Goal: Task Accomplishment & Management: Manage account settings

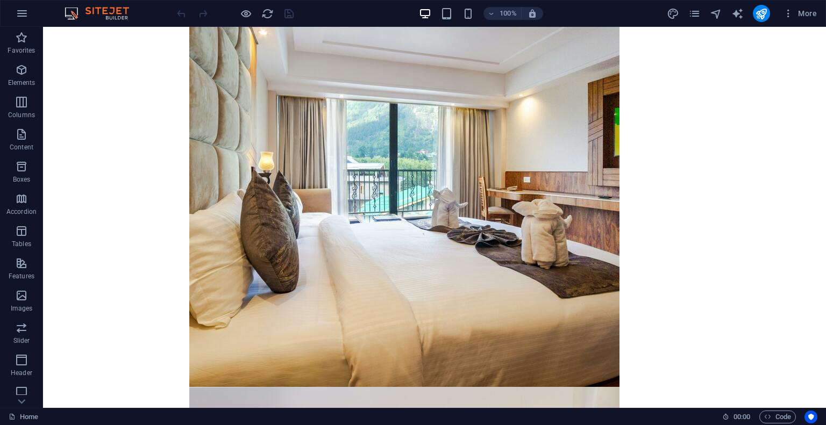
scroll to position [29128, 0]
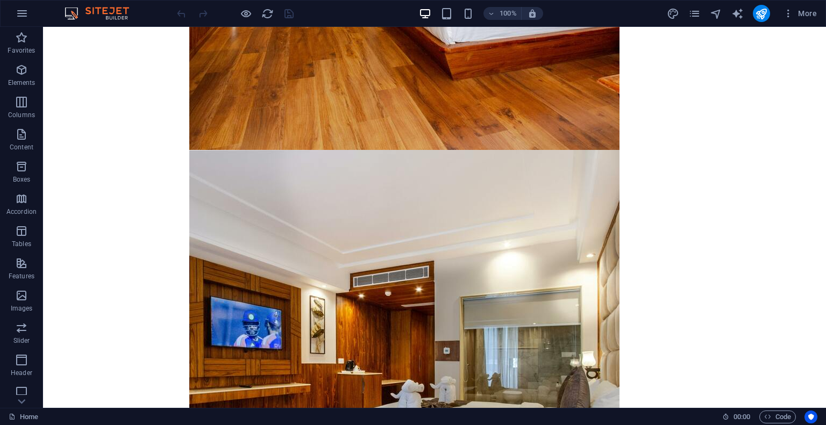
drag, startPoint x: 821, startPoint y: 67, endPoint x: 862, endPoint y: 448, distance: 383.3
click at [27, 398] on icon at bounding box center [21, 401] width 15 height 15
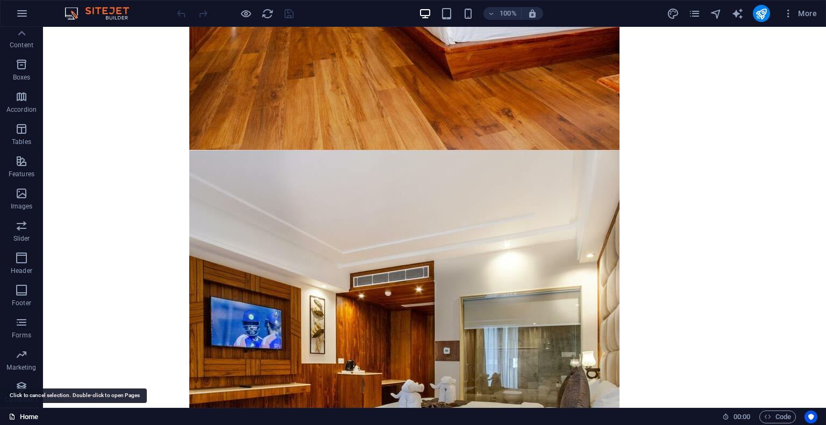
click at [25, 421] on link "Home" at bounding box center [24, 417] width 30 height 13
drag, startPoint x: 9, startPoint y: 419, endPoint x: 23, endPoint y: 418, distance: 14.0
click at [23, 418] on link "Home" at bounding box center [24, 417] width 30 height 13
click at [20, 418] on link "Home" at bounding box center [24, 417] width 30 height 13
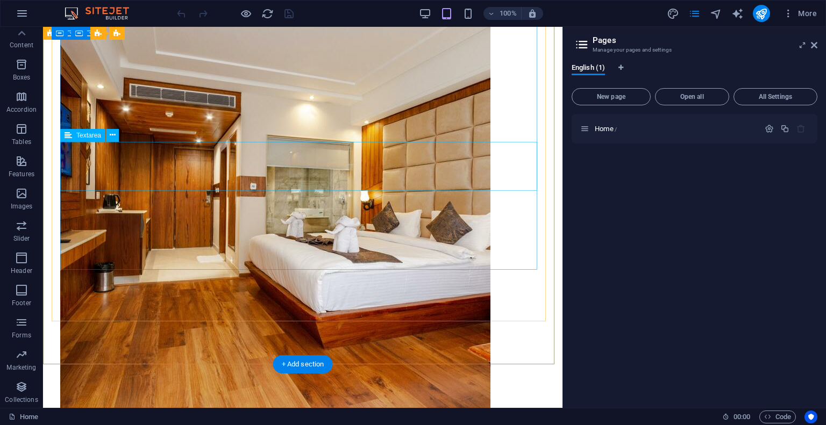
scroll to position [28437, 0]
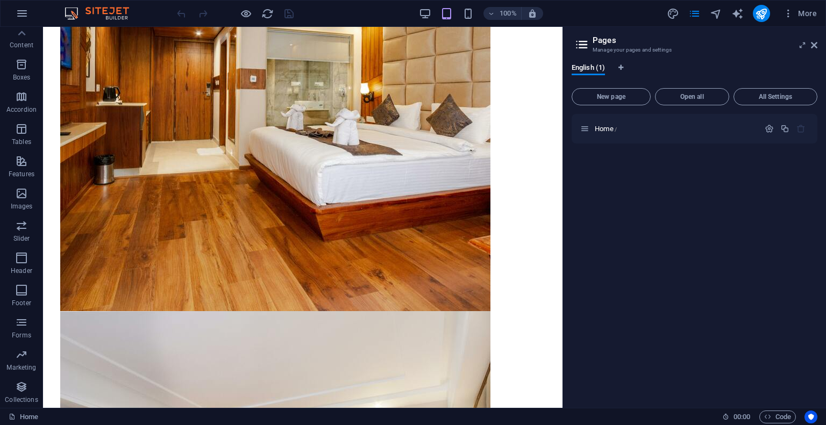
click at [418, 12] on div "100% More" at bounding box center [498, 13] width 646 height 17
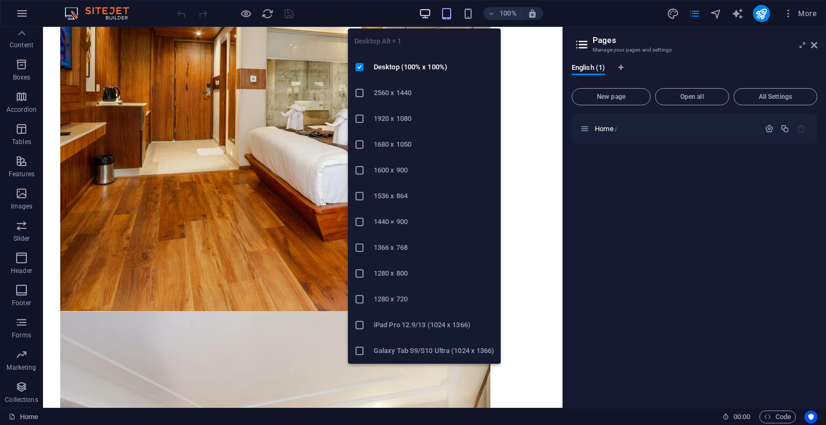
click at [426, 12] on icon "button" at bounding box center [425, 14] width 12 height 12
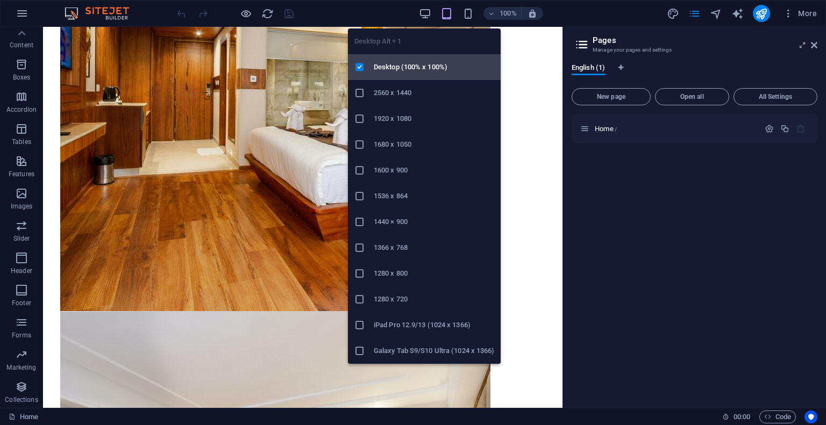
drag, startPoint x: 426, startPoint y: 60, endPoint x: 383, endPoint y: 33, distance: 50.2
click at [426, 60] on li "Desktop (100% x 100%)" at bounding box center [424, 67] width 153 height 26
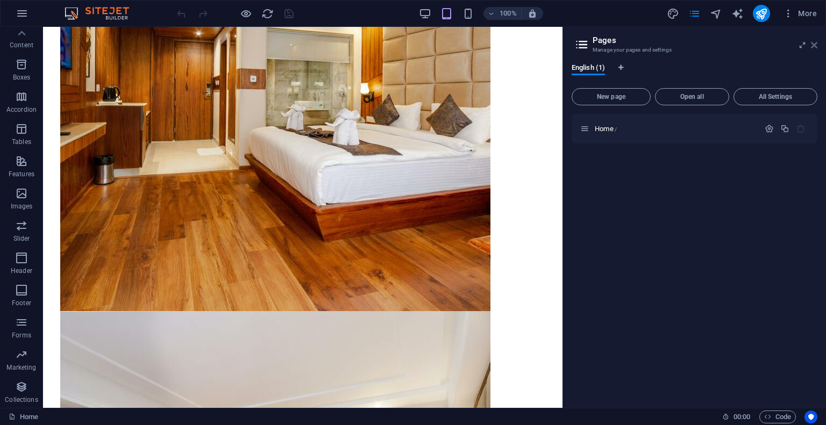
click at [815, 45] on icon at bounding box center [813, 45] width 6 height 9
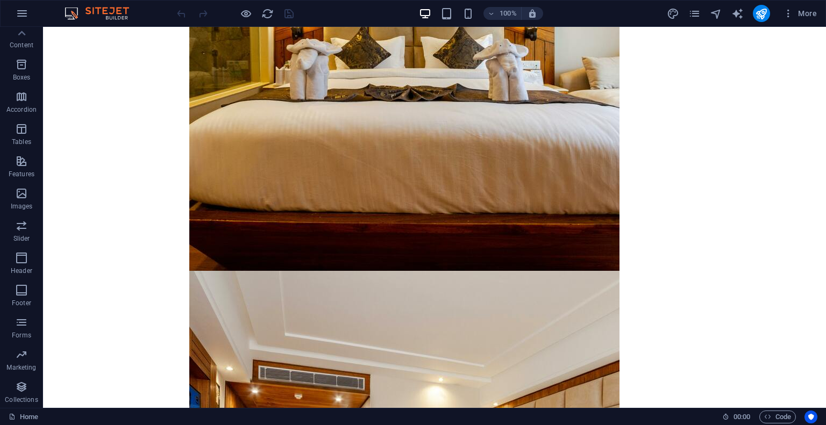
scroll to position [28244, 0]
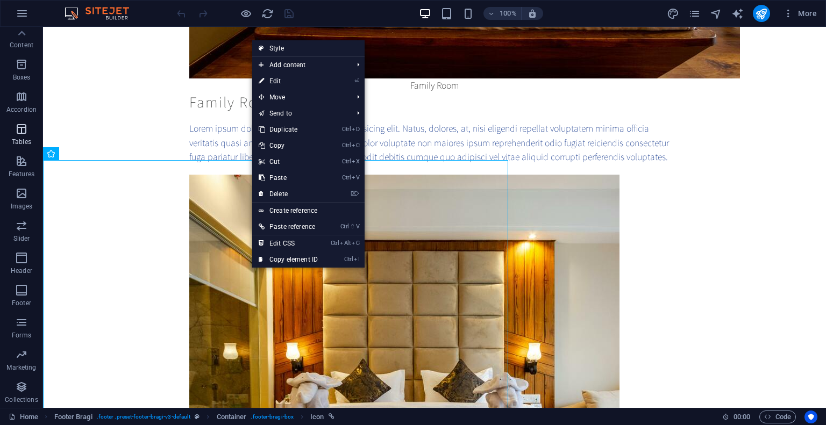
click at [18, 130] on icon "button" at bounding box center [21, 129] width 13 height 13
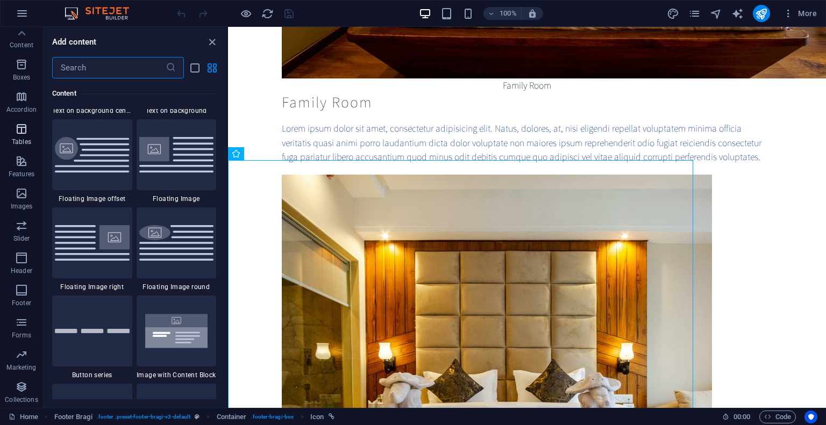
scroll to position [3722, 0]
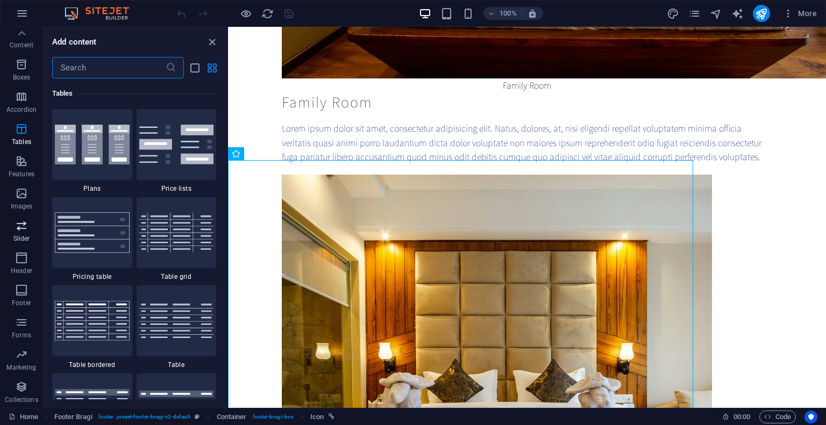
click at [16, 229] on icon "button" at bounding box center [21, 225] width 13 height 13
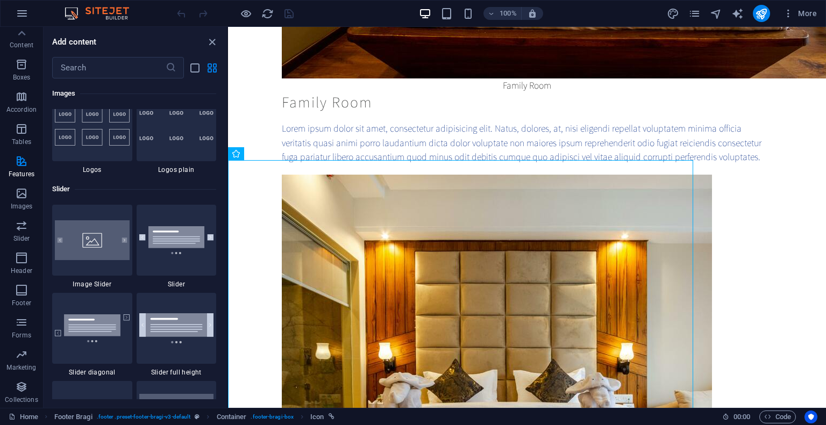
scroll to position [6093, 0]
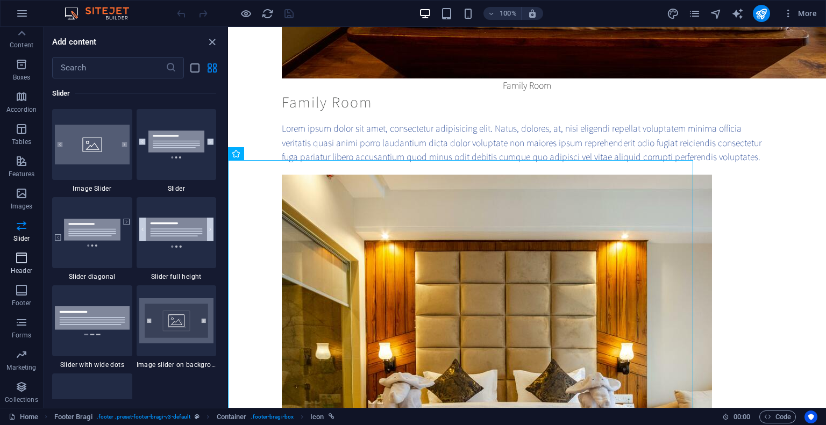
click at [27, 257] on icon "button" at bounding box center [21, 258] width 13 height 13
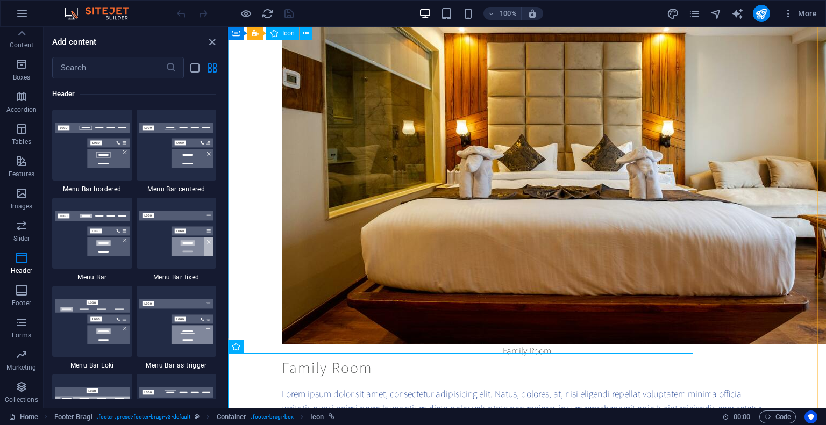
scroll to position [27975, 0]
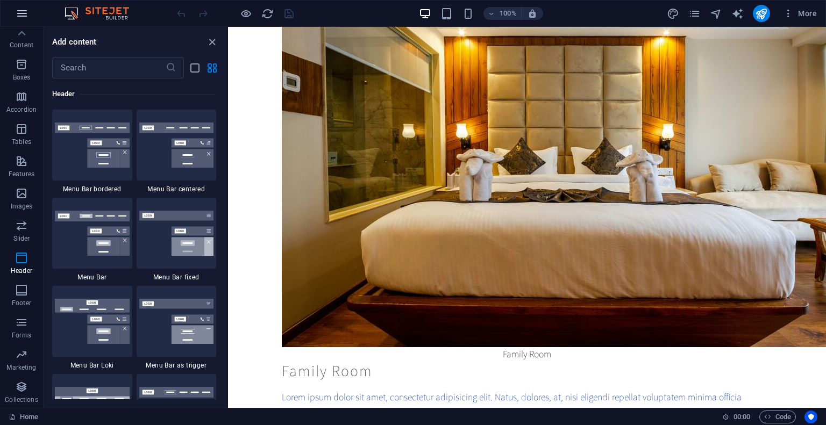
click at [16, 11] on icon "button" at bounding box center [22, 13] width 13 height 13
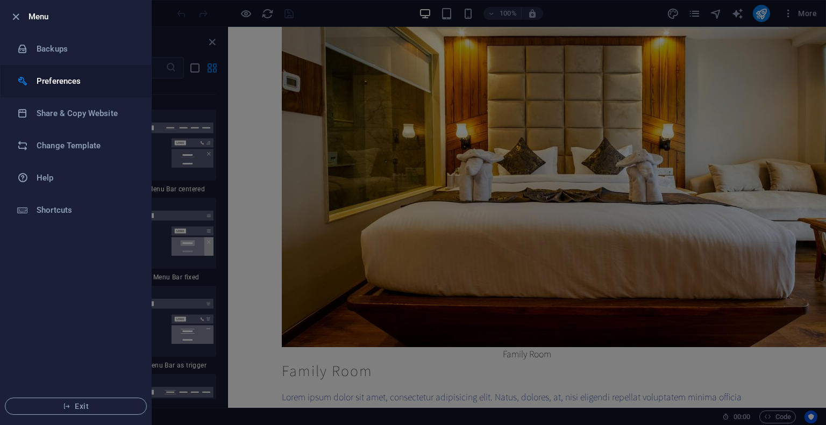
click at [83, 70] on li "Preferences" at bounding box center [76, 81] width 150 height 32
select select "dark"
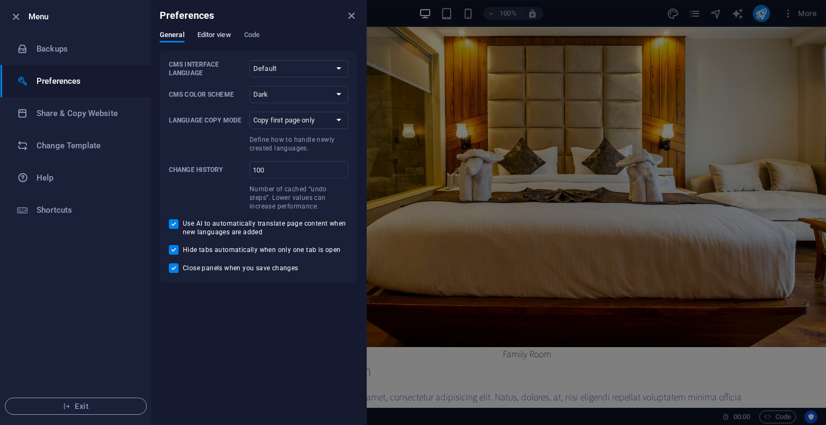
drag, startPoint x: 209, startPoint y: 42, endPoint x: 218, endPoint y: 41, distance: 9.2
click at [217, 41] on button "Editor view" at bounding box center [214, 37] width 34 height 12
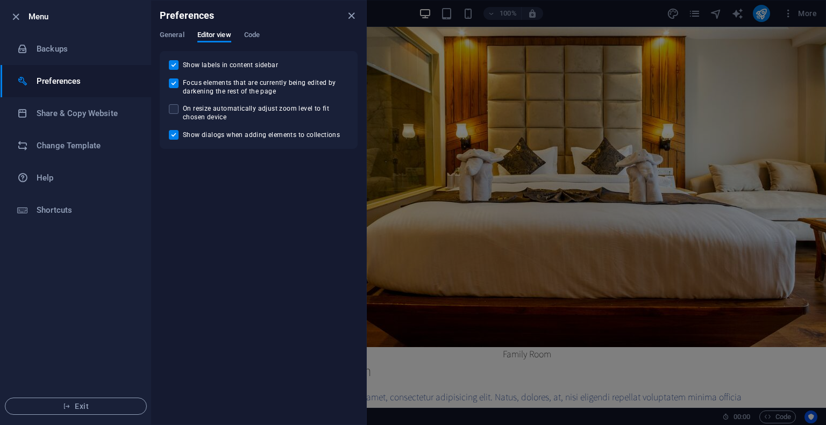
click at [262, 48] on div "General Editor view Code" at bounding box center [259, 41] width 198 height 20
click at [255, 35] on span "Code" at bounding box center [252, 35] width 16 height 15
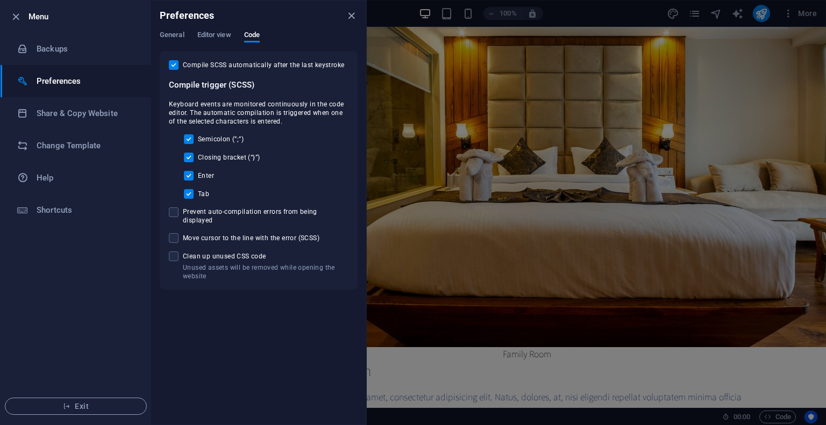
click at [563, 231] on div at bounding box center [413, 212] width 826 height 425
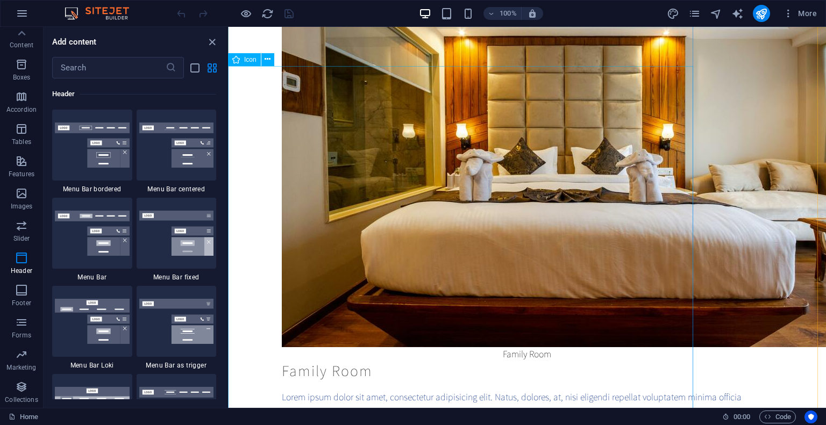
drag, startPoint x: 791, startPoint y: 257, endPoint x: 551, endPoint y: 231, distance: 240.7
select select "xMidYMid"
select select "px"
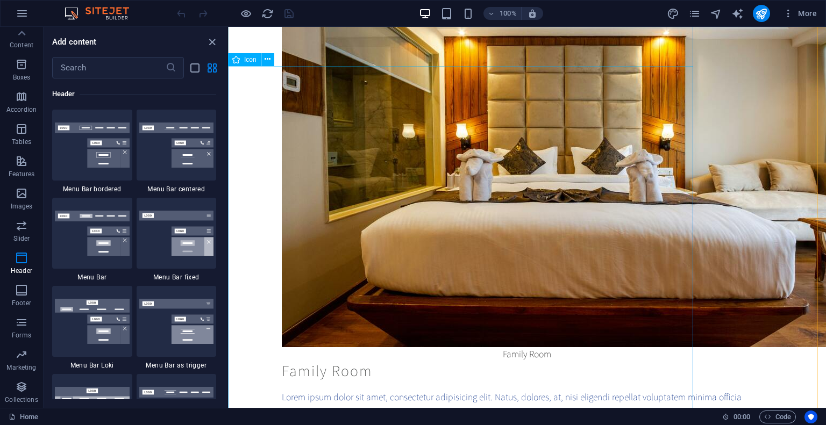
select select "px"
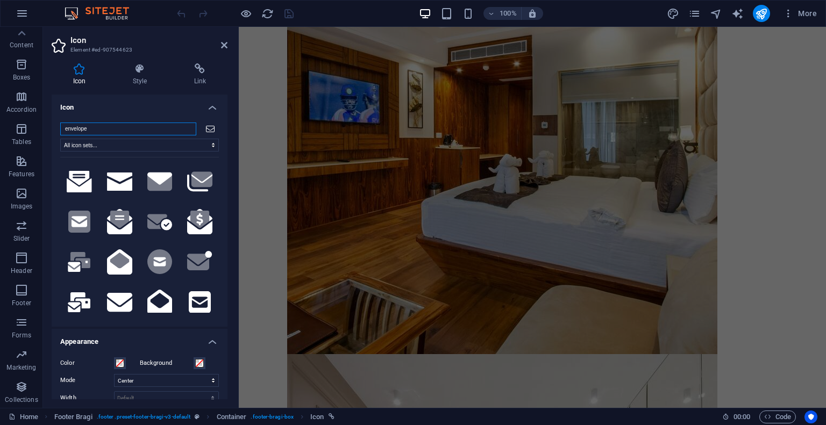
scroll to position [26739, 0]
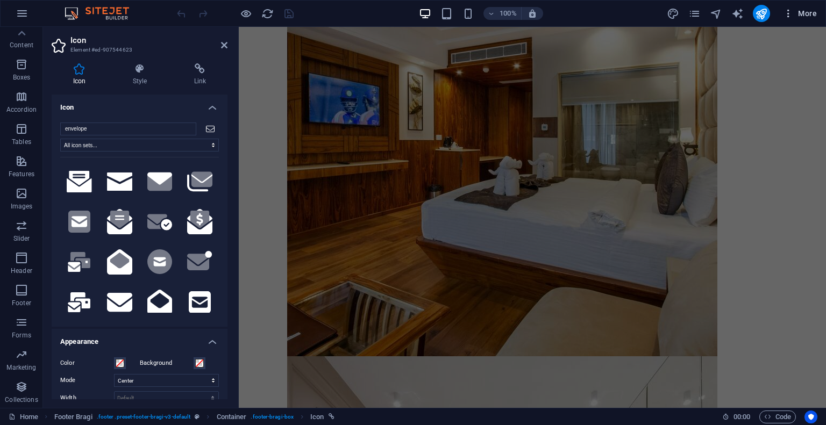
click at [810, 15] on span "More" at bounding box center [800, 13] width 34 height 11
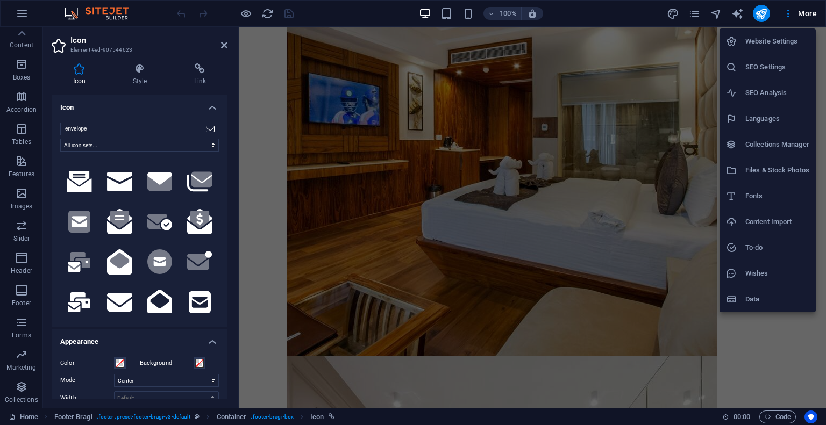
click at [779, 222] on h6 "Content Import" at bounding box center [777, 222] width 64 height 13
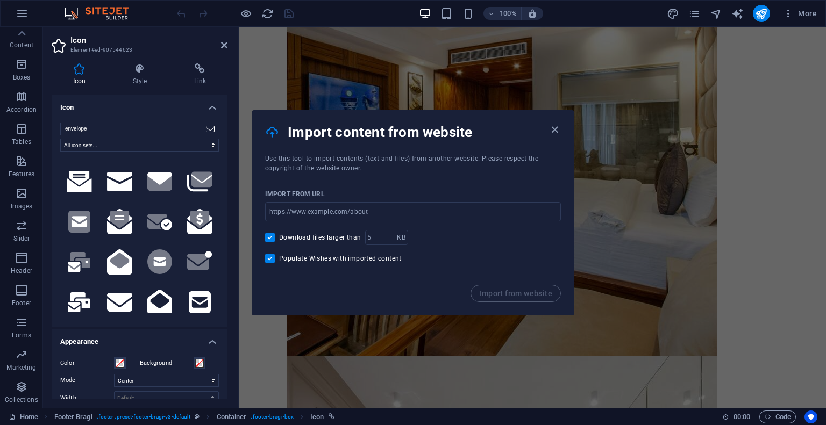
drag, startPoint x: 562, startPoint y: 128, endPoint x: 568, endPoint y: 129, distance: 5.9
click at [562, 129] on div "Import content from website" at bounding box center [412, 132] width 321 height 43
click at [554, 126] on icon "button" at bounding box center [554, 130] width 12 height 12
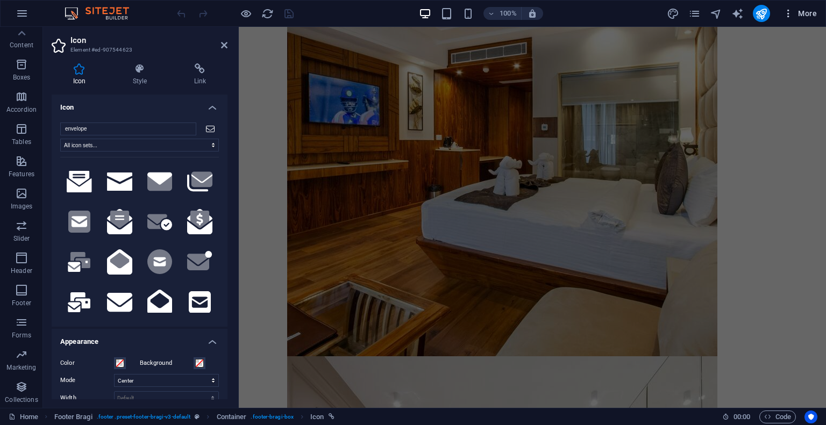
click at [810, 18] on span "More" at bounding box center [800, 13] width 34 height 11
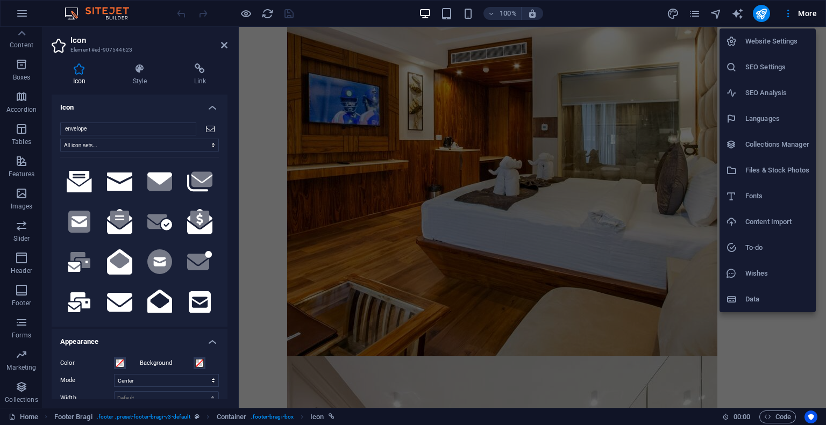
click at [799, 168] on h6 "Files & Stock Photos" at bounding box center [777, 170] width 64 height 13
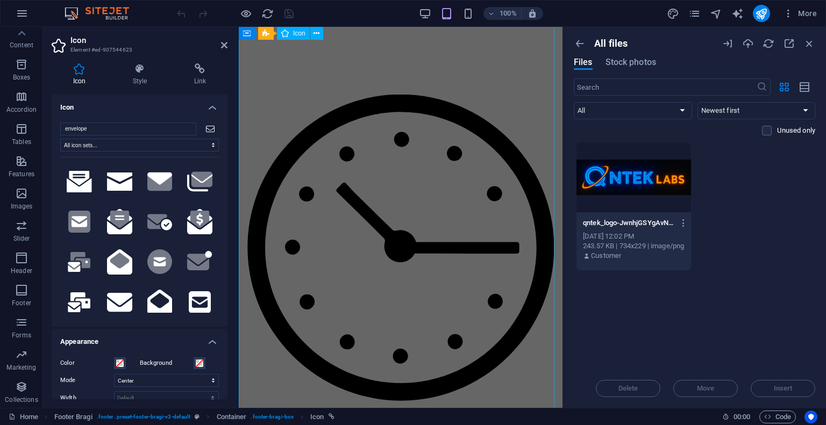
scroll to position [24827, 0]
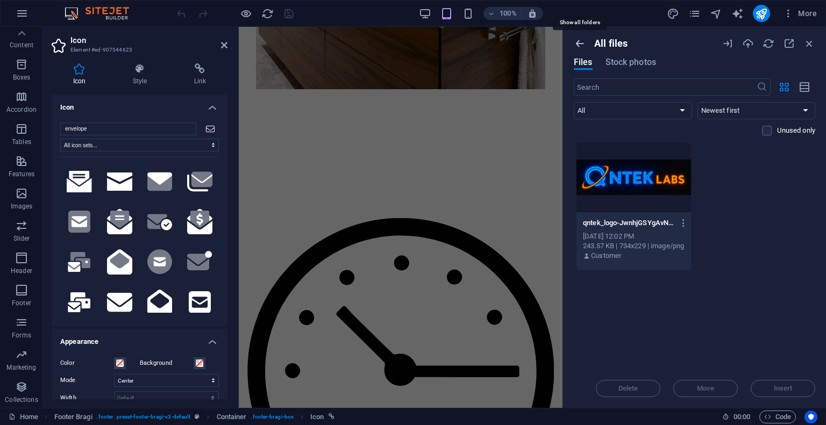
click at [580, 40] on icon "button" at bounding box center [579, 44] width 12 height 12
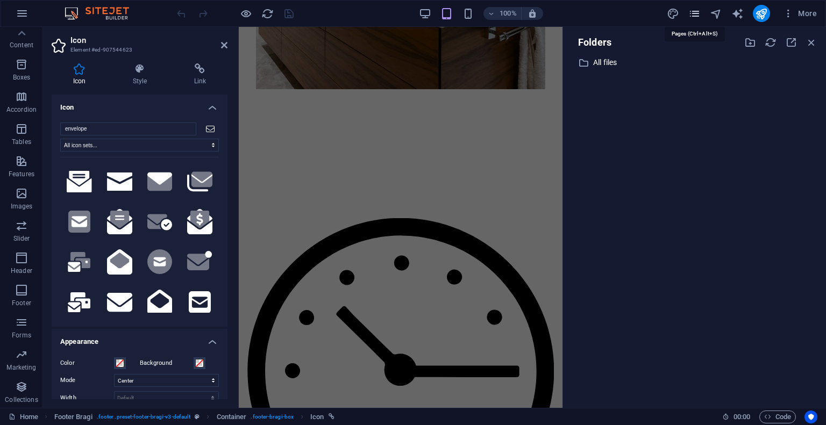
click at [688, 13] on icon "pages" at bounding box center [694, 14] width 12 height 12
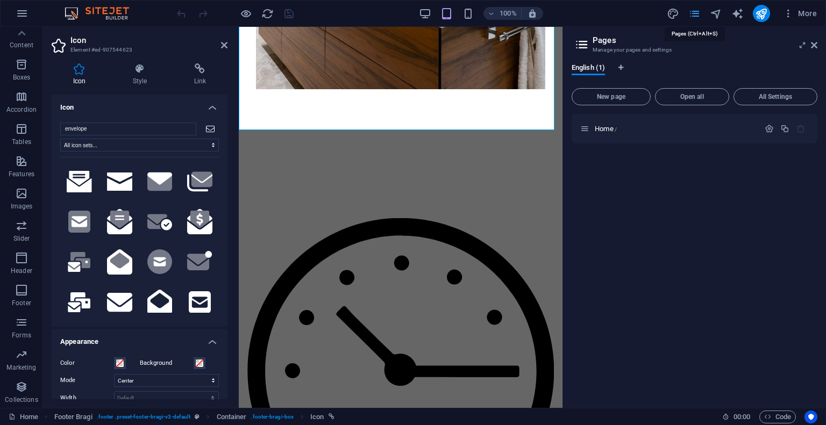
scroll to position [25892, 0]
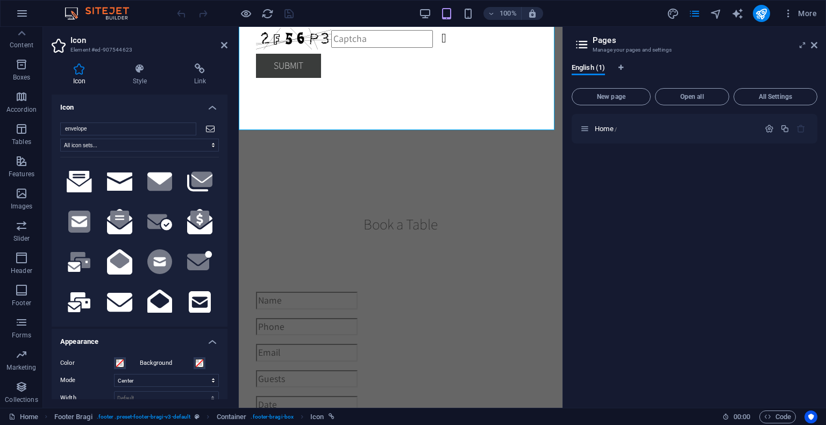
drag, startPoint x: 568, startPoint y: 35, endPoint x: 576, endPoint y: 42, distance: 11.1
click at [568, 37] on aside "Pages Manage your pages and settings English (1) New page Open all All Settings…" at bounding box center [693, 217] width 263 height 381
click at [578, 42] on icon at bounding box center [581, 44] width 16 height 15
click at [226, 41] on icon at bounding box center [224, 45] width 6 height 9
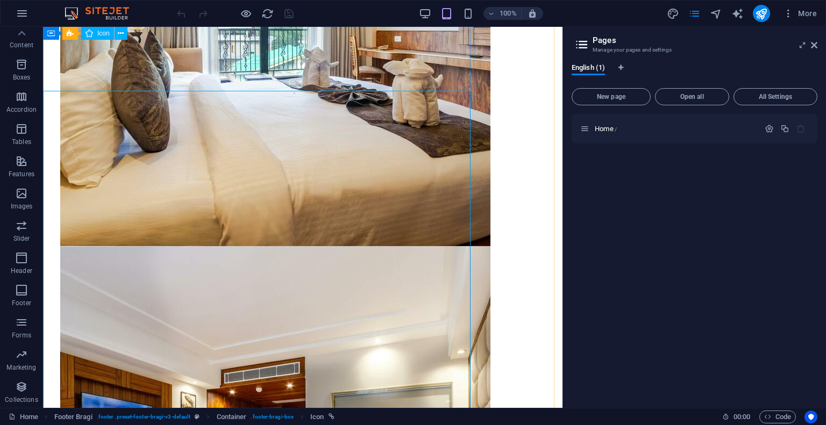
scroll to position [27424, 0]
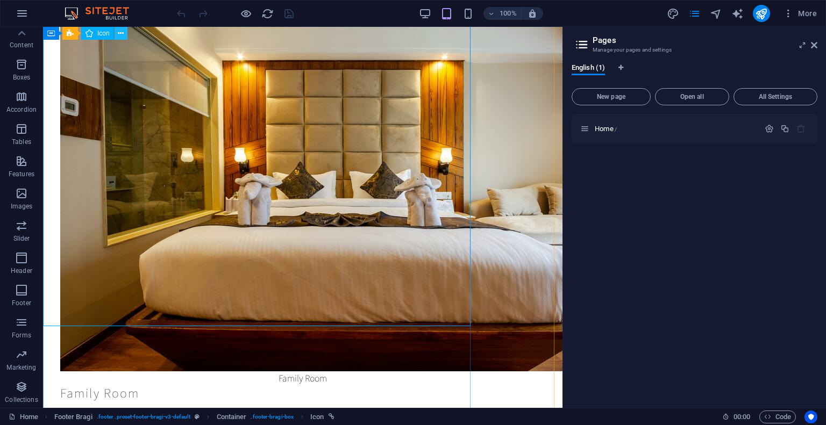
click at [120, 38] on icon at bounding box center [121, 33] width 6 height 11
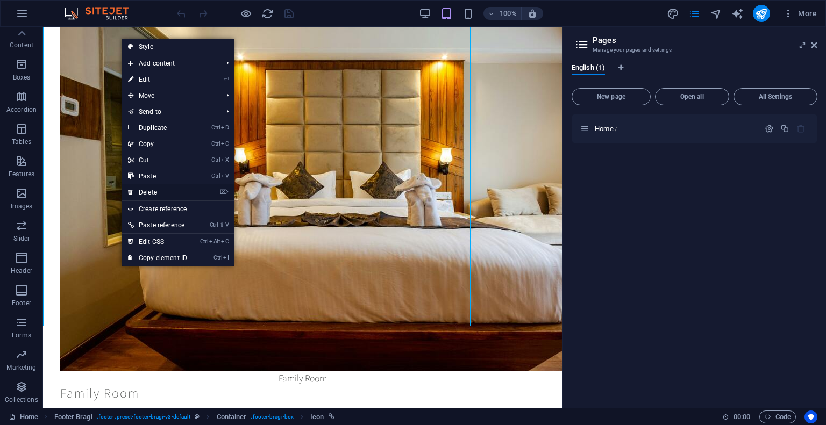
click at [153, 193] on link "⌦ Delete" at bounding box center [157, 192] width 72 height 16
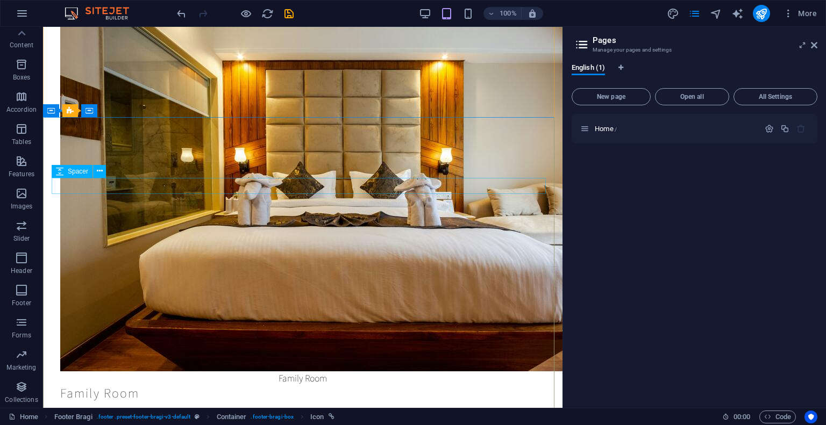
scroll to position [27013, 0]
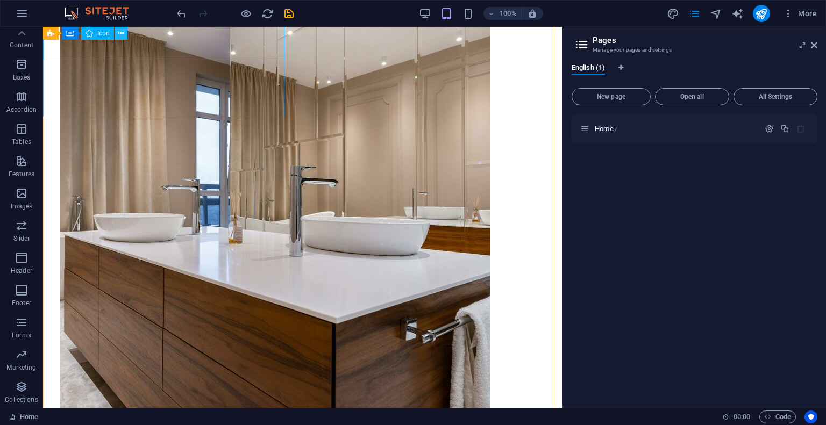
click at [120, 34] on icon at bounding box center [121, 33] width 6 height 11
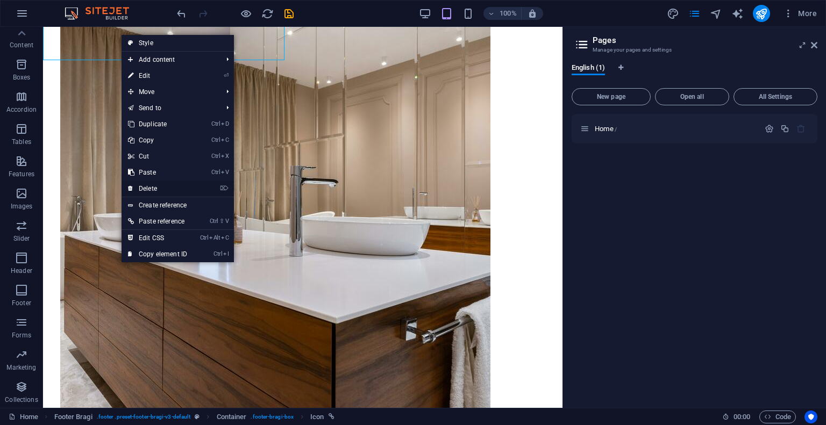
click at [155, 185] on link "⌦ Delete" at bounding box center [157, 189] width 72 height 16
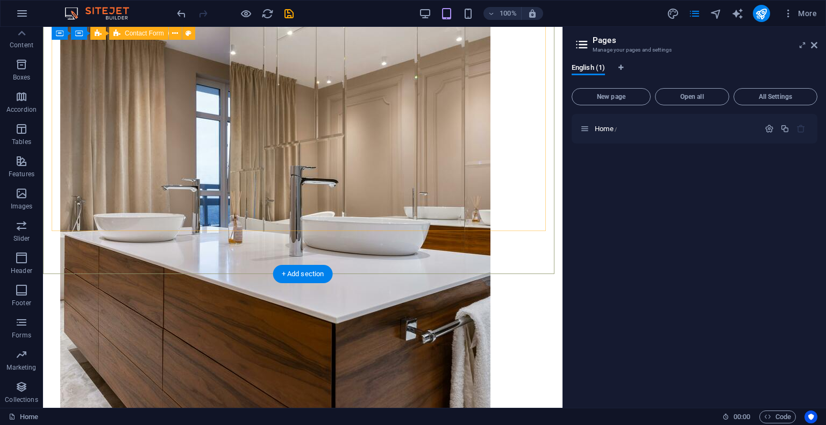
scroll to position [26732, 0]
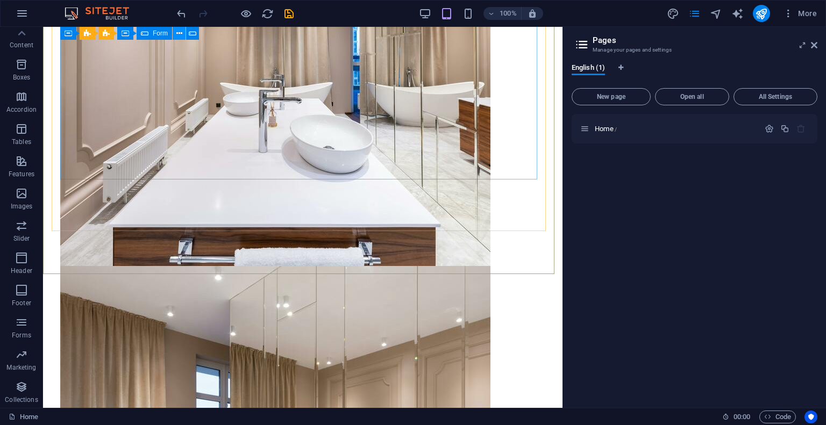
click at [179, 35] on icon at bounding box center [179, 33] width 6 height 11
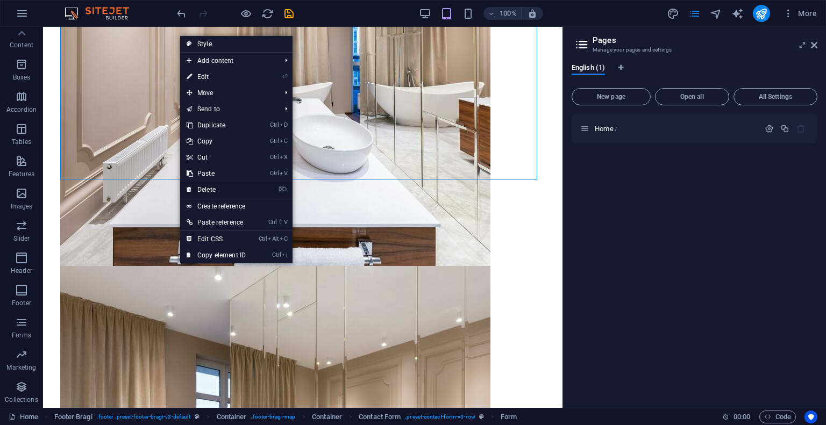
click at [214, 189] on link "⌦ Delete" at bounding box center [216, 190] width 72 height 16
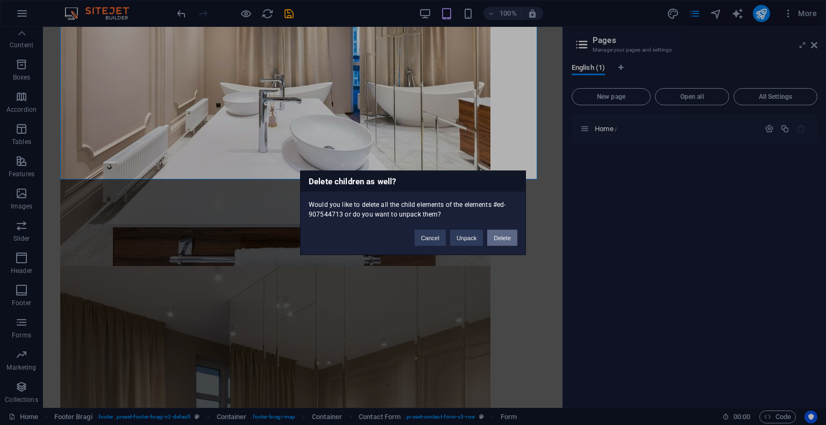
click at [494, 240] on button "Delete" at bounding box center [502, 237] width 30 height 16
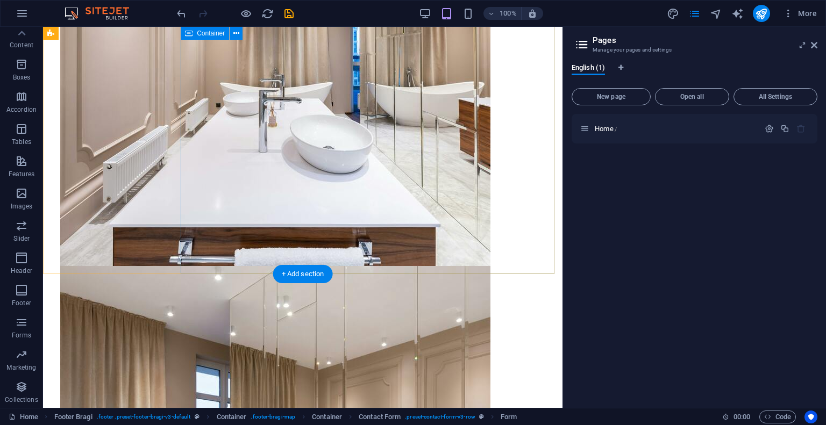
scroll to position [26270, 0]
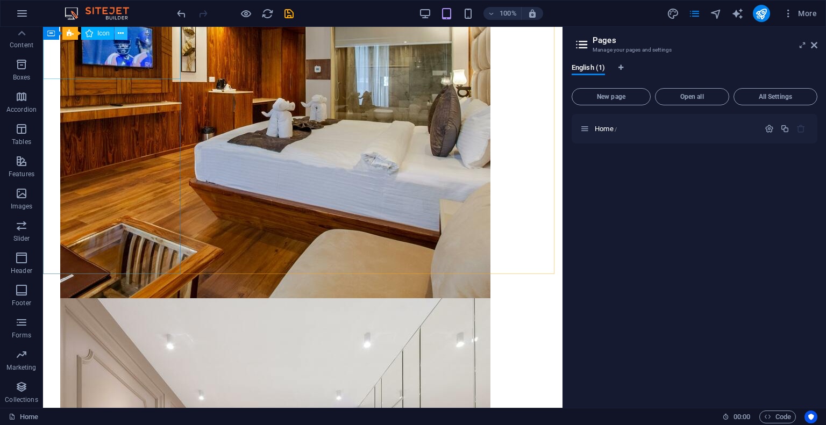
click at [120, 30] on icon at bounding box center [121, 33] width 6 height 11
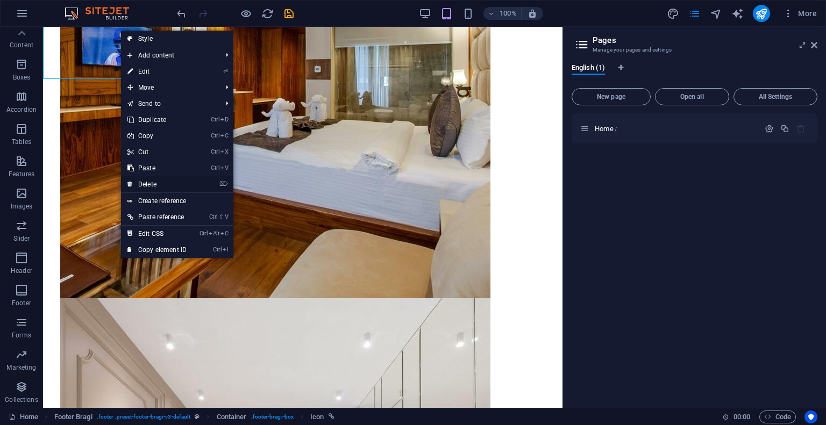
click at [147, 178] on link "⌦ Delete" at bounding box center [157, 184] width 72 height 16
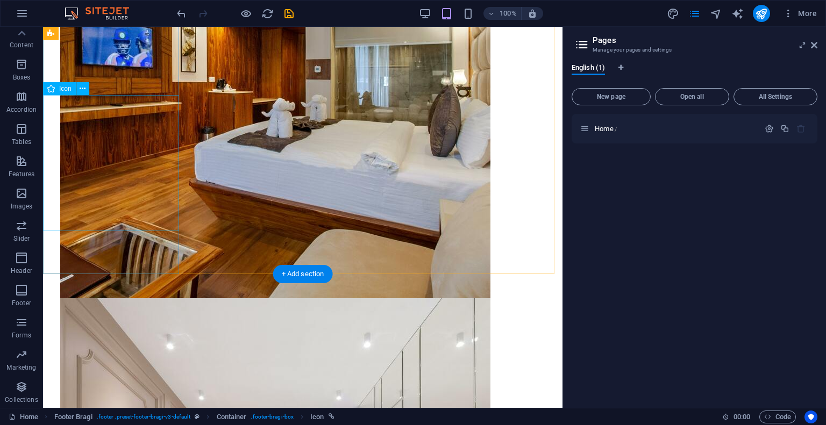
scroll to position [26068, 0]
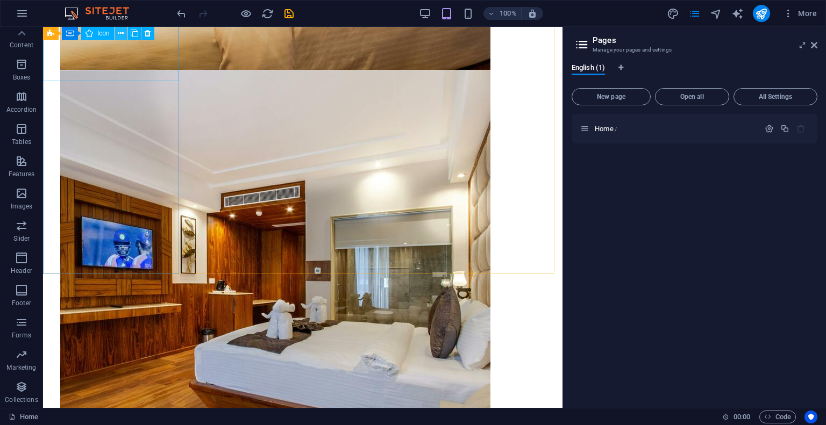
click at [119, 31] on icon at bounding box center [121, 33] width 6 height 11
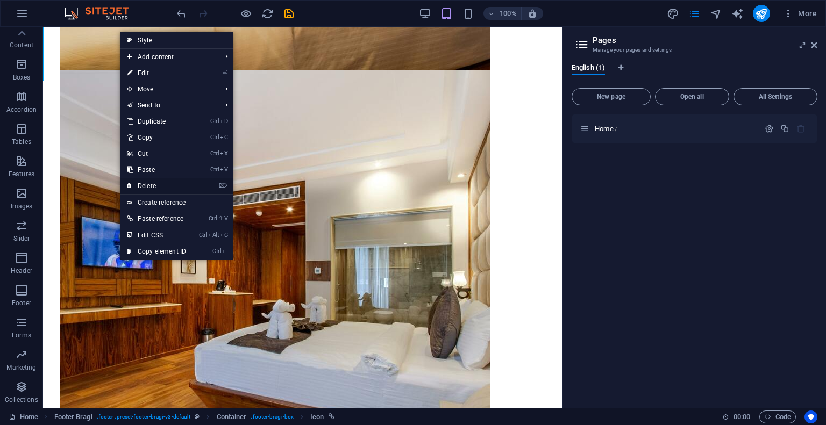
drag, startPoint x: 157, startPoint y: 183, endPoint x: 114, endPoint y: 156, distance: 50.4
click at [157, 183] on link "⌦ Delete" at bounding box center [156, 186] width 72 height 16
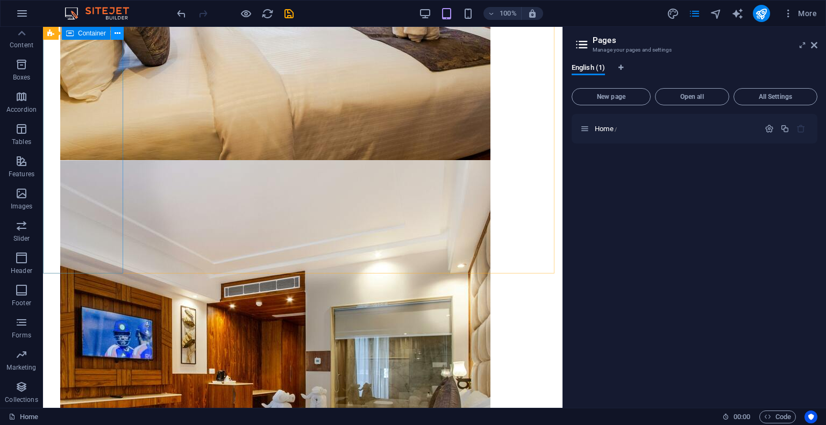
click at [117, 32] on icon at bounding box center [117, 33] width 6 height 11
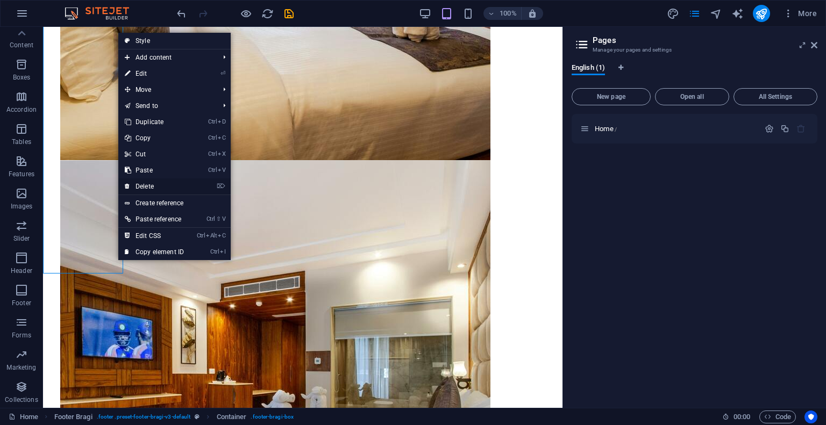
click at [146, 186] on link "⌦ Delete" at bounding box center [154, 186] width 72 height 16
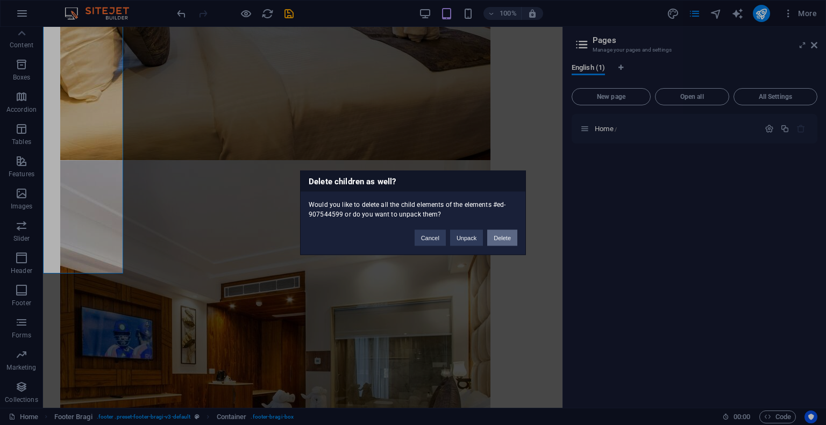
click at [500, 234] on button "Delete" at bounding box center [502, 237] width 30 height 16
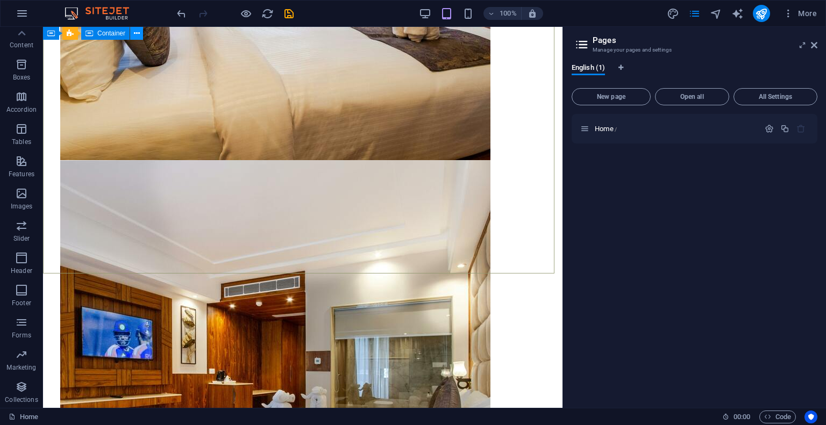
click at [142, 31] on button at bounding box center [136, 33] width 13 height 13
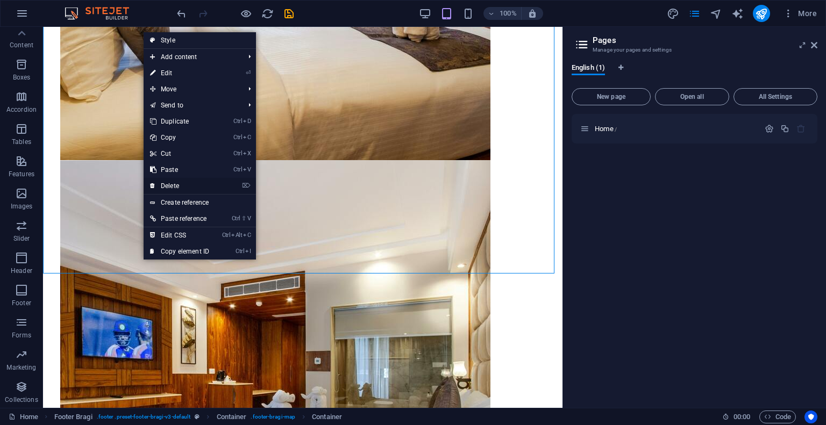
click at [181, 182] on link "⌦ Delete" at bounding box center [179, 186] width 72 height 16
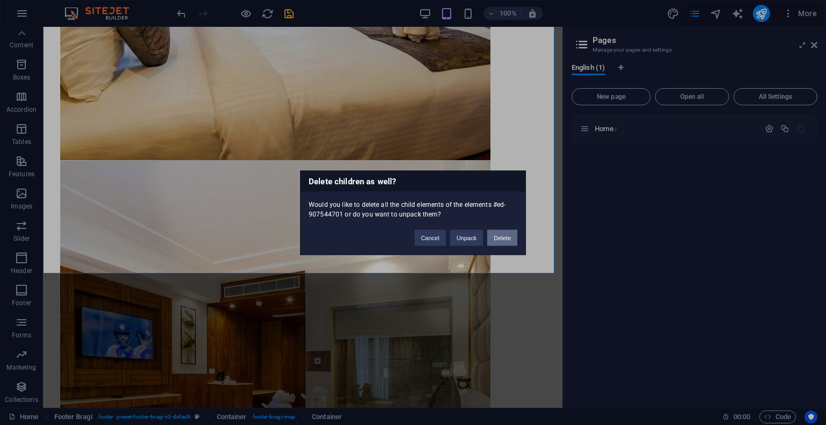
click at [504, 234] on button "Delete" at bounding box center [502, 237] width 30 height 16
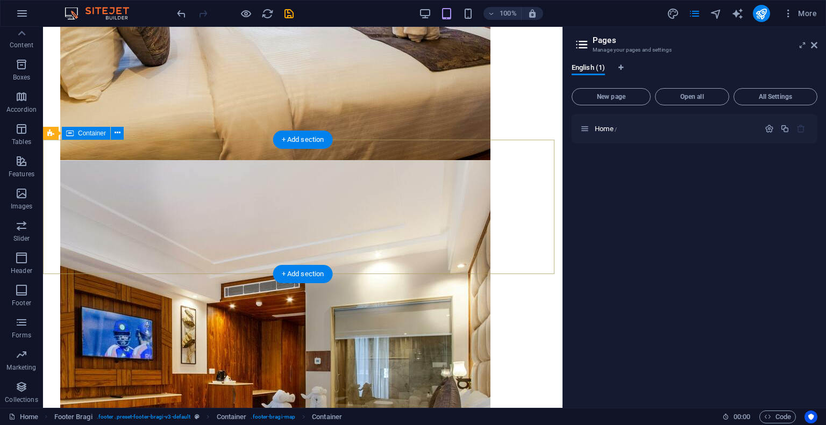
scroll to position [25831, 0]
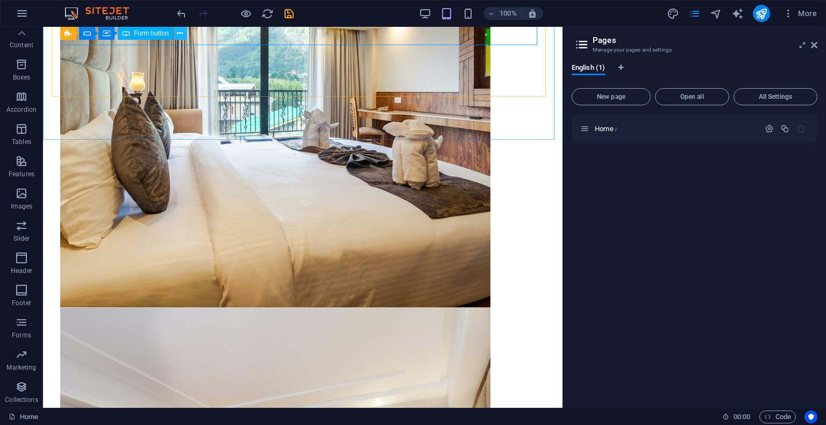
click at [180, 33] on icon at bounding box center [180, 33] width 6 height 11
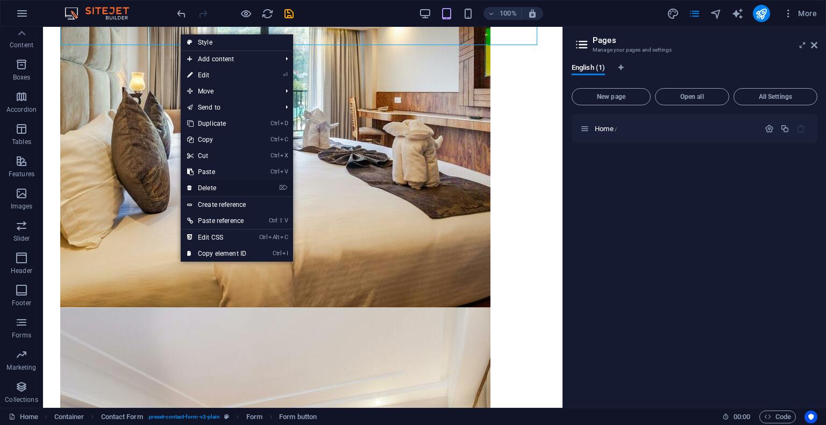
click at [213, 184] on link "⌦ Delete" at bounding box center [217, 188] width 72 height 16
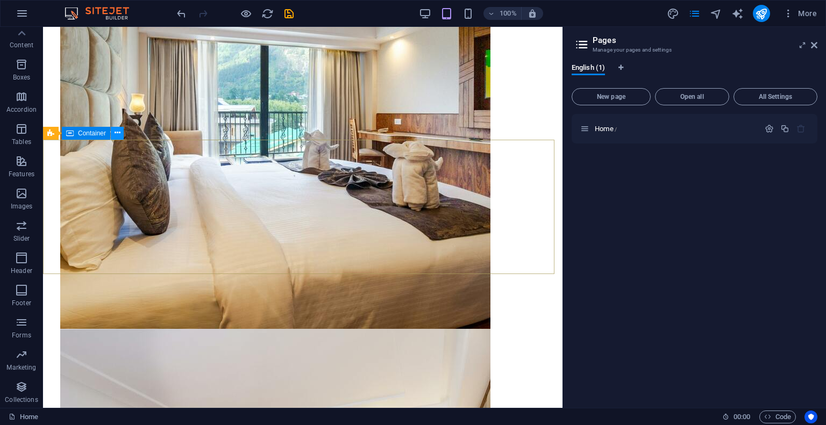
click at [120, 130] on icon at bounding box center [117, 132] width 6 height 11
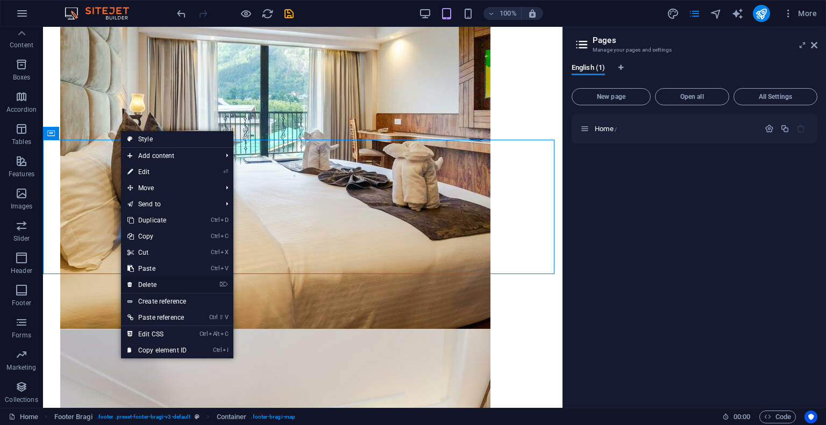
click at [157, 281] on link "⌦ Delete" at bounding box center [157, 285] width 72 height 16
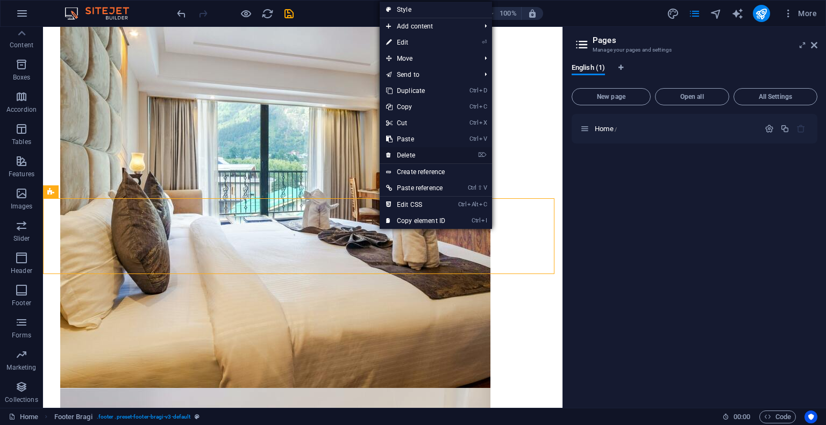
click at [402, 152] on link "⌦ Delete" at bounding box center [415, 155] width 72 height 16
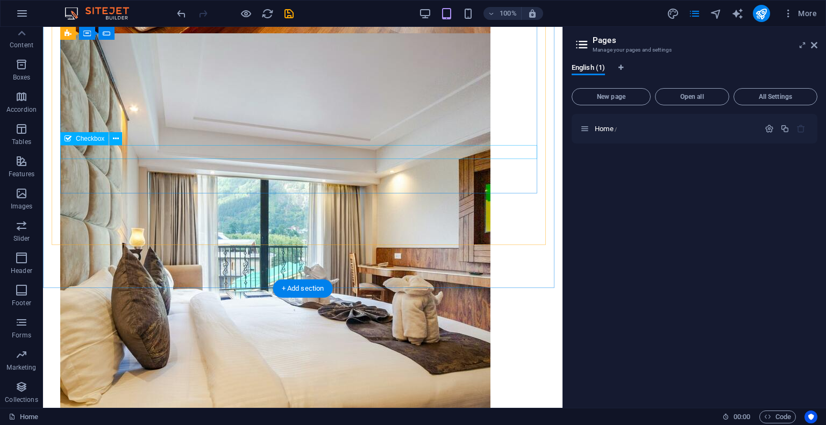
scroll to position [25621, 0]
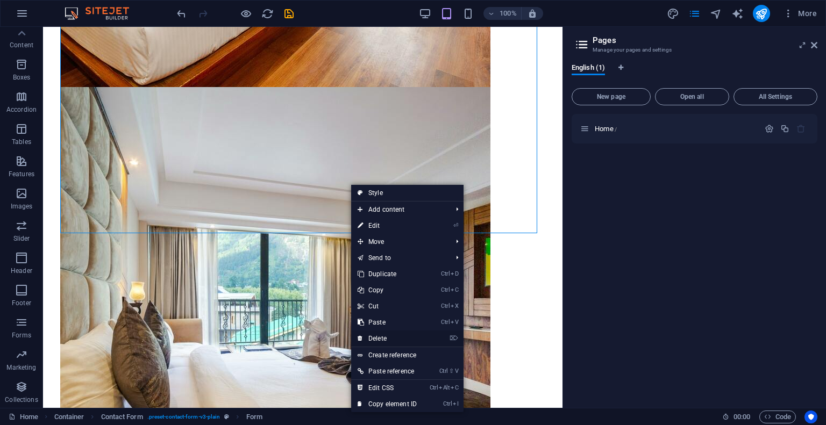
click at [391, 339] on link "⌦ Delete" at bounding box center [387, 339] width 72 height 16
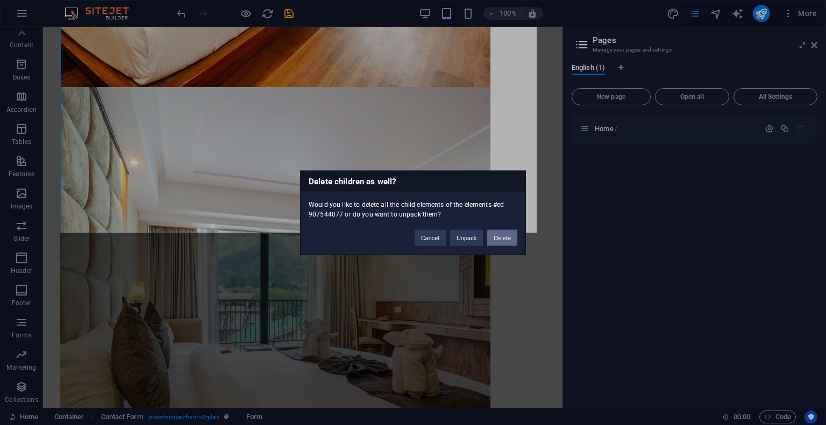
click at [499, 236] on button "Delete" at bounding box center [502, 237] width 30 height 16
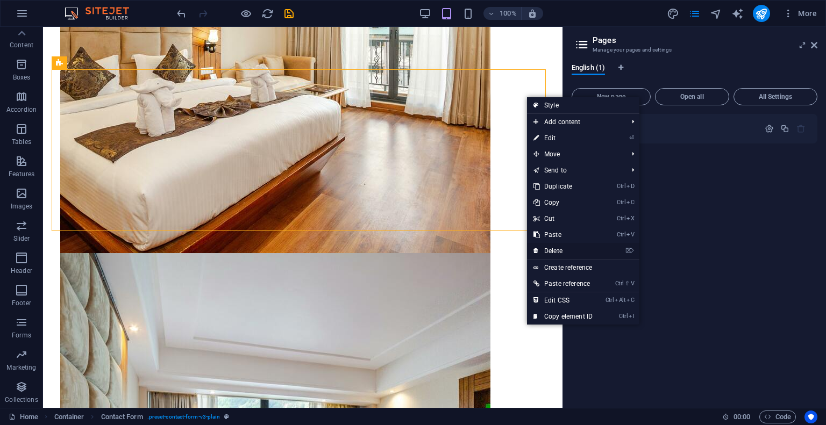
click at [562, 246] on link "⌦ Delete" at bounding box center [563, 251] width 72 height 16
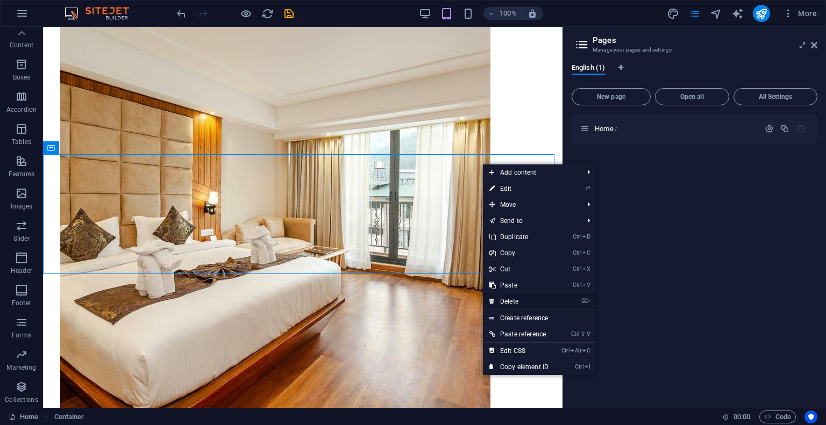
click at [517, 300] on link "⌦ Delete" at bounding box center [519, 301] width 72 height 16
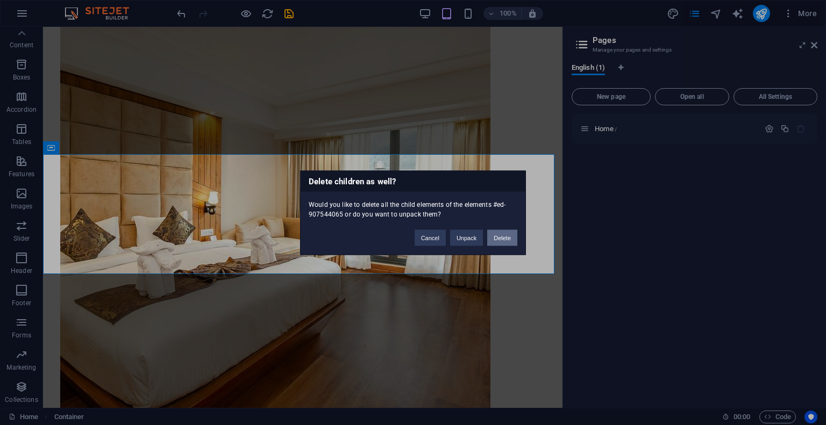
click at [514, 231] on button "Delete" at bounding box center [502, 237] width 30 height 16
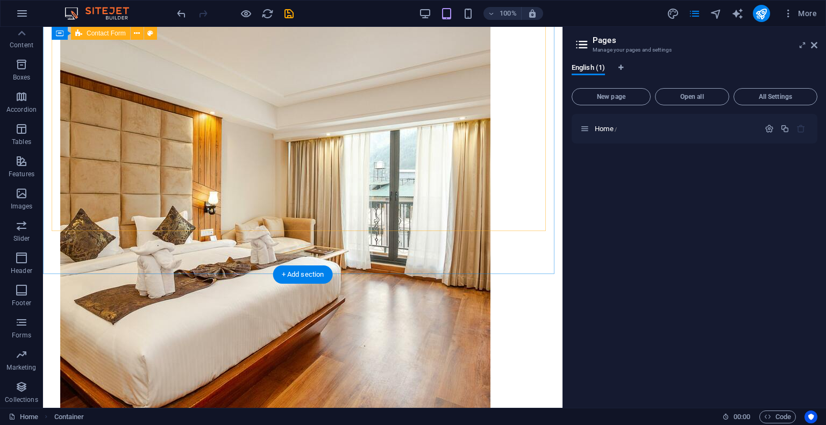
scroll to position [25173, 0]
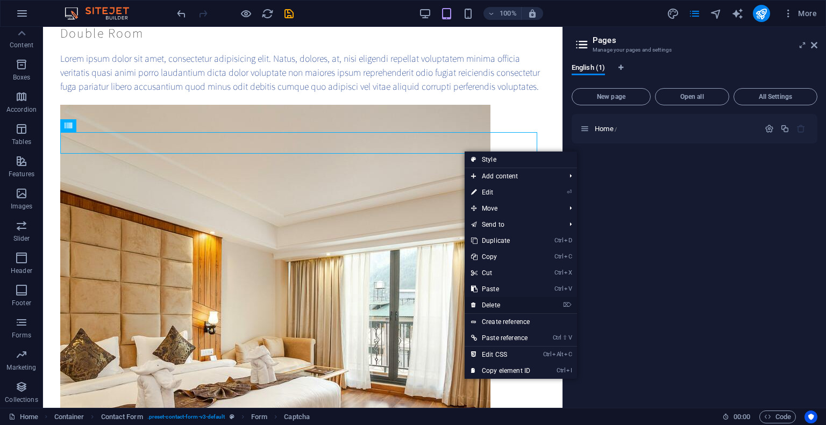
click at [502, 300] on link "⌦ Delete" at bounding box center [500, 305] width 72 height 16
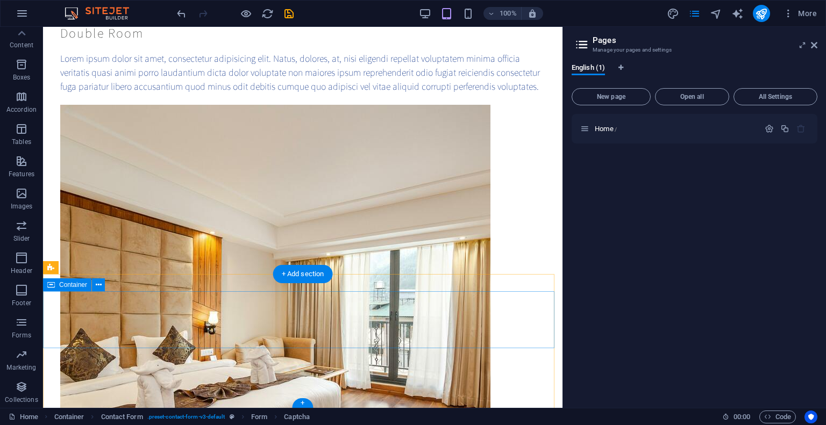
scroll to position [25148, 0]
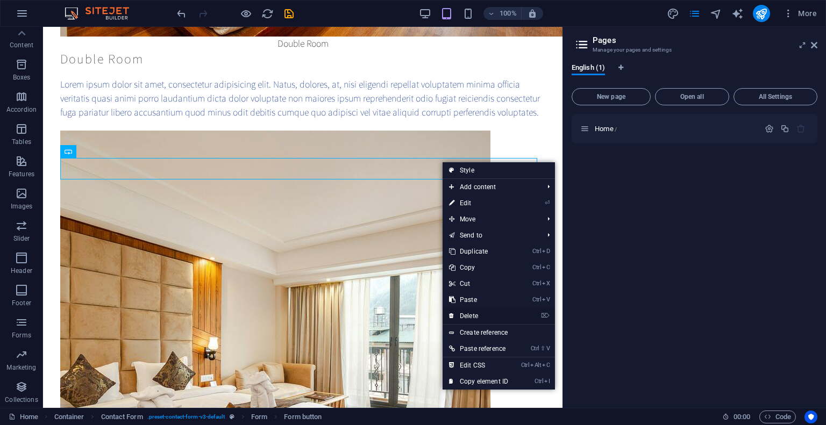
click at [484, 314] on link "⌦ Delete" at bounding box center [478, 316] width 72 height 16
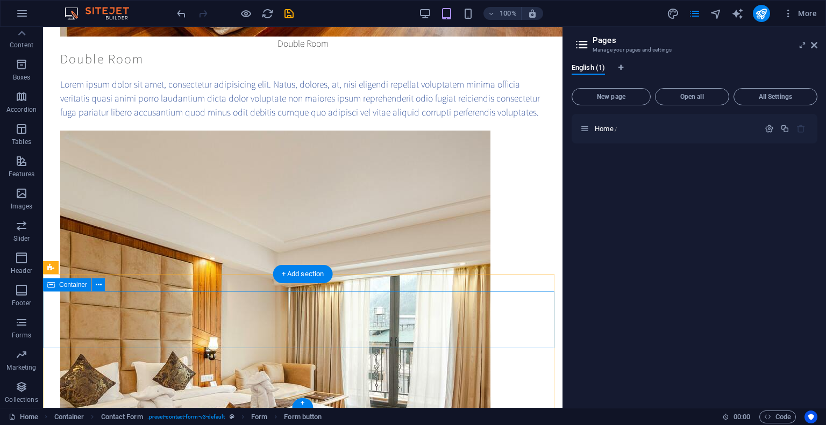
scroll to position [25126, 0]
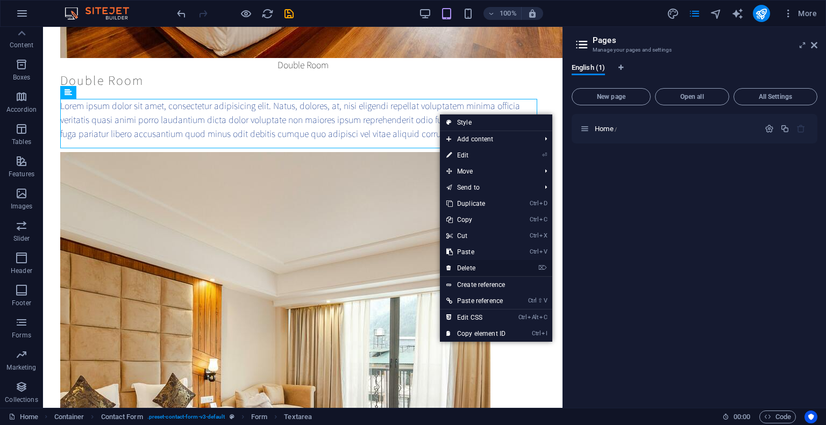
click at [471, 268] on link "⌦ Delete" at bounding box center [476, 268] width 72 height 16
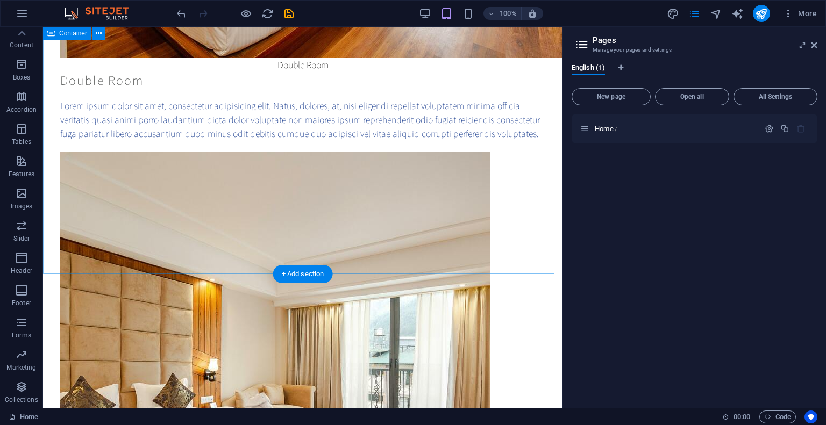
scroll to position [25069, 0]
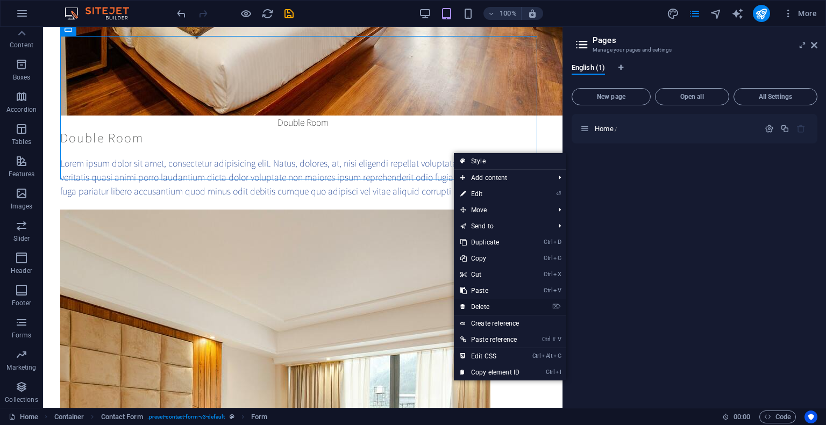
click at [484, 308] on link "⌦ Delete" at bounding box center [490, 307] width 72 height 16
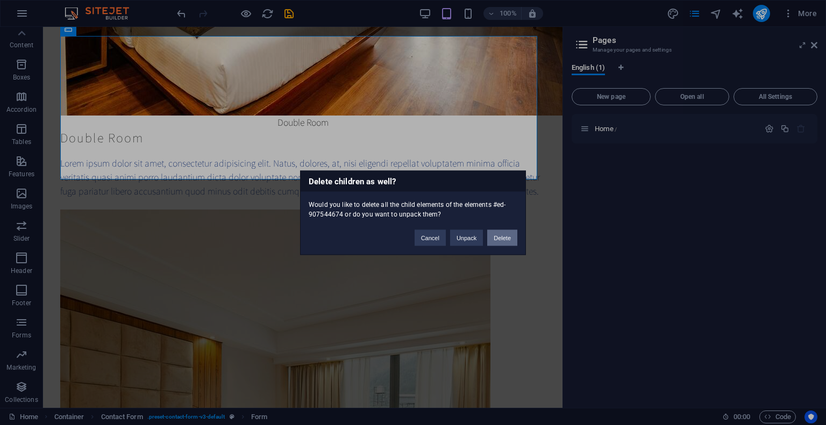
click at [500, 233] on button "Delete" at bounding box center [502, 237] width 30 height 16
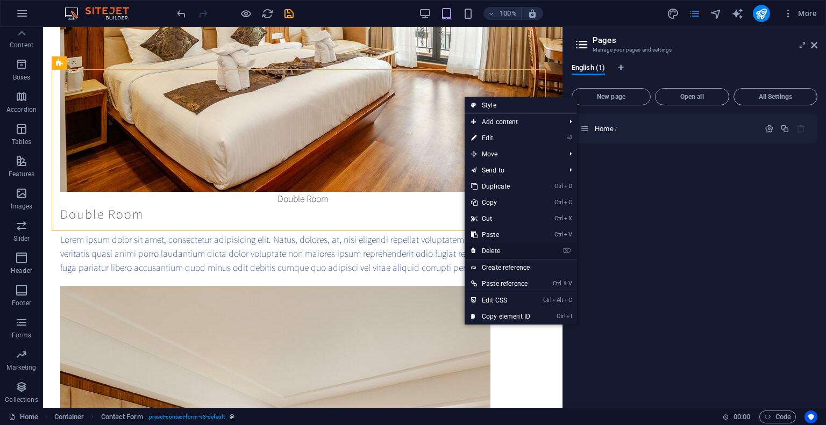
click at [506, 243] on link "⌦ Delete" at bounding box center [500, 251] width 72 height 16
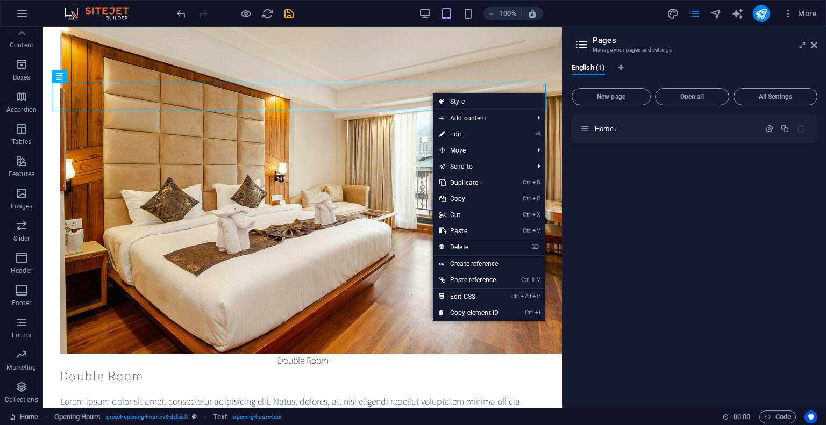
drag, startPoint x: 457, startPoint y: 243, endPoint x: 414, endPoint y: 217, distance: 50.7
click at [457, 243] on link "⌦ Delete" at bounding box center [469, 247] width 72 height 16
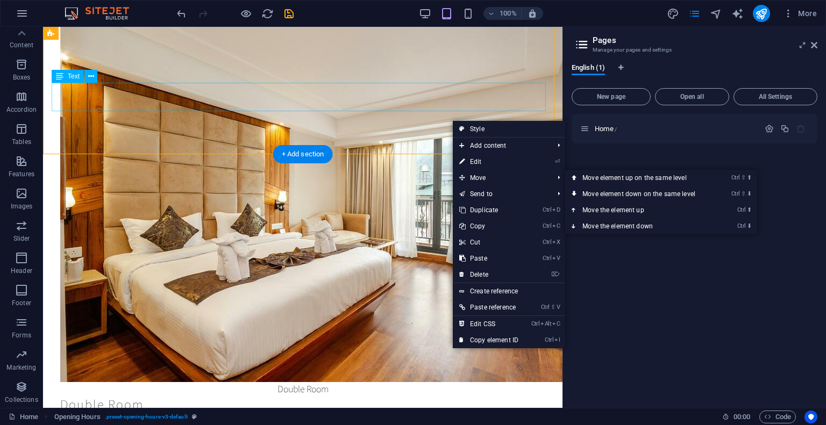
drag, startPoint x: 497, startPoint y: 203, endPoint x: 357, endPoint y: 109, distance: 168.9
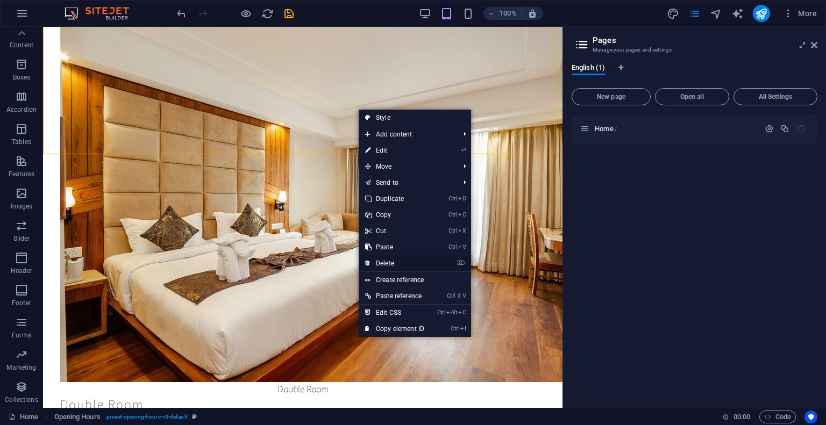
click at [389, 263] on link "⌦ Delete" at bounding box center [394, 263] width 72 height 16
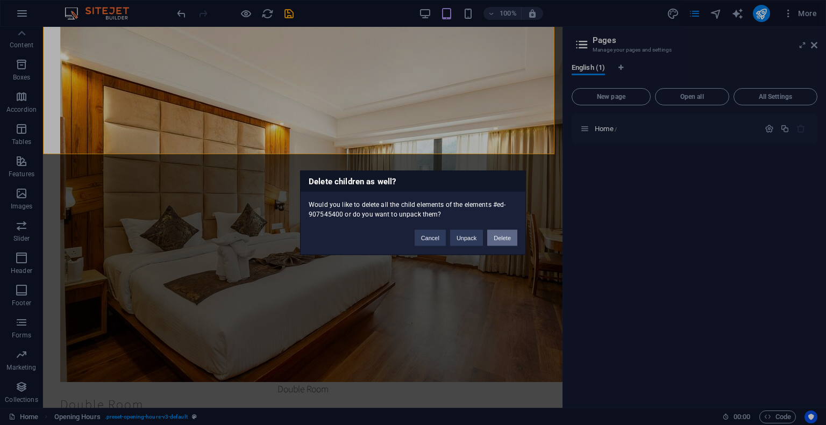
click at [499, 233] on button "Delete" at bounding box center [502, 237] width 30 height 16
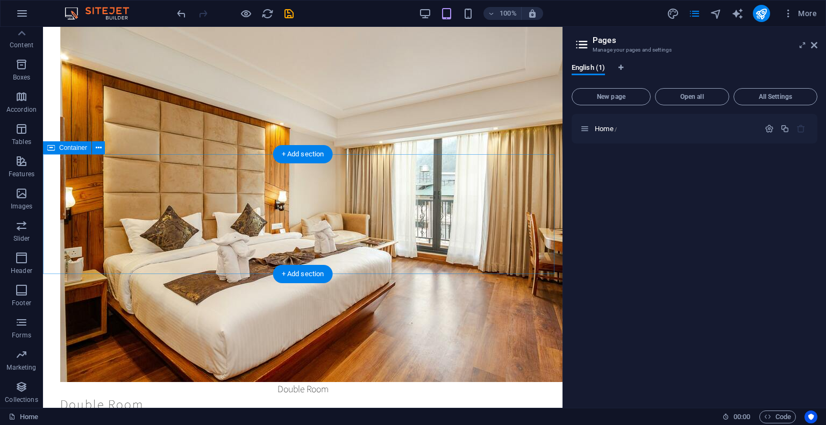
scroll to position [24052, 0]
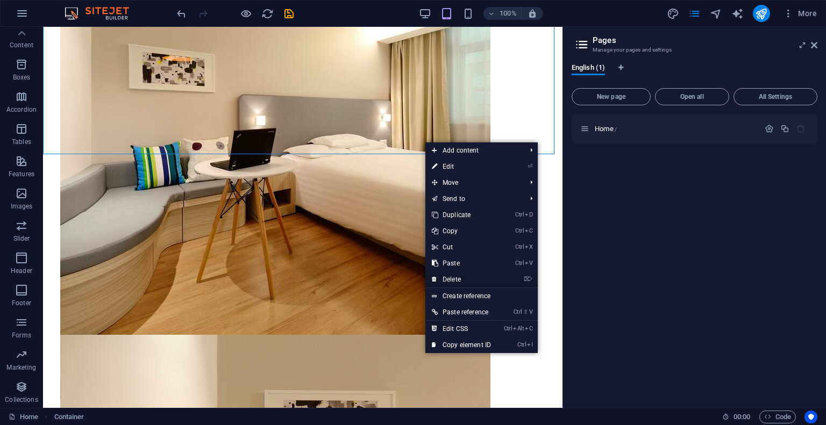
click at [449, 272] on link "⌦ Delete" at bounding box center [461, 279] width 72 height 16
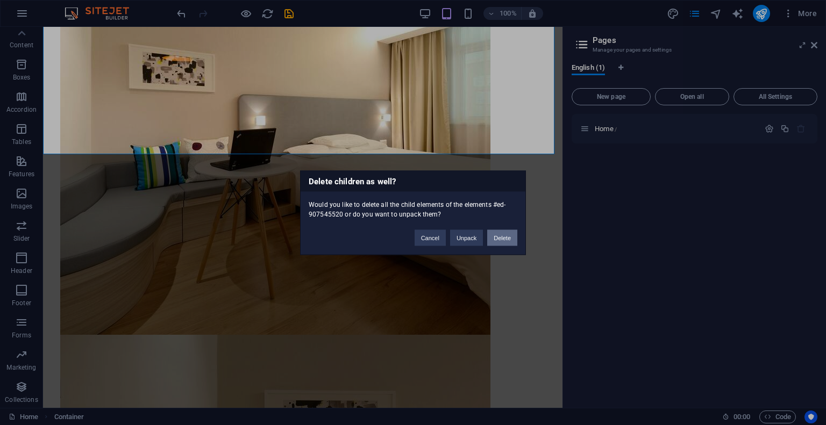
click at [501, 242] on button "Delete" at bounding box center [502, 237] width 30 height 16
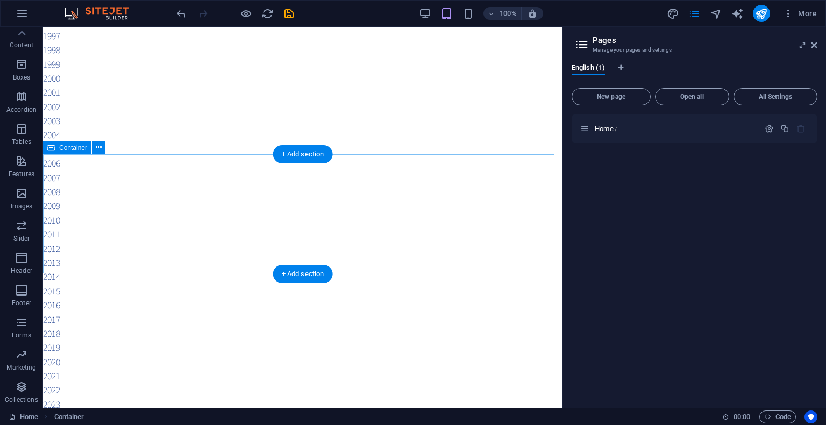
scroll to position [16549, 0]
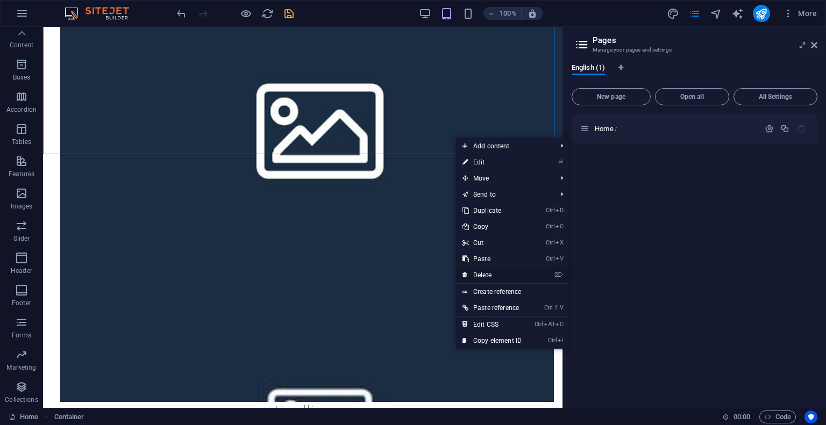
click at [486, 267] on link "⌦ Delete" at bounding box center [492, 275] width 72 height 16
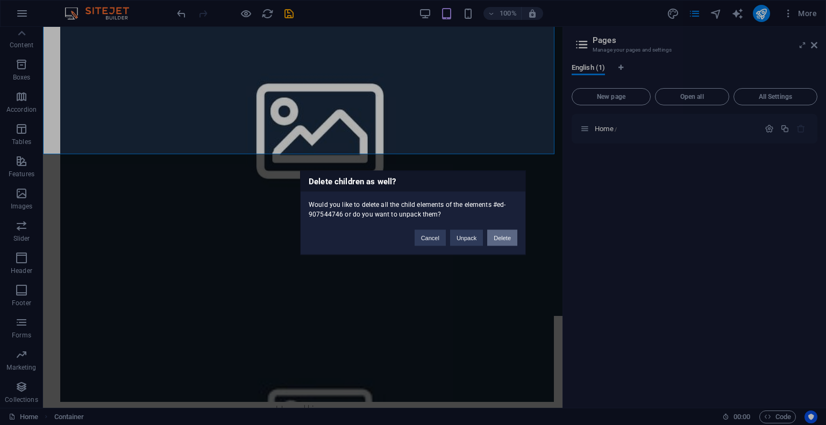
click at [504, 236] on button "Delete" at bounding box center [502, 237] width 30 height 16
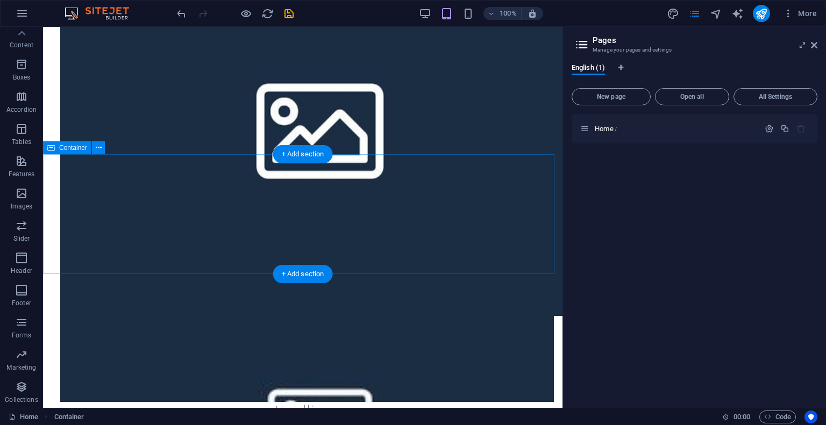
scroll to position [15909, 0]
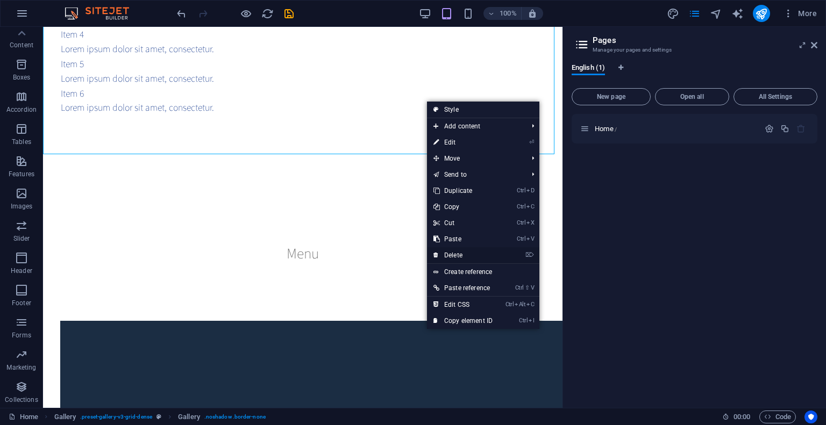
click at [454, 256] on link "⌦ Delete" at bounding box center [463, 255] width 72 height 16
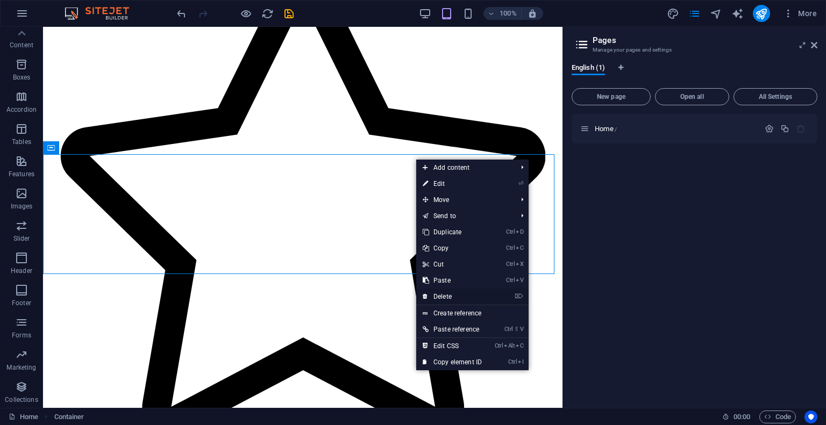
click at [452, 292] on link "⌦ Delete" at bounding box center [452, 297] width 72 height 16
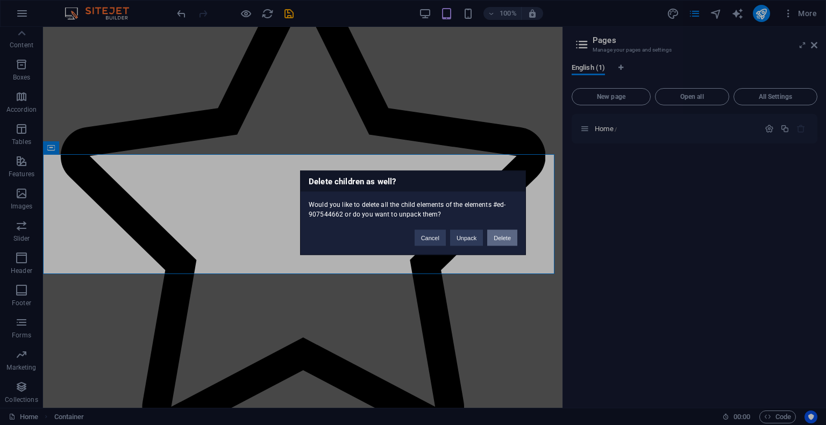
click at [512, 235] on button "Delete" at bounding box center [502, 237] width 30 height 16
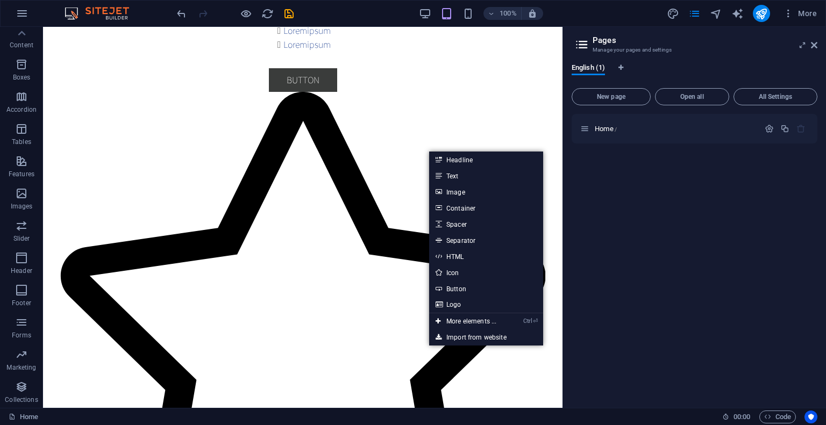
drag, startPoint x: 472, startPoint y: 260, endPoint x: 399, endPoint y: 204, distance: 91.9
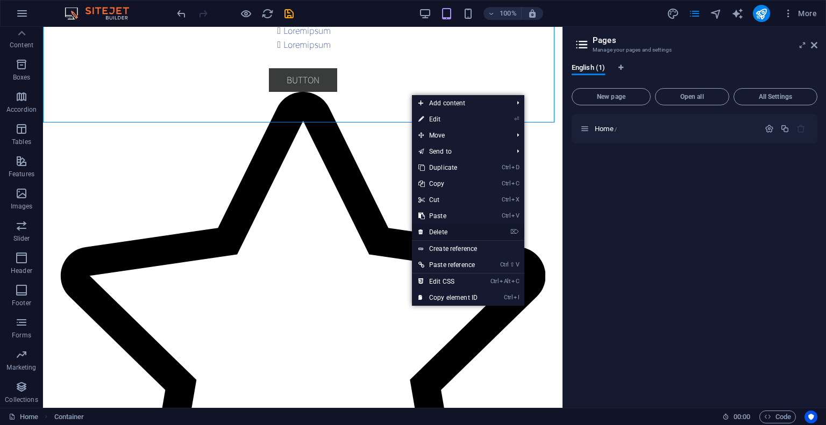
click at [448, 232] on link "⌦ Delete" at bounding box center [448, 232] width 72 height 16
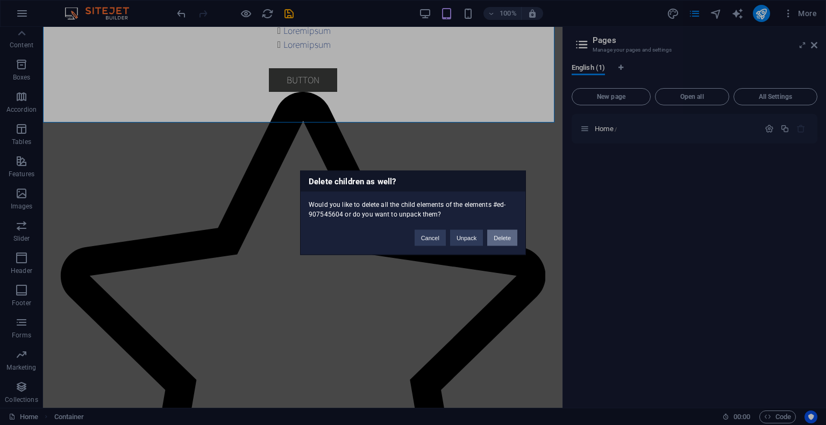
click at [503, 236] on button "Delete" at bounding box center [502, 237] width 30 height 16
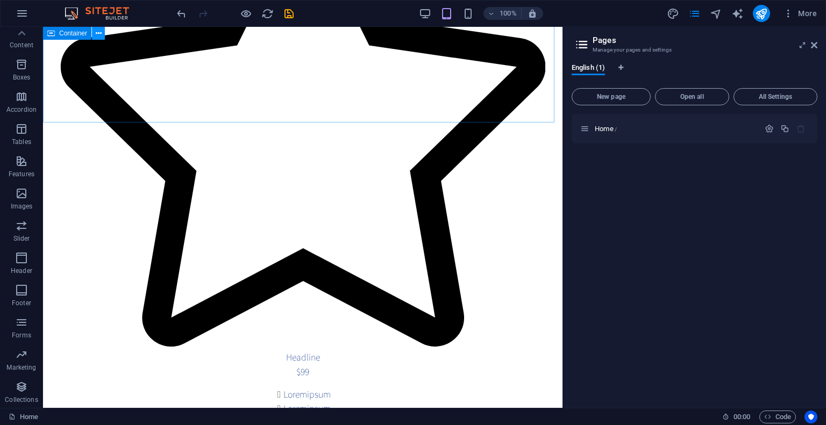
click at [96, 36] on icon at bounding box center [99, 33] width 6 height 11
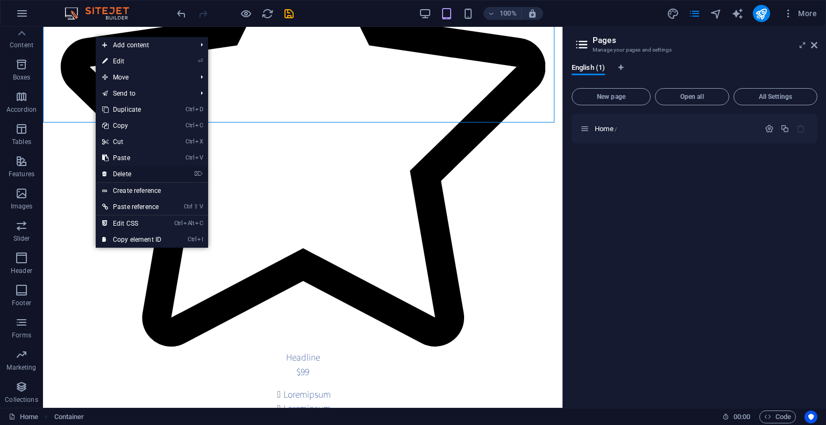
click at [128, 174] on link "⌦ Delete" at bounding box center [132, 174] width 72 height 16
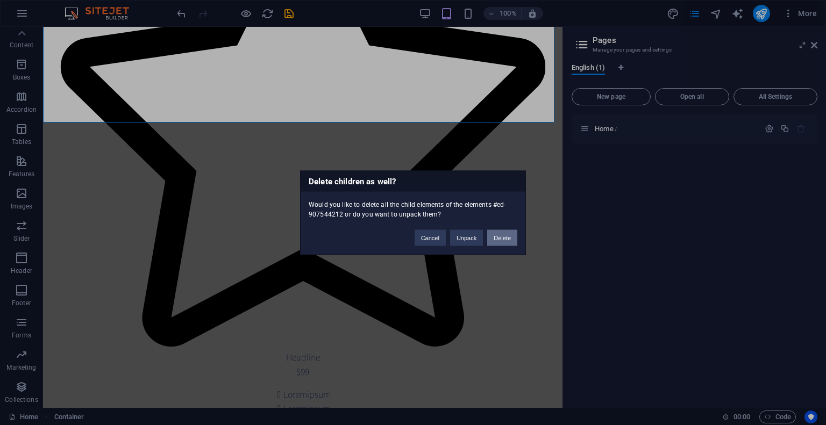
click at [497, 234] on button "Delete" at bounding box center [502, 237] width 30 height 16
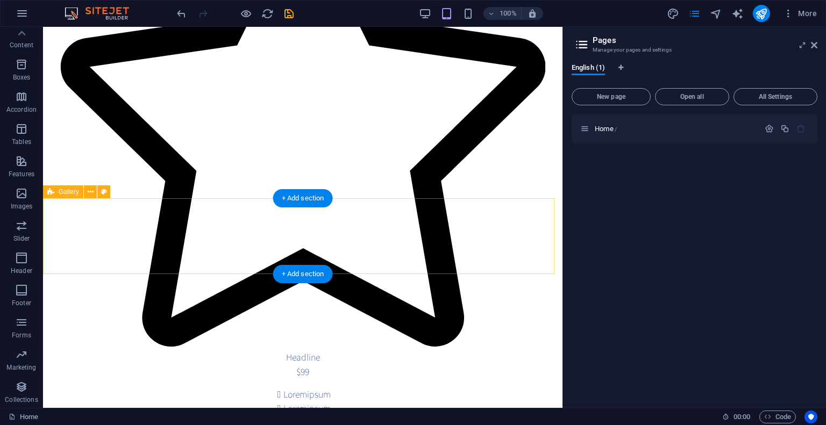
scroll to position [13032, 0]
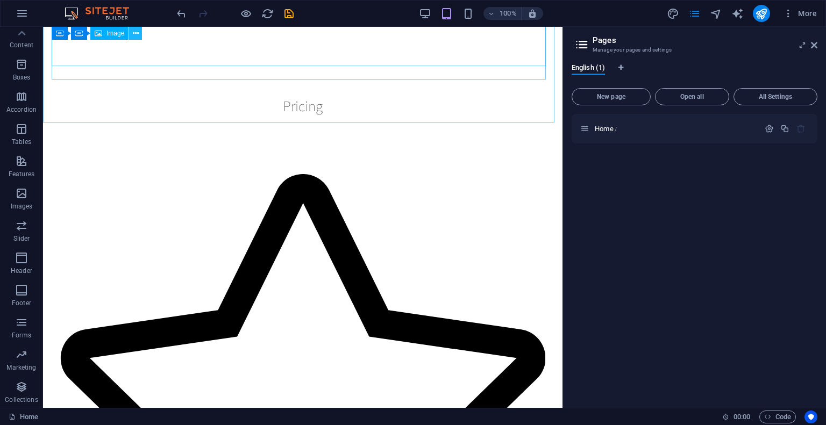
click at [133, 34] on icon at bounding box center [136, 33] width 6 height 11
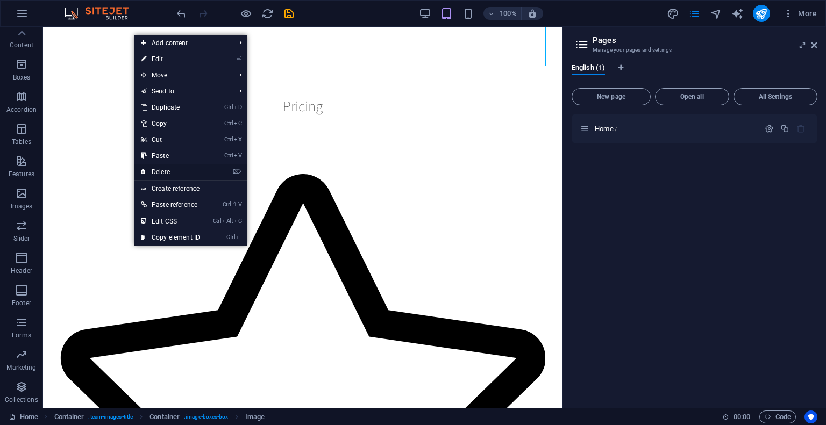
drag, startPoint x: 179, startPoint y: 170, endPoint x: 137, endPoint y: 143, distance: 49.8
click at [179, 170] on link "⌦ Delete" at bounding box center [170, 172] width 72 height 16
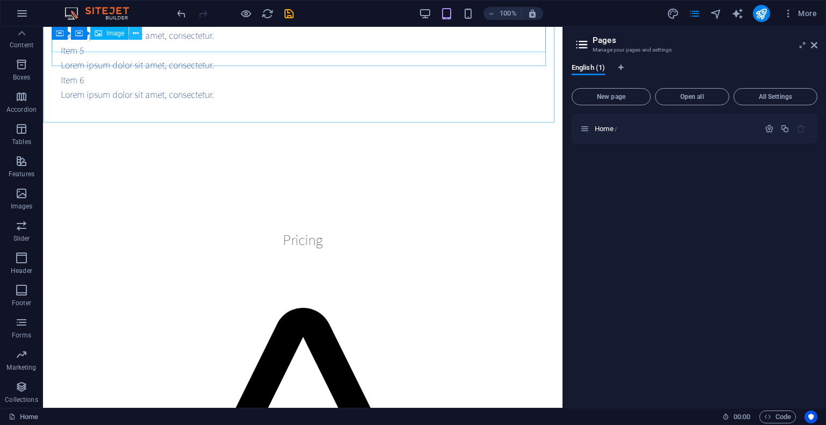
click at [131, 34] on button at bounding box center [135, 33] width 13 height 13
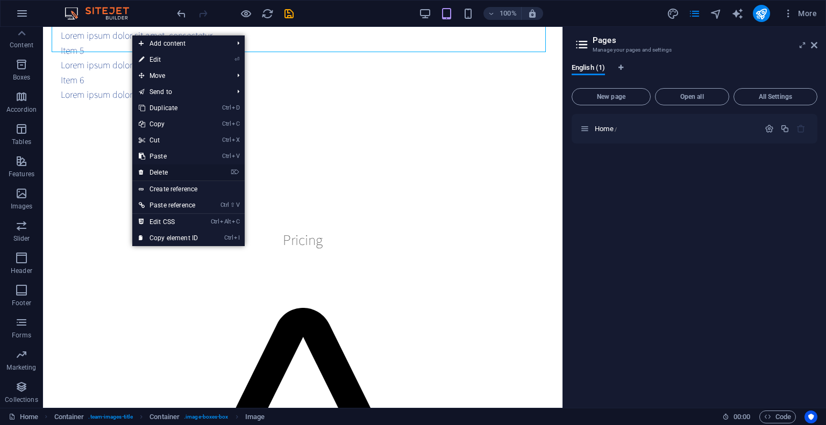
click at [149, 172] on link "⌦ Delete" at bounding box center [168, 172] width 72 height 16
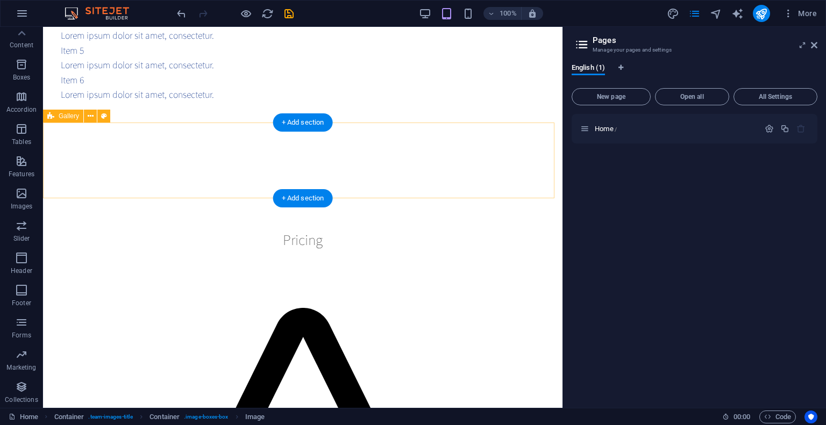
scroll to position [12763, 0]
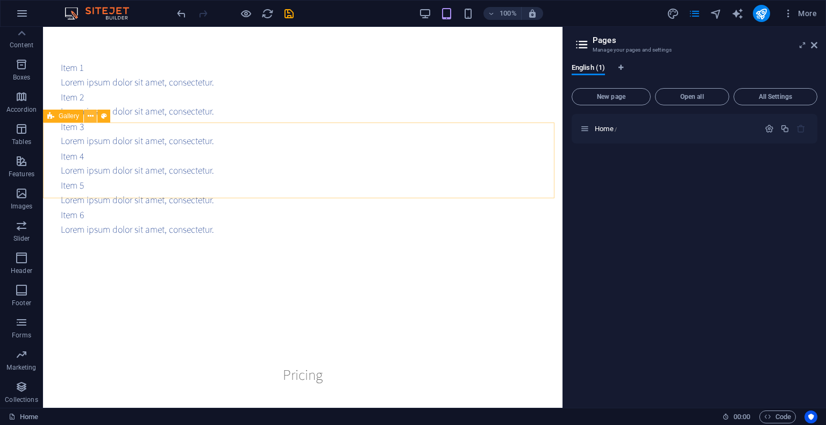
click at [93, 117] on button at bounding box center [90, 116] width 13 height 13
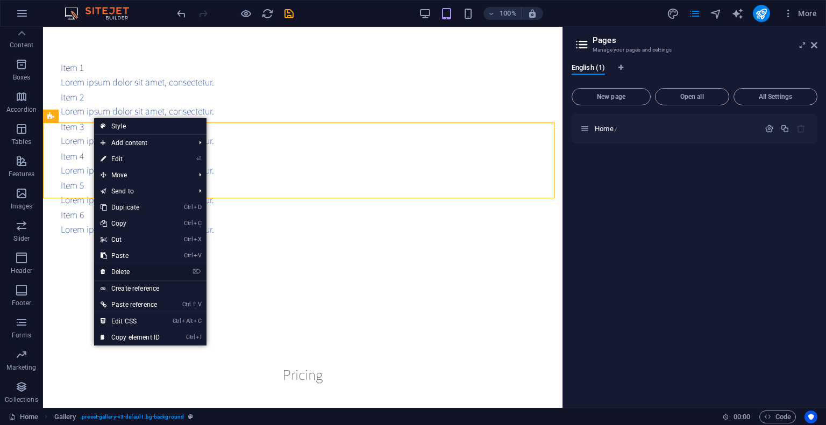
click at [129, 268] on link "⌦ Delete" at bounding box center [130, 272] width 72 height 16
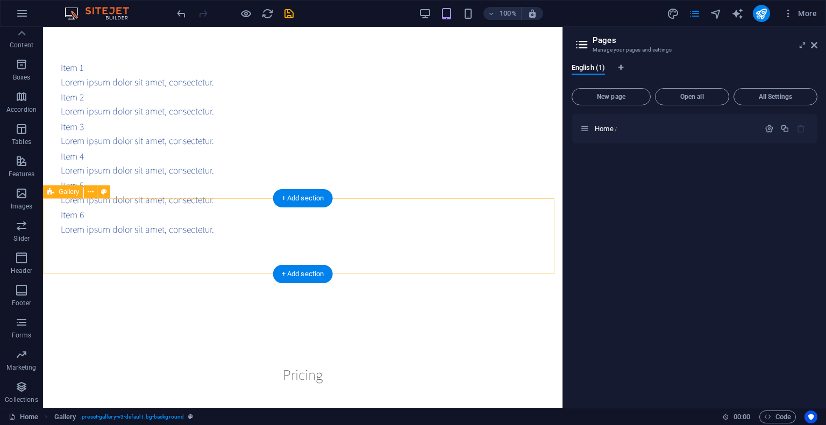
scroll to position [12688, 0]
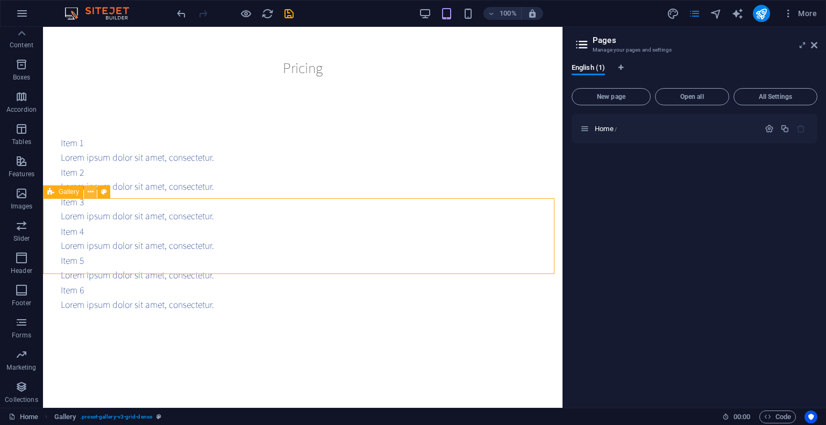
click at [89, 189] on icon at bounding box center [91, 191] width 6 height 11
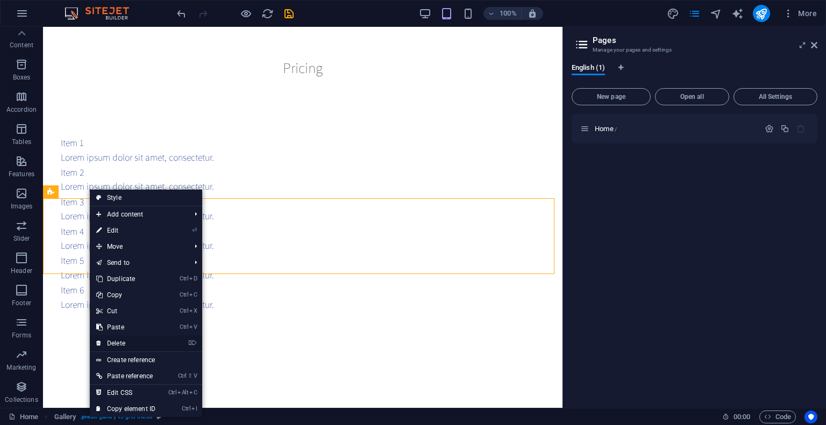
click at [125, 342] on link "⌦ Delete" at bounding box center [126, 343] width 72 height 16
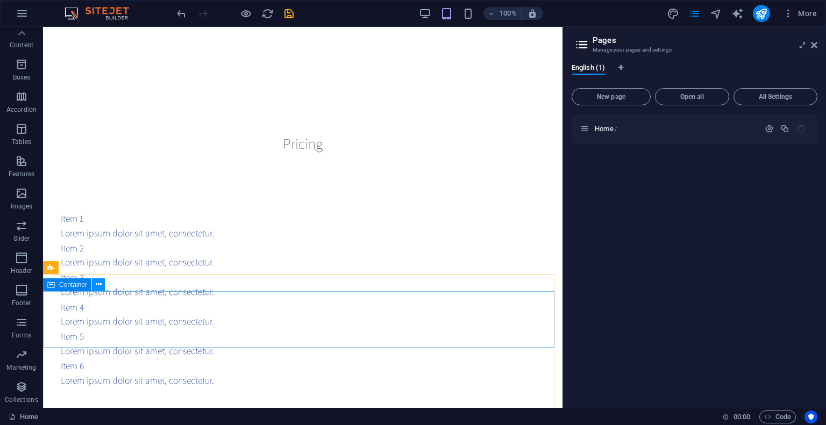
click at [99, 284] on icon at bounding box center [99, 284] width 6 height 11
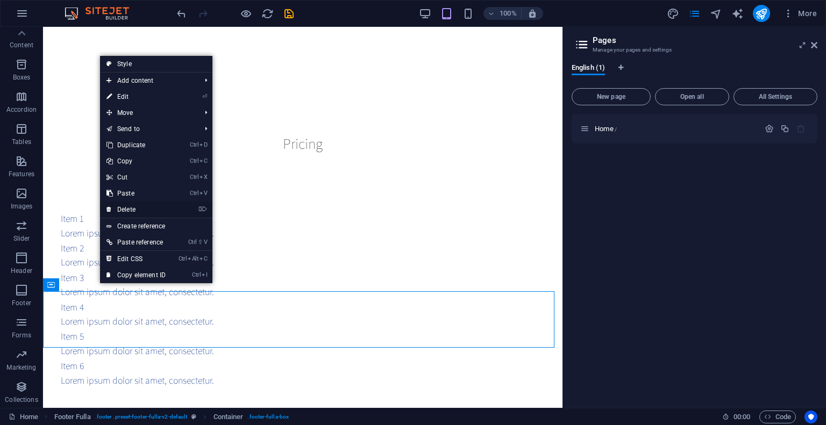
click at [132, 207] on link "⌦ Delete" at bounding box center [136, 210] width 72 height 16
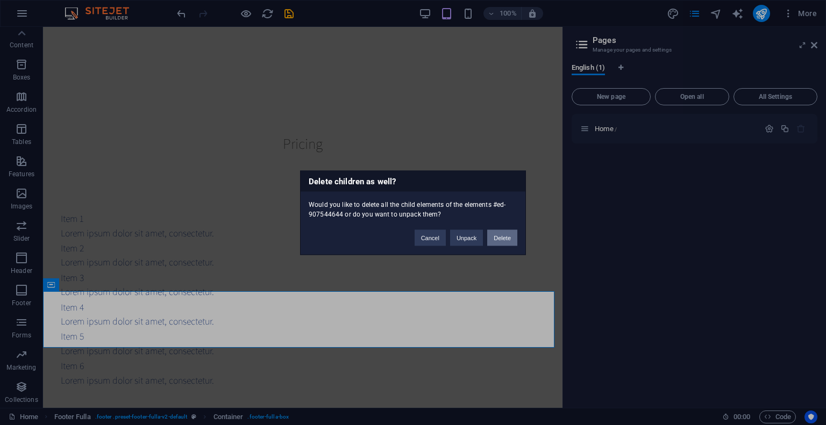
click at [499, 233] on button "Delete" at bounding box center [502, 237] width 30 height 16
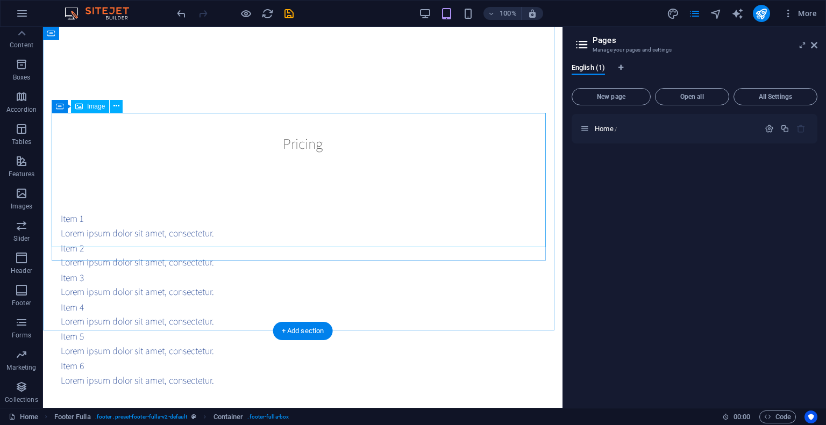
scroll to position [12555, 0]
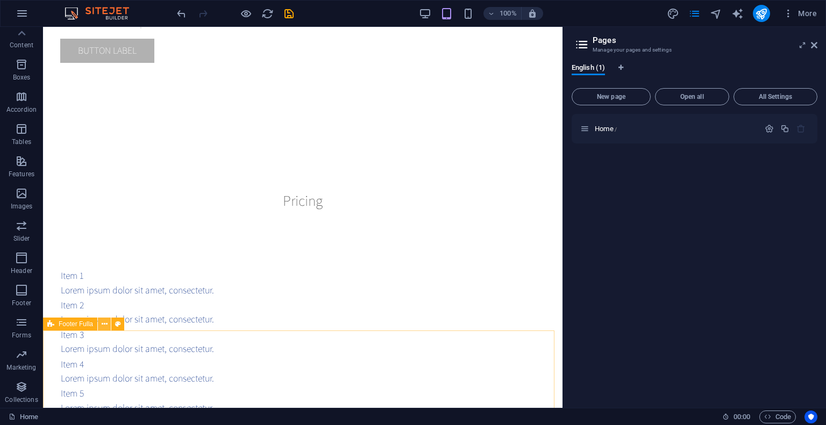
click at [104, 322] on icon at bounding box center [105, 324] width 6 height 11
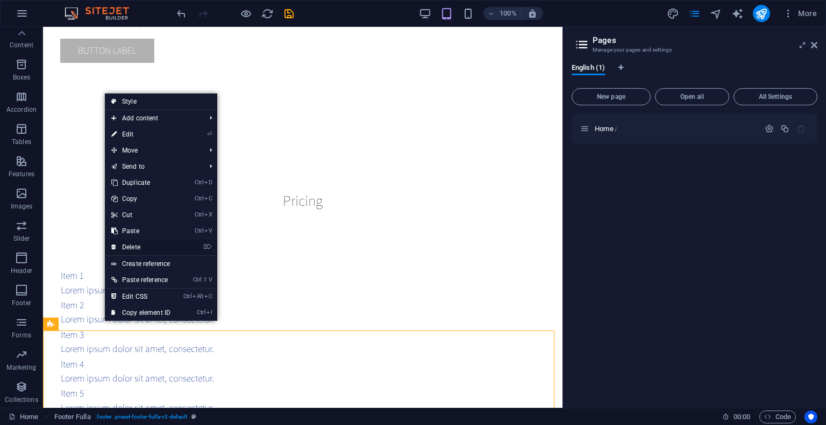
click at [138, 244] on link "⌦ Delete" at bounding box center [141, 247] width 72 height 16
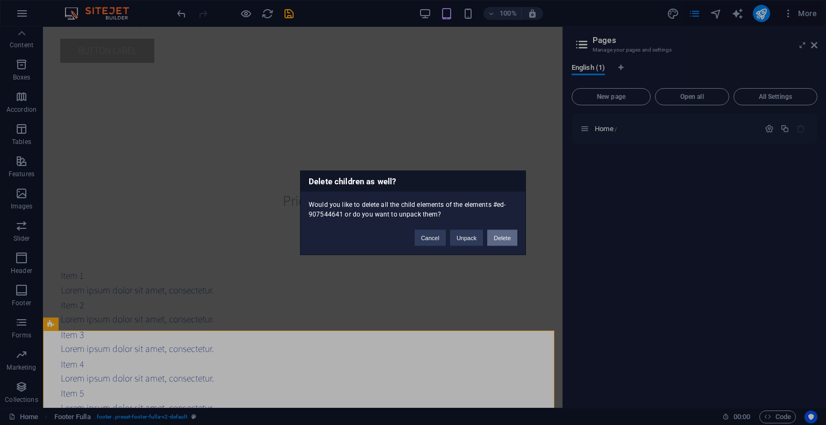
click at [505, 231] on button "Delete" at bounding box center [502, 237] width 30 height 16
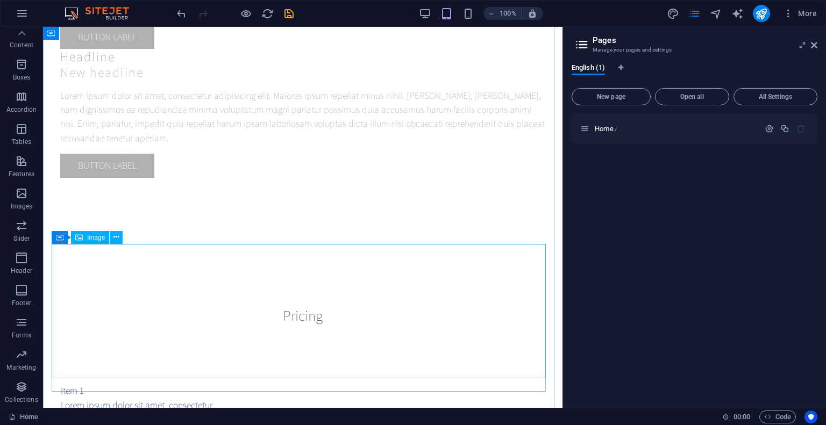
scroll to position [12424, 0]
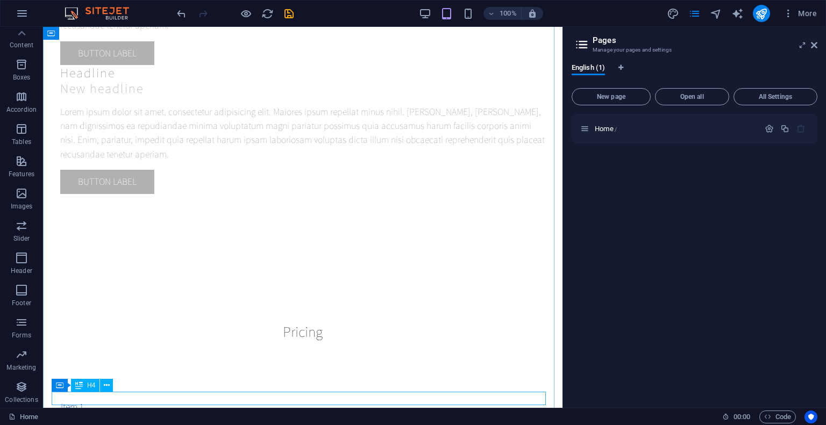
click at [103, 385] on button at bounding box center [106, 385] width 13 height 13
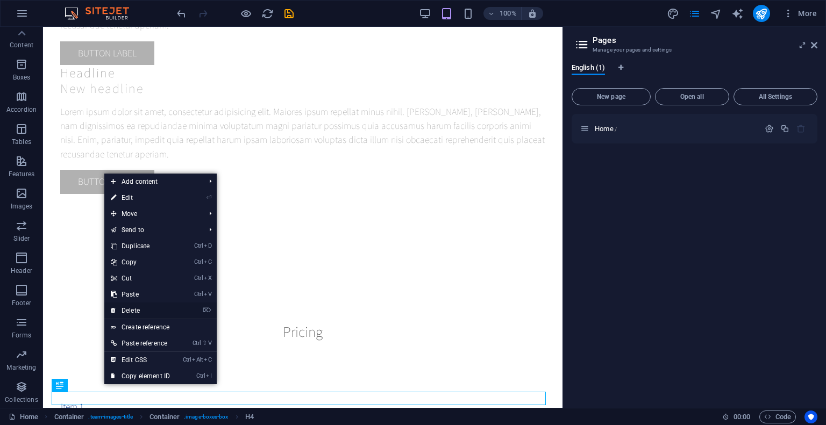
click at [133, 309] on link "⌦ Delete" at bounding box center [140, 311] width 72 height 16
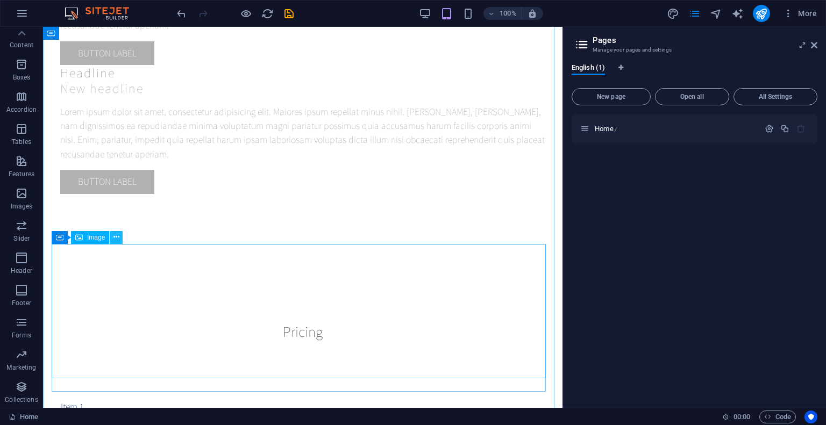
click at [118, 233] on icon at bounding box center [116, 237] width 6 height 11
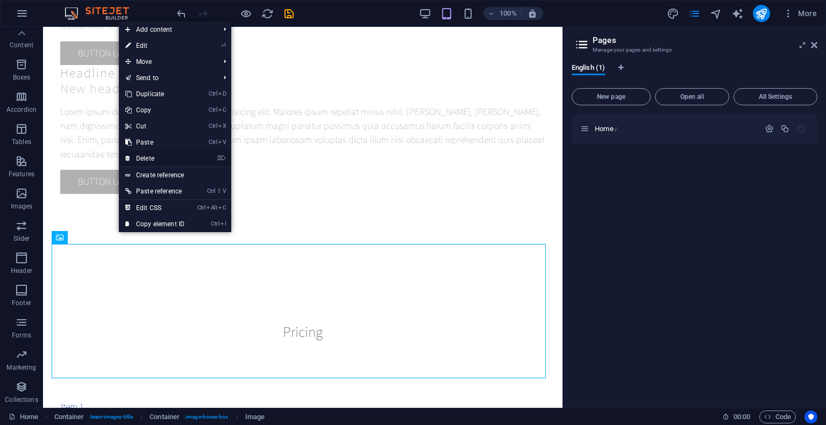
click at [162, 157] on link "⌦ Delete" at bounding box center [155, 158] width 72 height 16
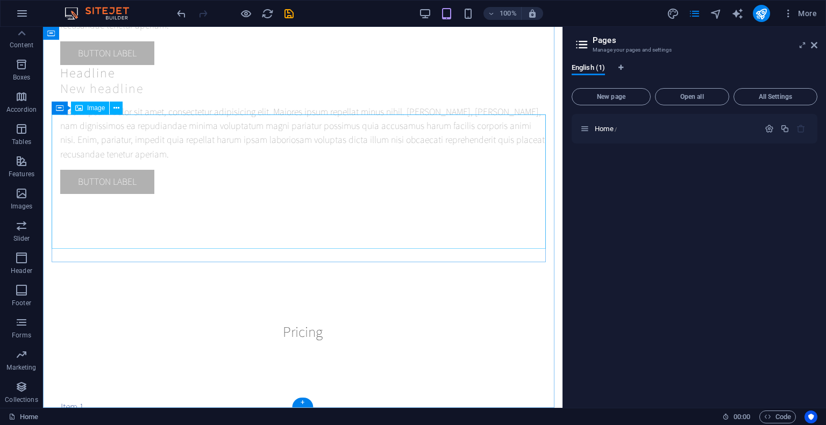
scroll to position [12406, 0]
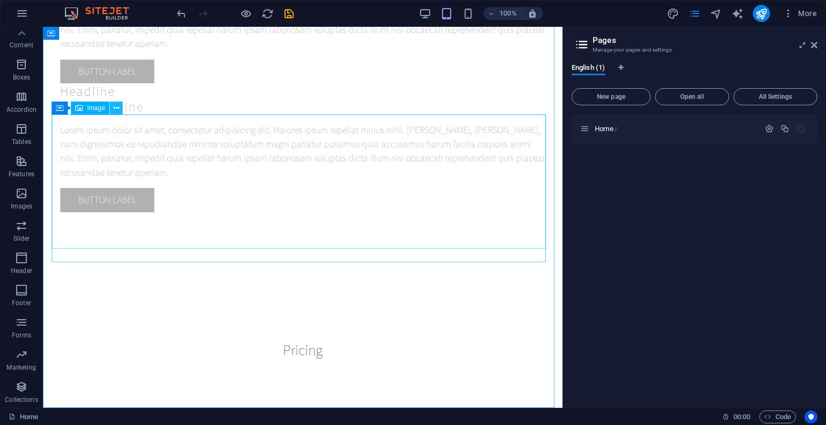
click at [122, 107] on button at bounding box center [116, 108] width 13 height 13
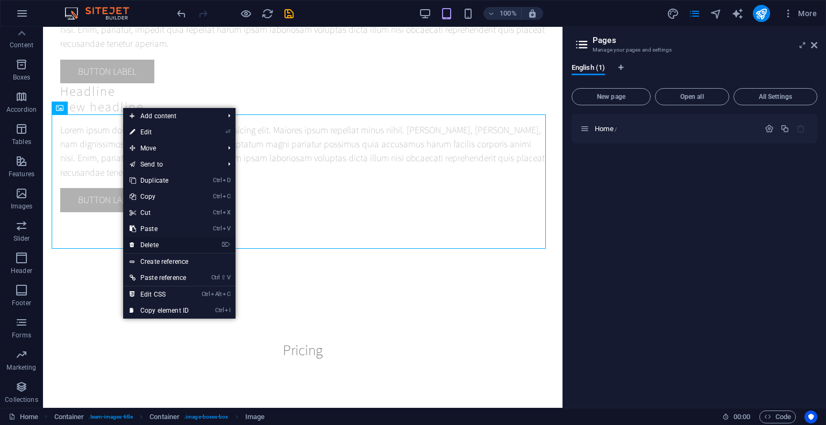
click at [157, 243] on link "⌦ Delete" at bounding box center [159, 245] width 72 height 16
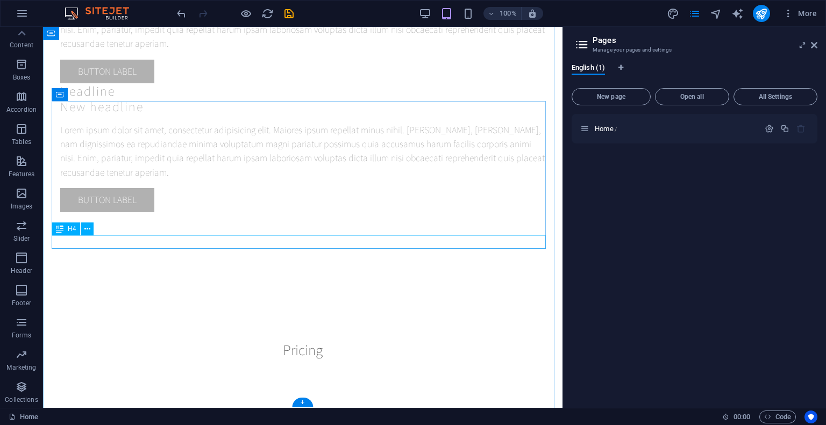
scroll to position [12271, 0]
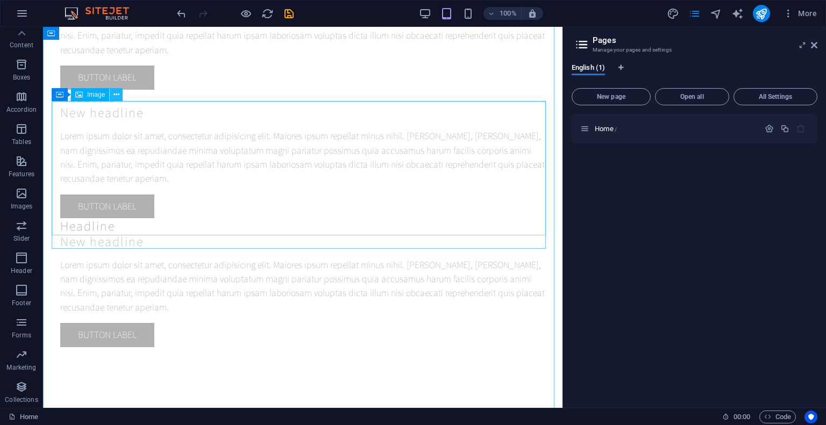
click at [120, 93] on button at bounding box center [116, 94] width 13 height 13
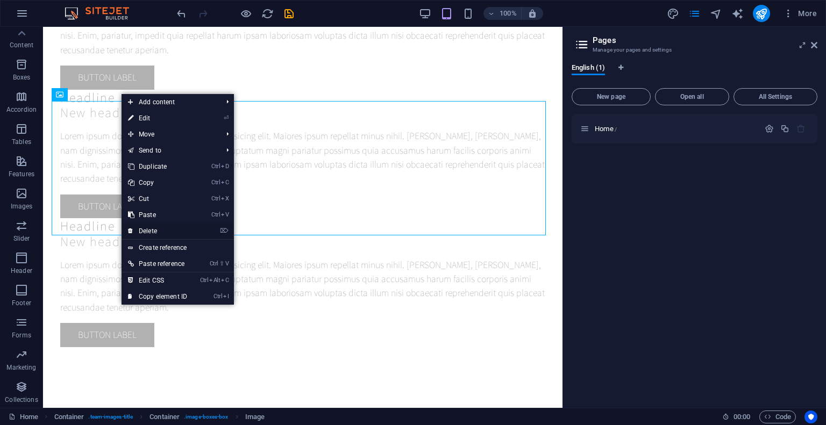
click at [154, 229] on link "⌦ Delete" at bounding box center [157, 231] width 72 height 16
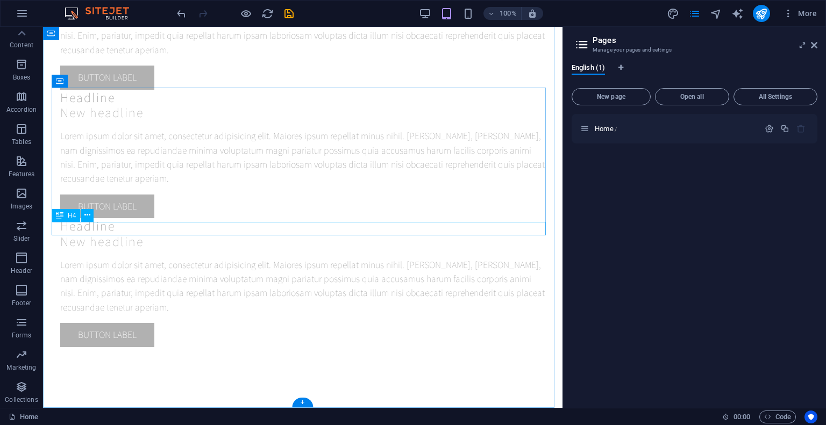
scroll to position [12137, 0]
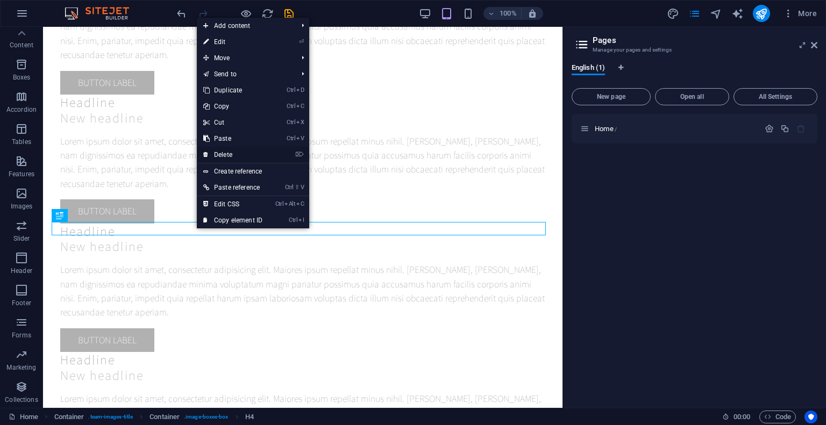
click at [228, 153] on link "⌦ Delete" at bounding box center [233, 155] width 72 height 16
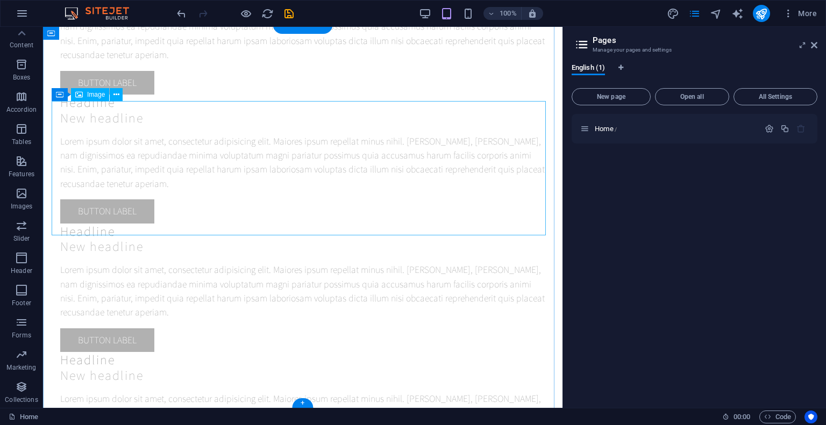
scroll to position [12123, 0]
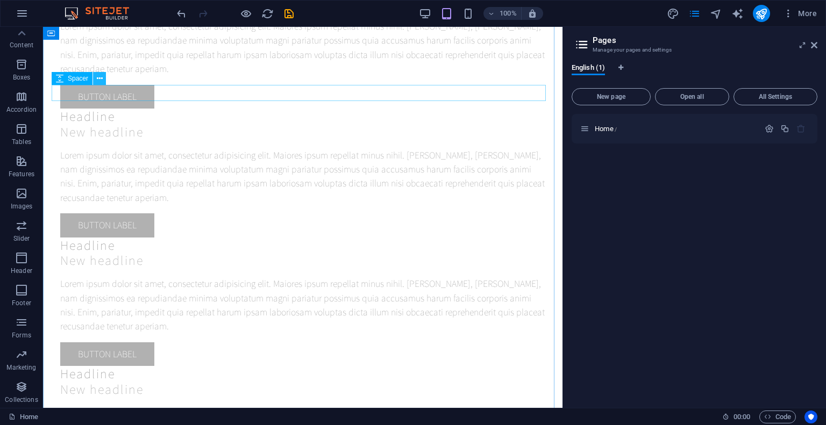
click at [103, 77] on button at bounding box center [99, 78] width 13 height 13
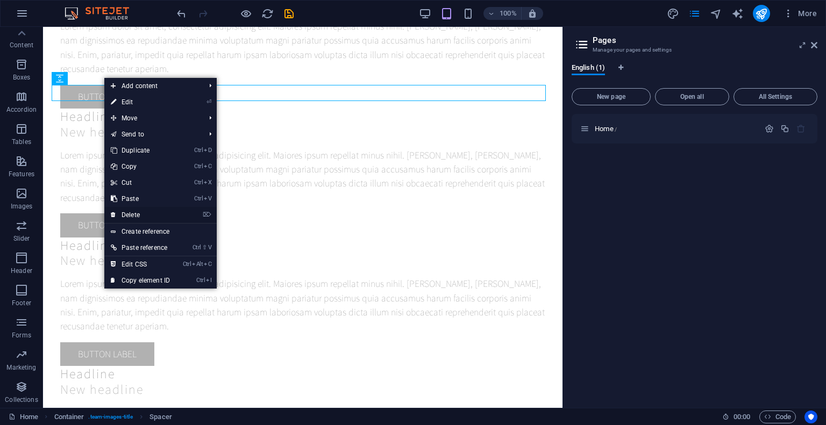
click at [135, 209] on link "⌦ Delete" at bounding box center [140, 215] width 72 height 16
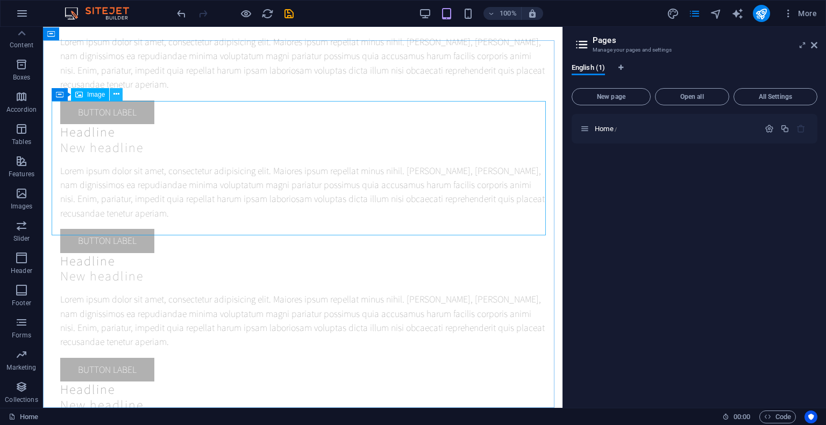
click at [122, 91] on button at bounding box center [116, 94] width 13 height 13
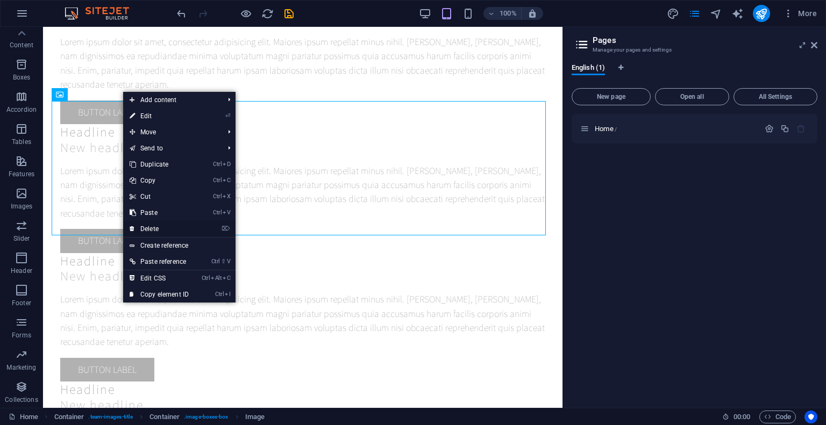
click at [149, 223] on link "⌦ Delete" at bounding box center [159, 229] width 72 height 16
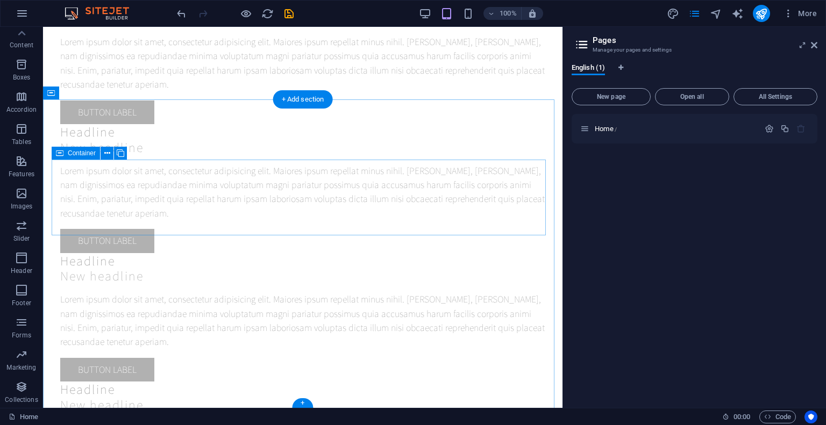
scroll to position [12048, 0]
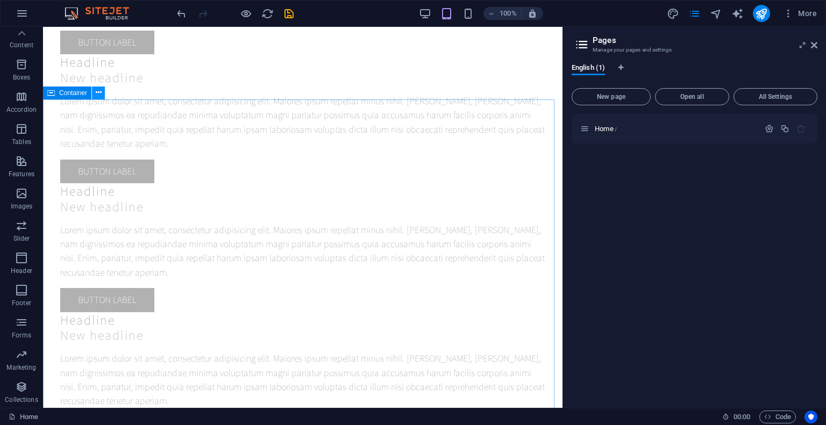
click at [99, 92] on icon at bounding box center [99, 92] width 6 height 11
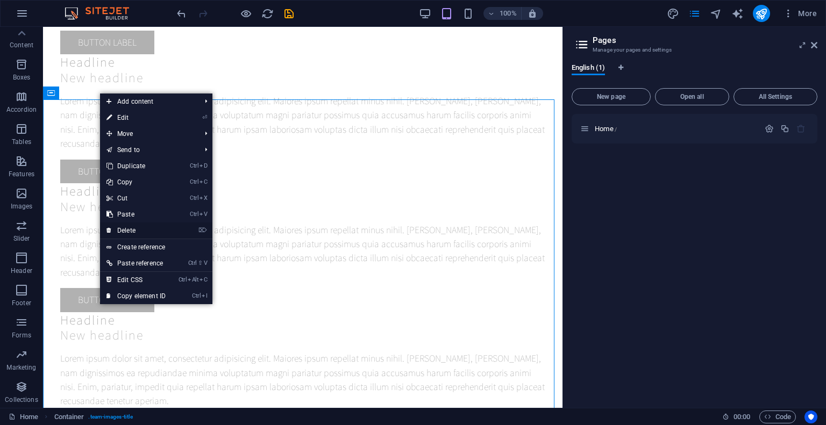
click at [126, 228] on link "⌦ Delete" at bounding box center [136, 231] width 72 height 16
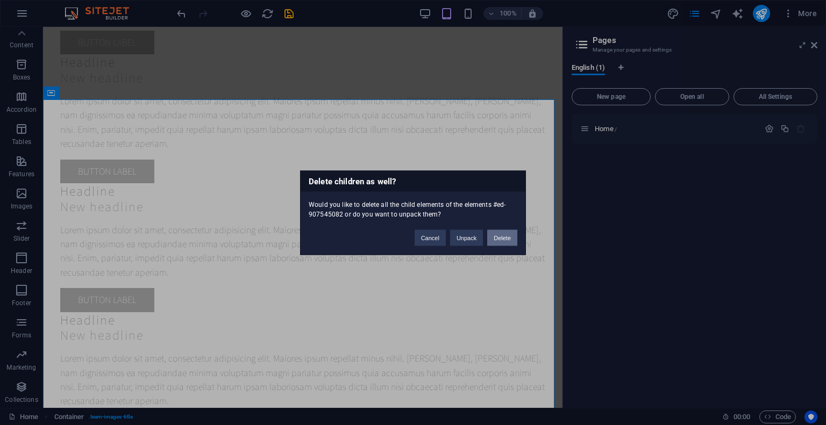
click at [505, 236] on button "Delete" at bounding box center [502, 237] width 30 height 16
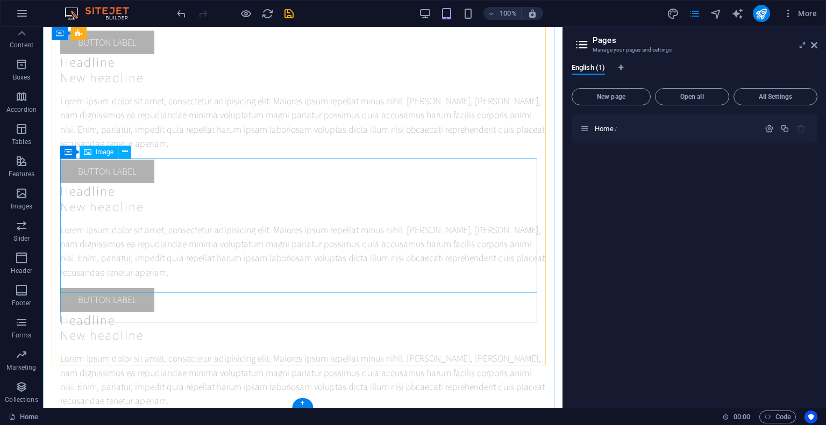
scroll to position [11739, 0]
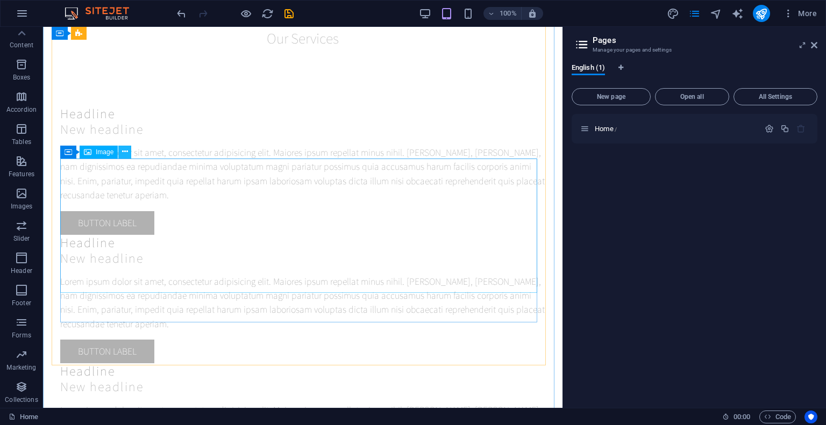
click at [127, 156] on icon at bounding box center [125, 151] width 6 height 11
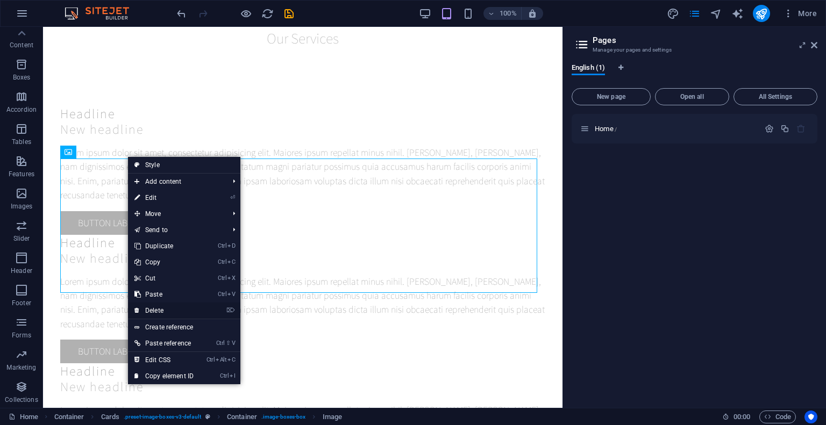
click at [163, 309] on link "⌦ Delete" at bounding box center [164, 311] width 72 height 16
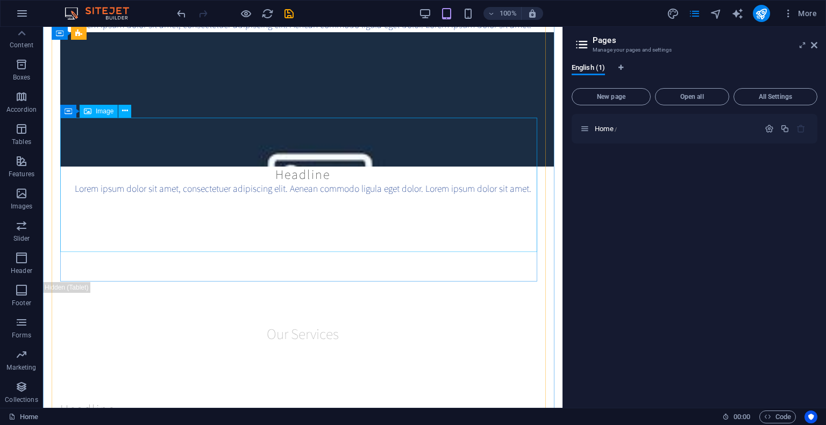
scroll to position [11498, 0]
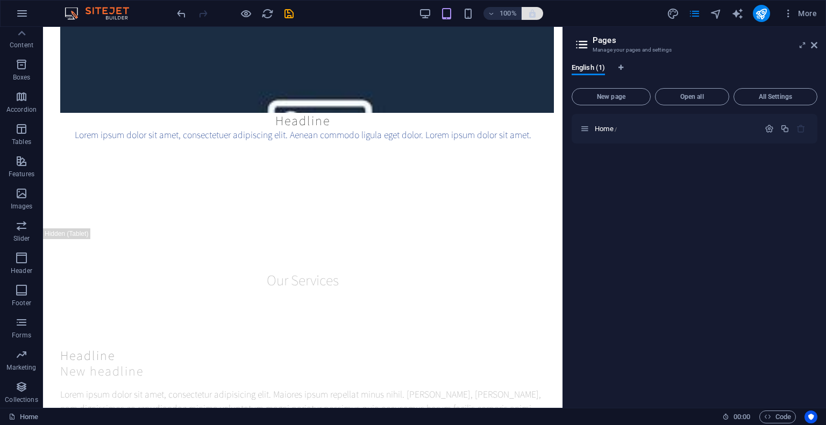
click at [527, 19] on button "button" at bounding box center [531, 13] width 21 height 13
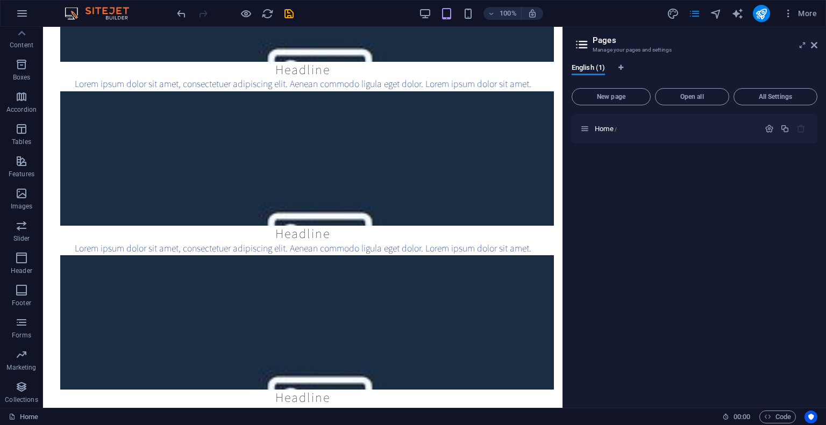
scroll to position [10691, 0]
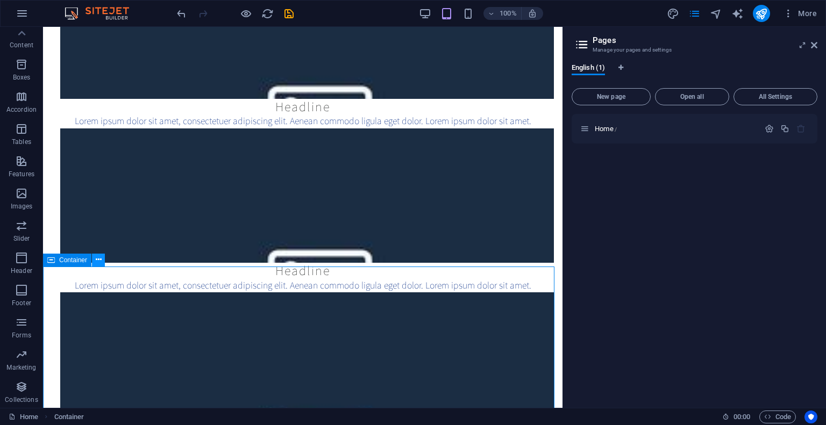
click at [99, 262] on icon at bounding box center [99, 259] width 6 height 11
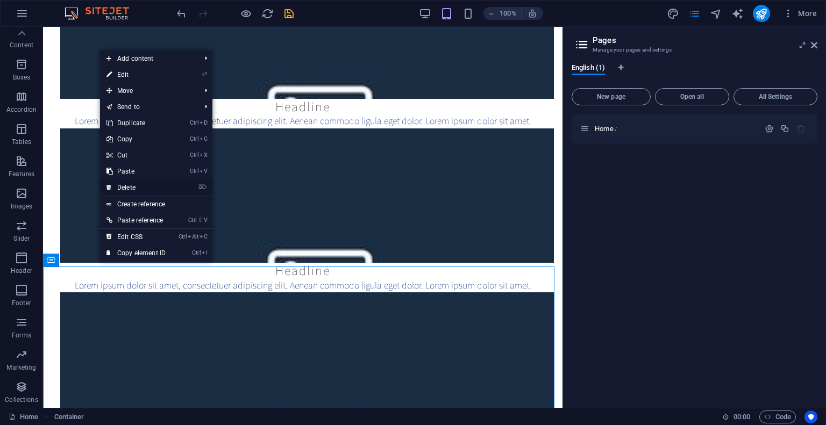
click at [133, 182] on link "⌦ Delete" at bounding box center [136, 188] width 72 height 16
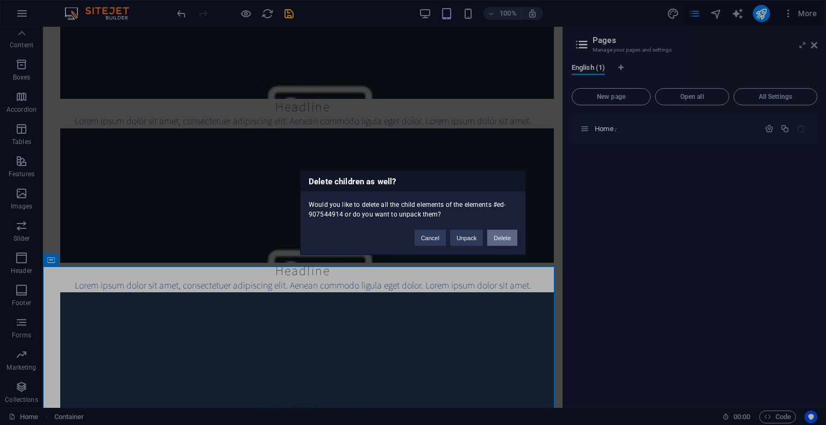
drag, startPoint x: 499, startPoint y: 232, endPoint x: 457, endPoint y: 205, distance: 49.8
click at [499, 232] on button "Delete" at bounding box center [502, 237] width 30 height 16
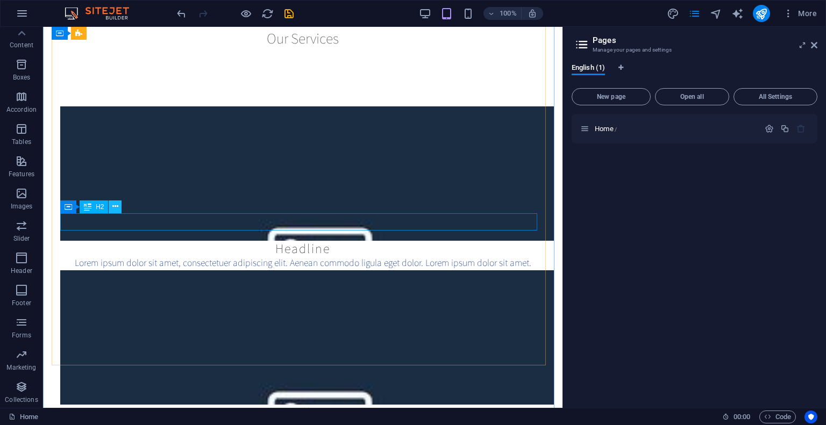
click at [113, 201] on icon at bounding box center [115, 206] width 6 height 11
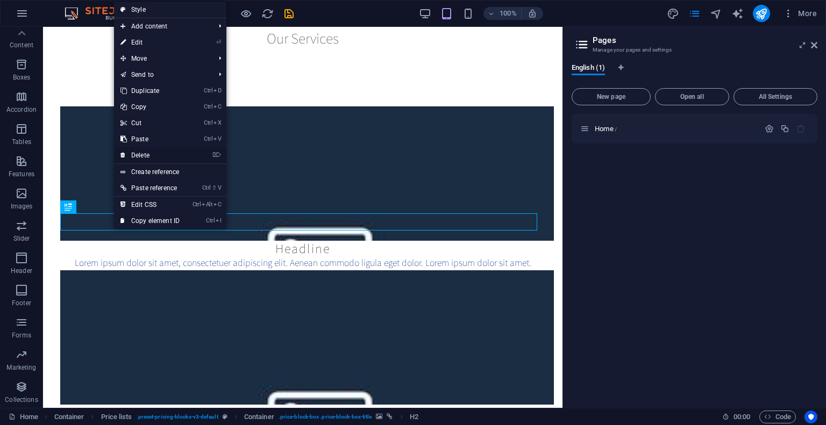
click at [155, 150] on link "⌦ Delete" at bounding box center [150, 155] width 72 height 16
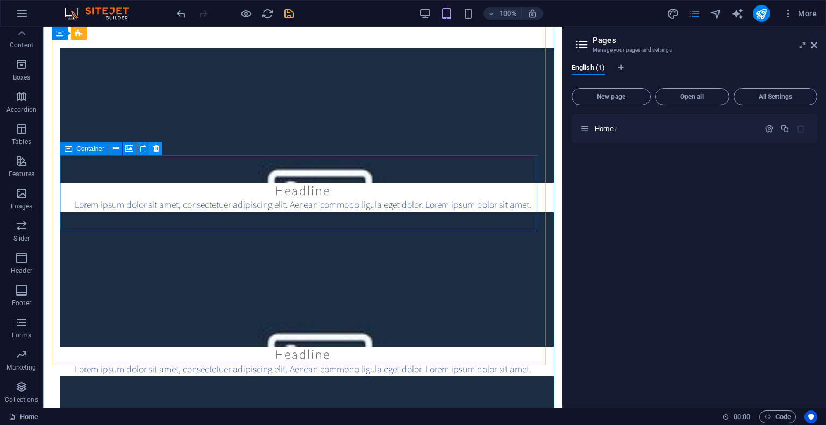
click at [157, 152] on icon at bounding box center [156, 148] width 6 height 11
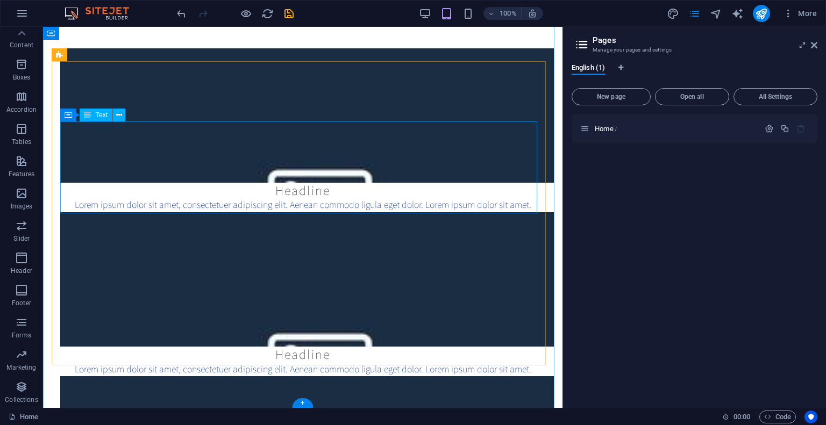
scroll to position [10440, 0]
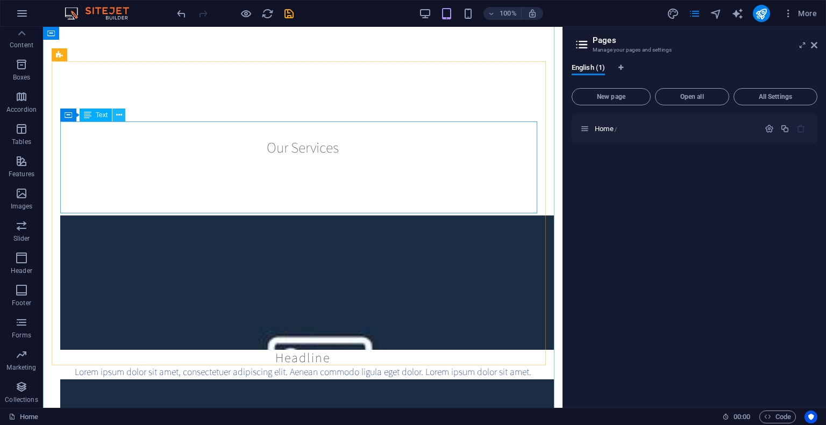
click at [121, 117] on icon at bounding box center [119, 115] width 6 height 11
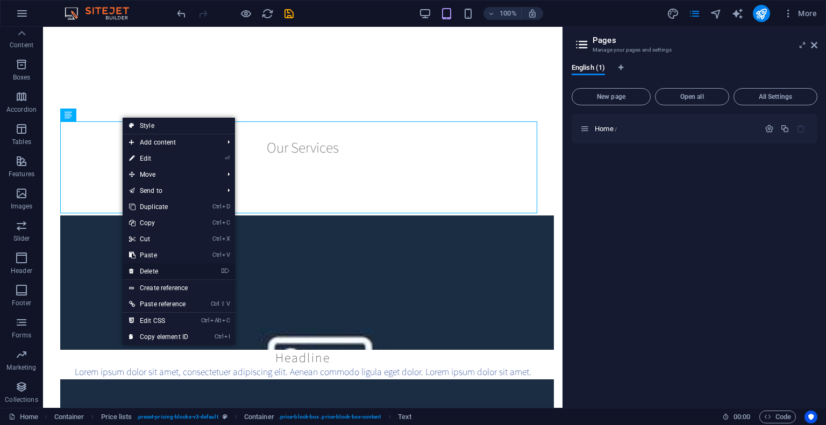
click at [157, 268] on link "⌦ Delete" at bounding box center [159, 271] width 72 height 16
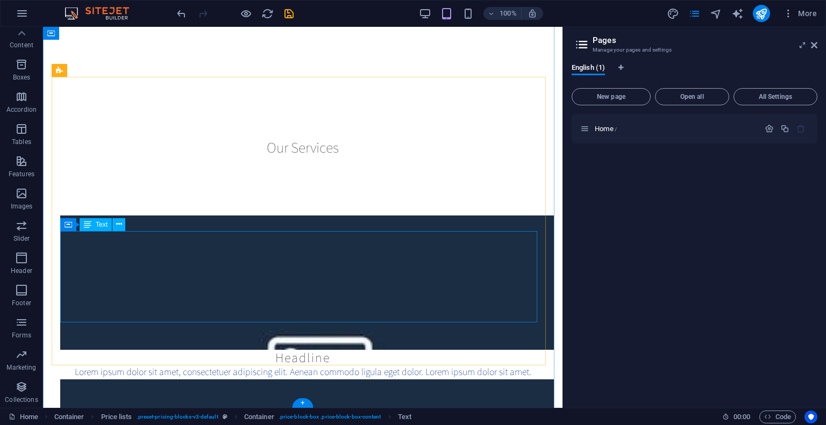
scroll to position [10424, 0]
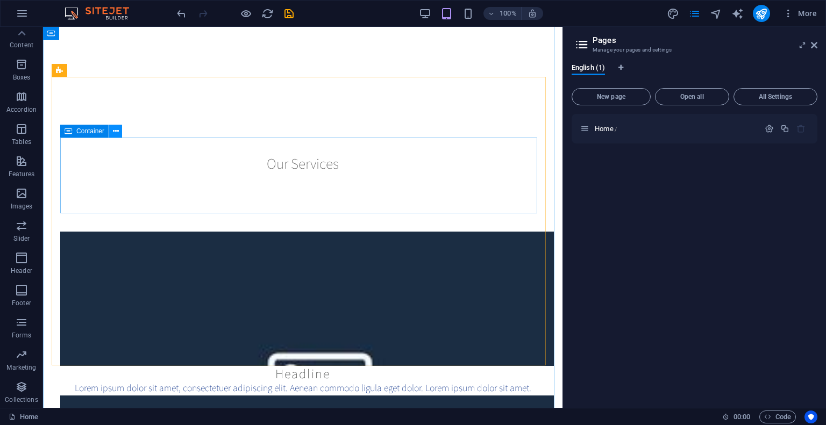
click at [114, 128] on icon at bounding box center [116, 131] width 6 height 11
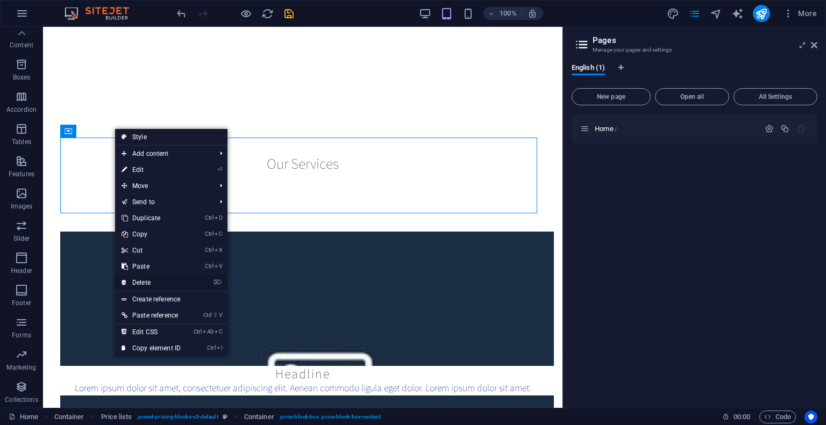
click at [141, 286] on link "⌦ Delete" at bounding box center [151, 283] width 72 height 16
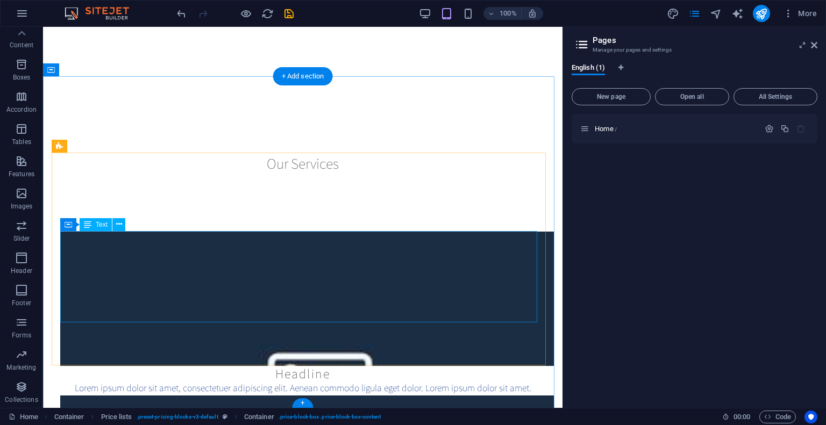
scroll to position [10349, 0]
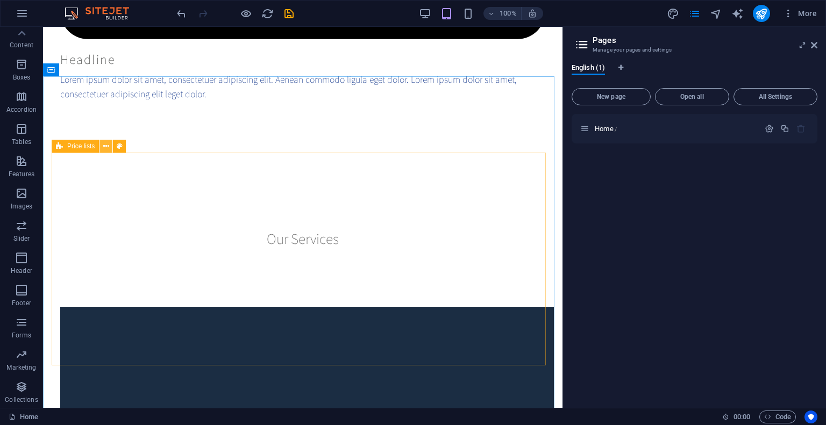
click at [103, 148] on icon at bounding box center [106, 146] width 6 height 11
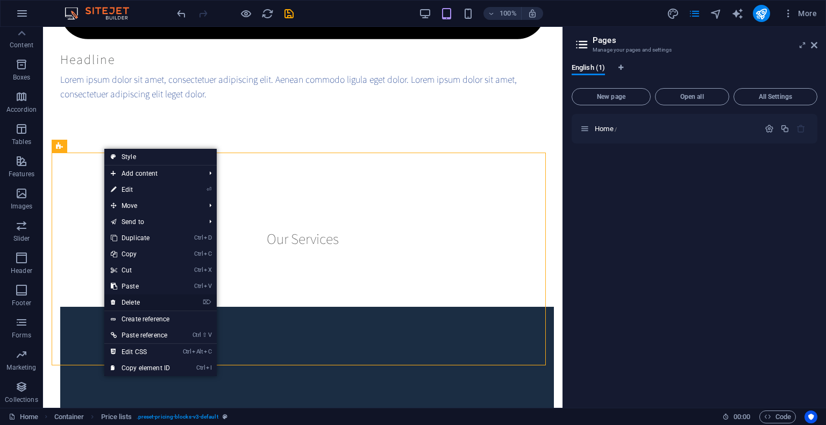
click at [134, 298] on link "⌦ Delete" at bounding box center [140, 303] width 72 height 16
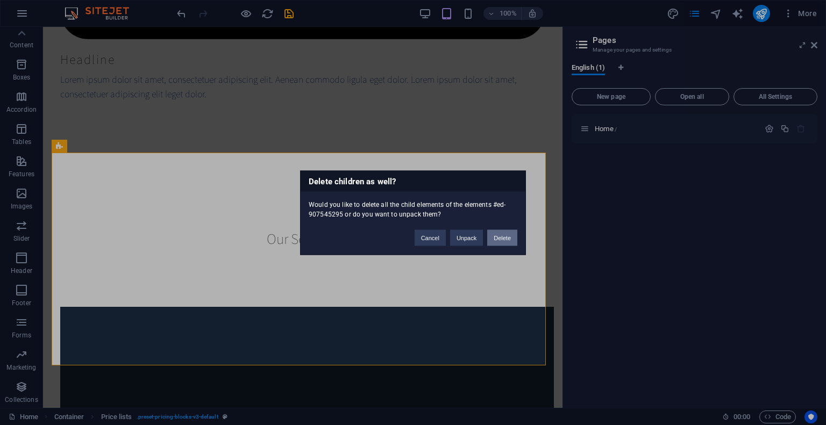
click at [499, 233] on button "Delete" at bounding box center [502, 237] width 30 height 16
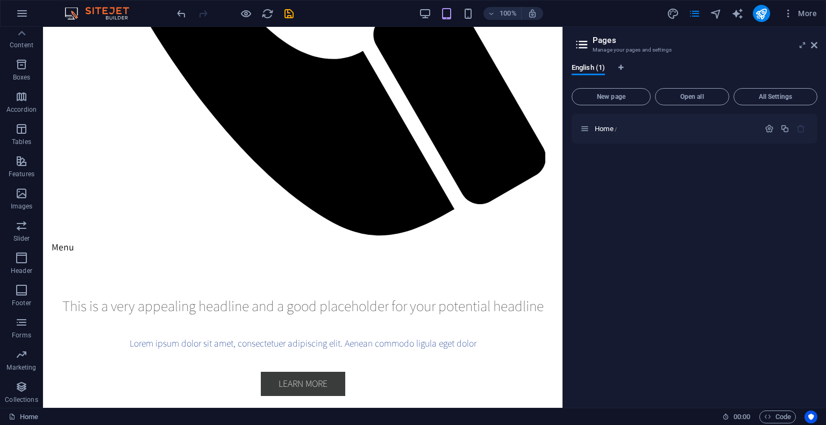
scroll to position [0, 0]
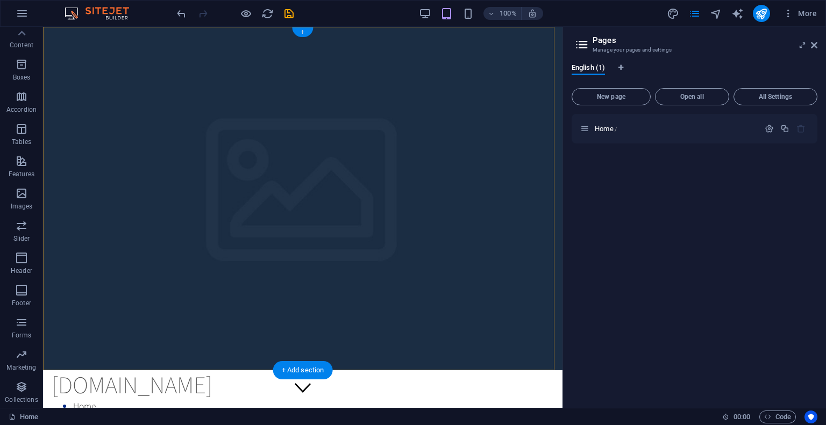
click at [299, 30] on div "+" at bounding box center [302, 32] width 21 height 10
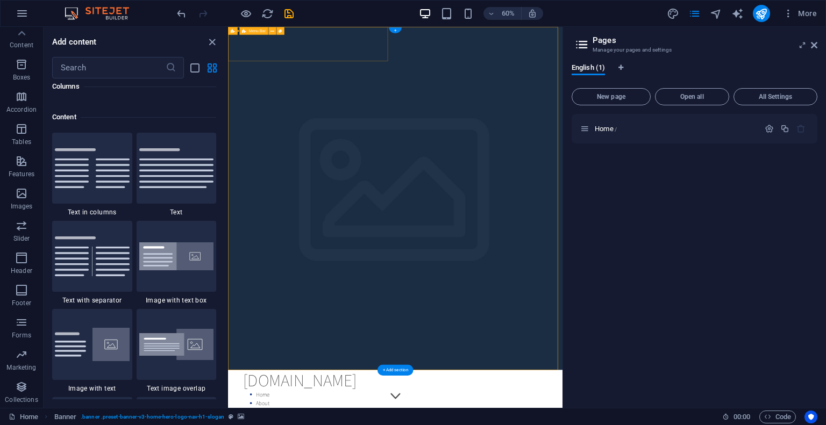
scroll to position [1881, 0]
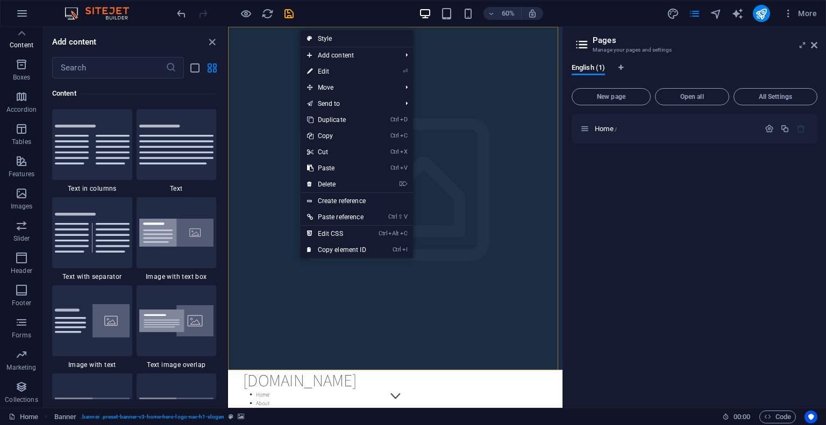
click at [203, 67] on div "​" at bounding box center [135, 67] width 183 height 21
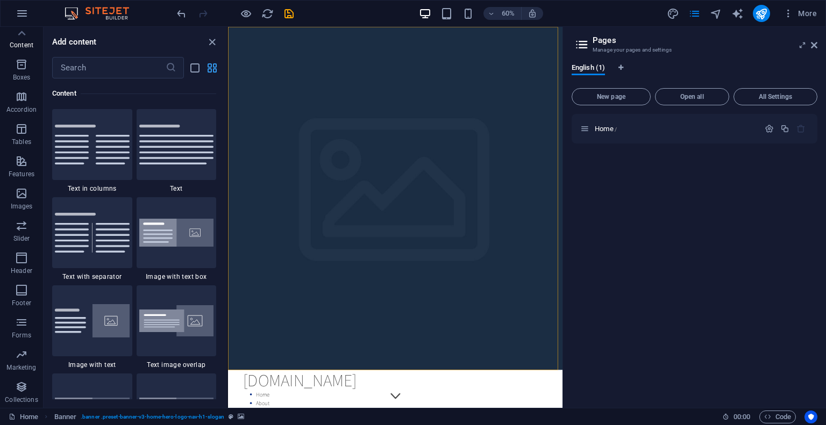
click at [207, 65] on icon "grid-view" at bounding box center [212, 68] width 12 height 12
click at [194, 63] on icon "list-view" at bounding box center [195, 68] width 12 height 12
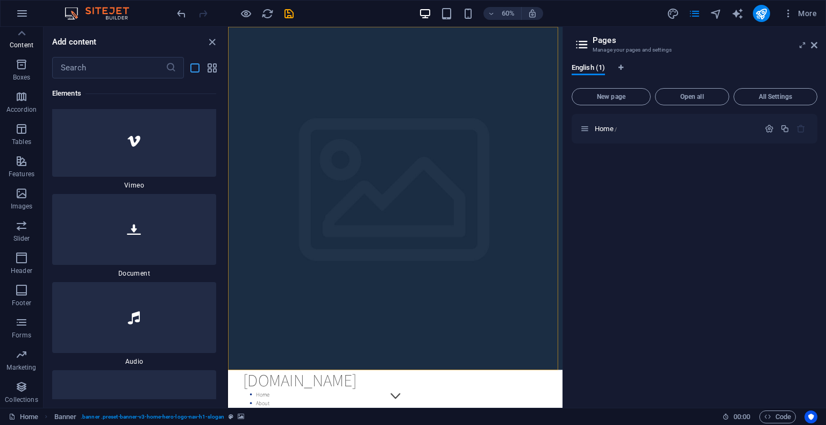
scroll to position [5601, 0]
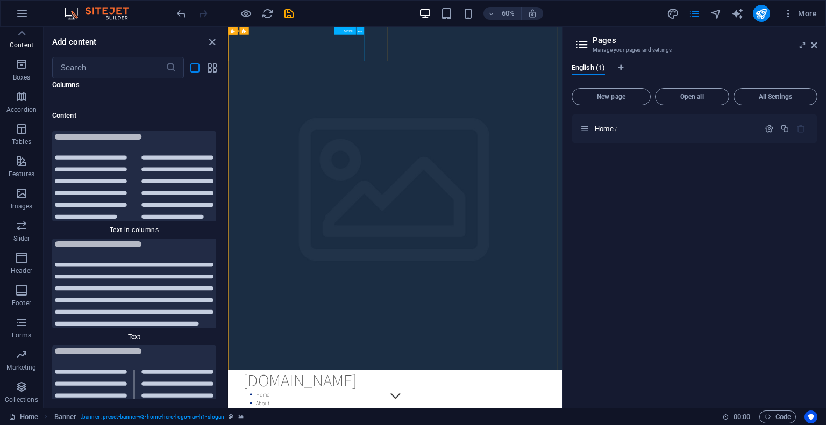
click at [353, 31] on span "Menu" at bounding box center [348, 31] width 10 height 4
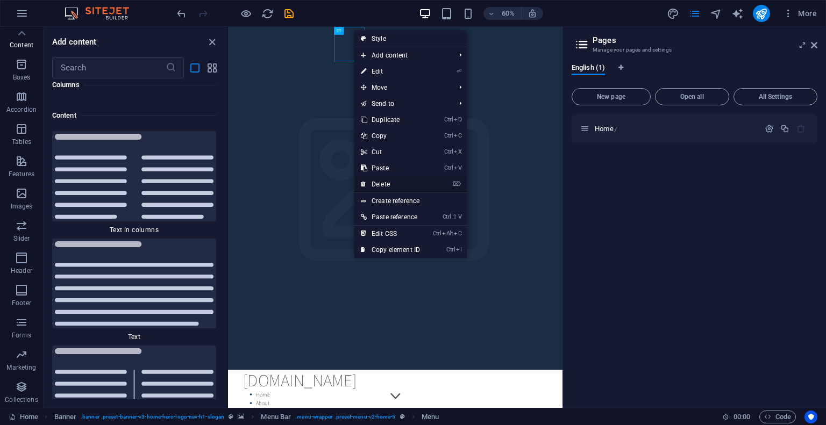
click at [389, 182] on link "⌦ Delete" at bounding box center [390, 184] width 72 height 16
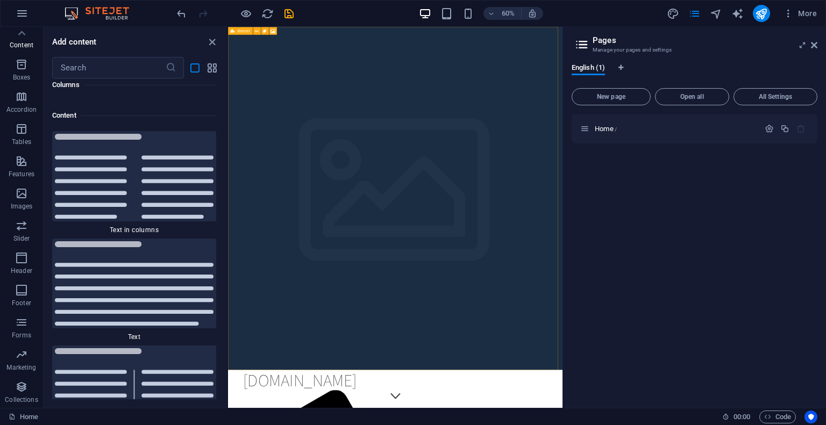
click at [236, 28] on div "Banner" at bounding box center [240, 31] width 24 height 8
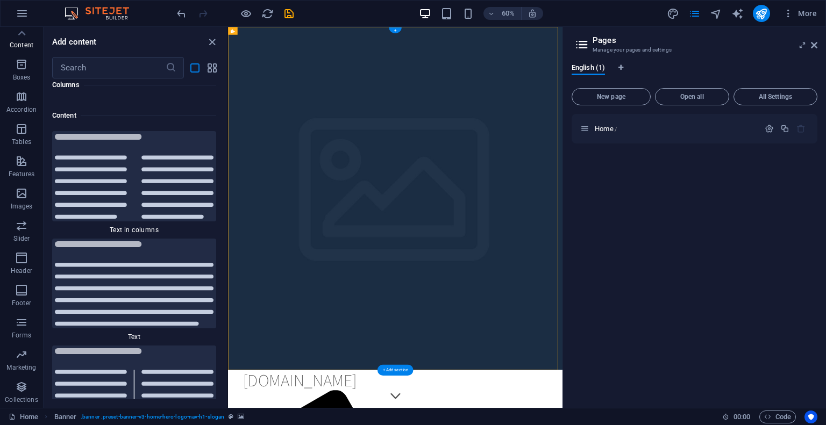
drag, startPoint x: 464, startPoint y: 55, endPoint x: 358, endPoint y: 246, distance: 218.2
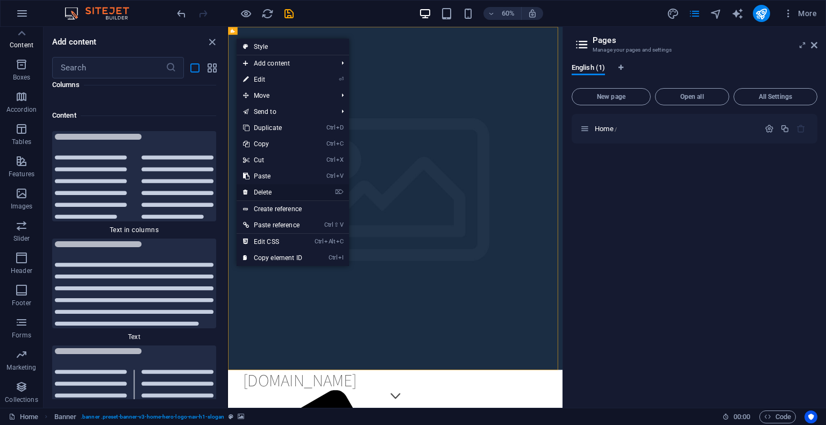
click at [262, 189] on link "⌦ Delete" at bounding box center [272, 192] width 72 height 16
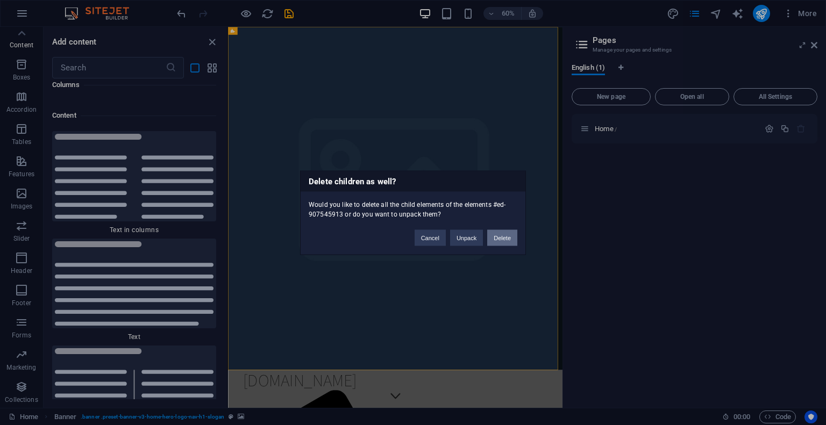
click at [507, 239] on button "Delete" at bounding box center [502, 237] width 30 height 16
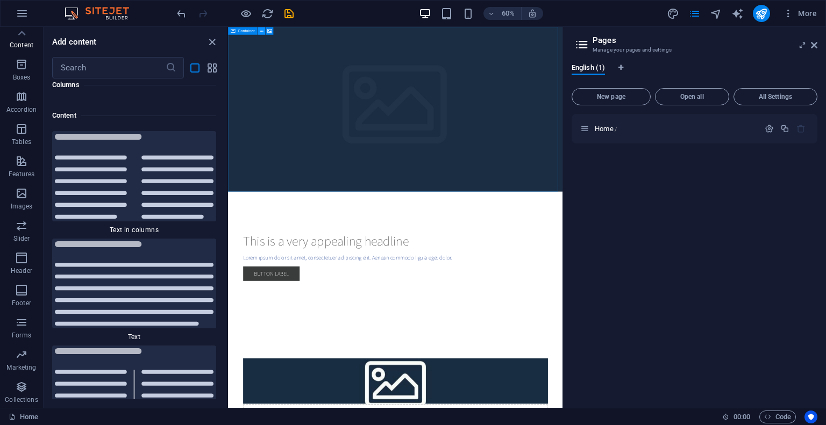
click at [262, 27] on icon at bounding box center [262, 30] width 4 height 7
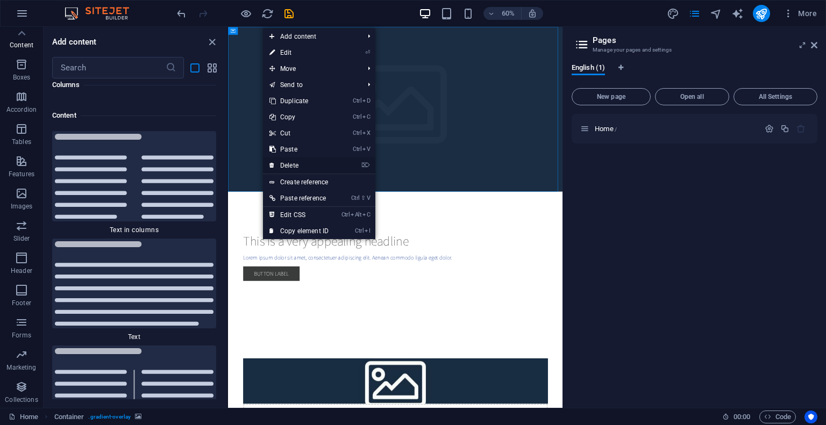
click at [299, 161] on link "⌦ Delete" at bounding box center [299, 165] width 72 height 16
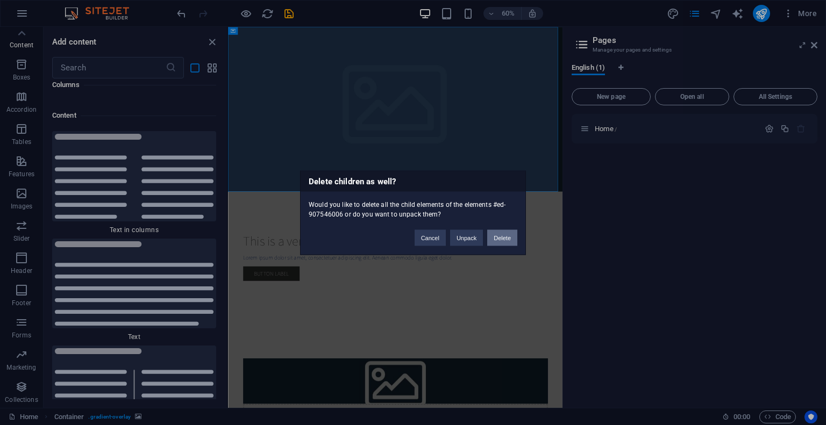
click at [504, 237] on button "Delete" at bounding box center [502, 237] width 30 height 16
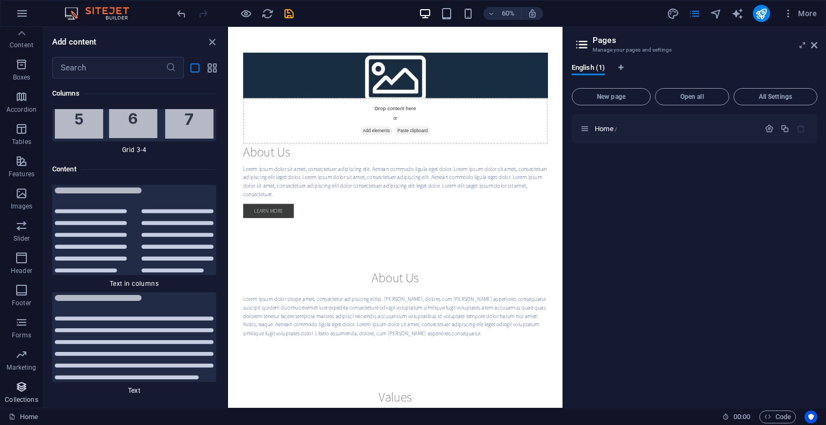
click at [17, 384] on icon "button" at bounding box center [21, 387] width 13 height 13
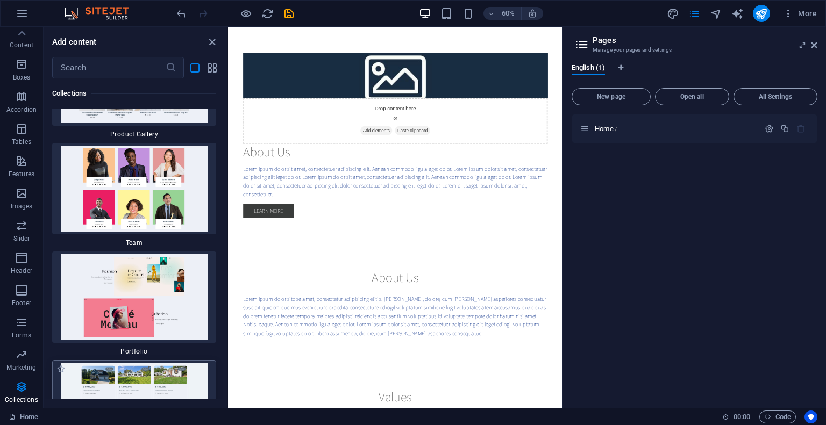
scroll to position [22629, 0]
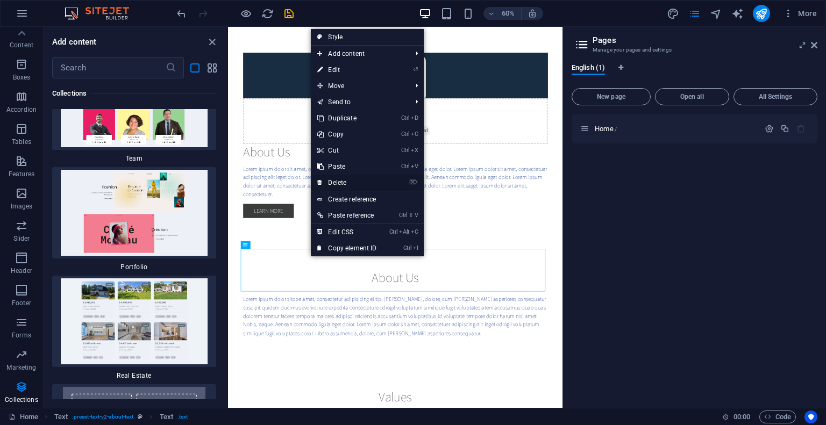
click at [349, 178] on link "⌦ Delete" at bounding box center [347, 183] width 72 height 16
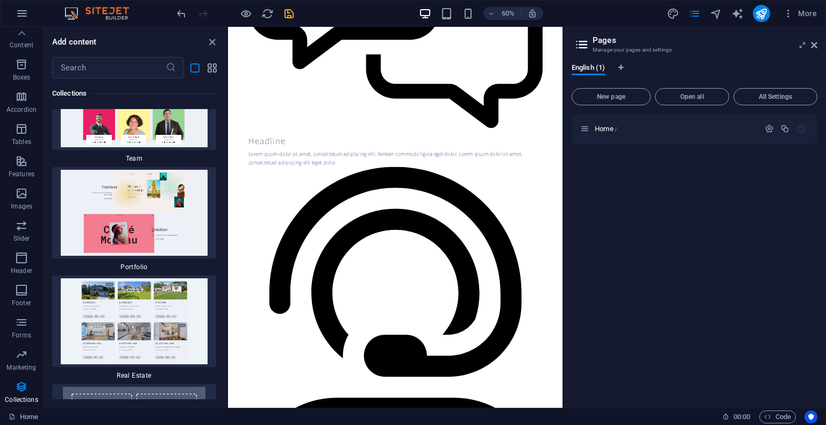
scroll to position [9522, 0]
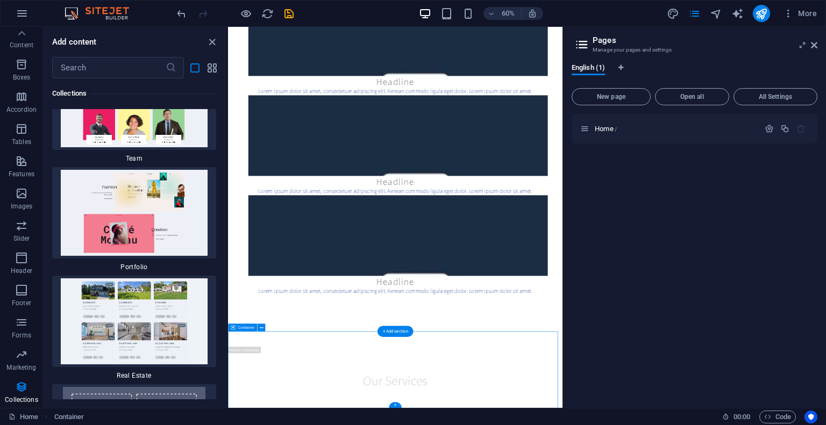
drag, startPoint x: 730, startPoint y: 622, endPoint x: 577, endPoint y: 548, distance: 170.2
drag, startPoint x: 633, startPoint y: 357, endPoint x: 597, endPoint y: 51, distance: 308.5
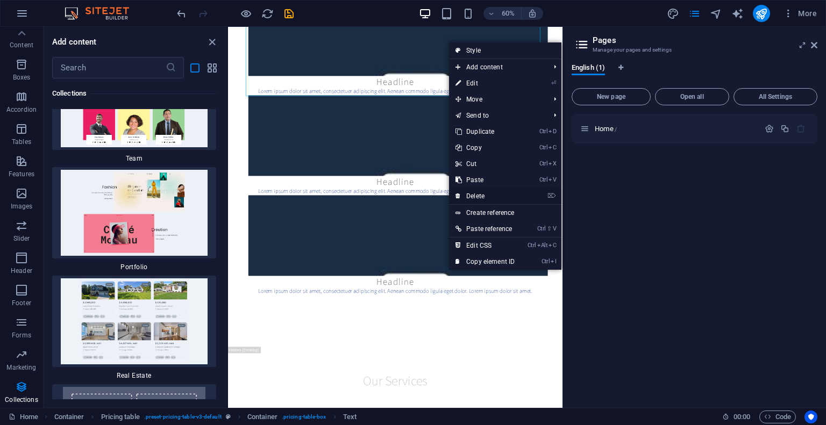
click at [479, 197] on link "⌦ Delete" at bounding box center [485, 196] width 72 height 16
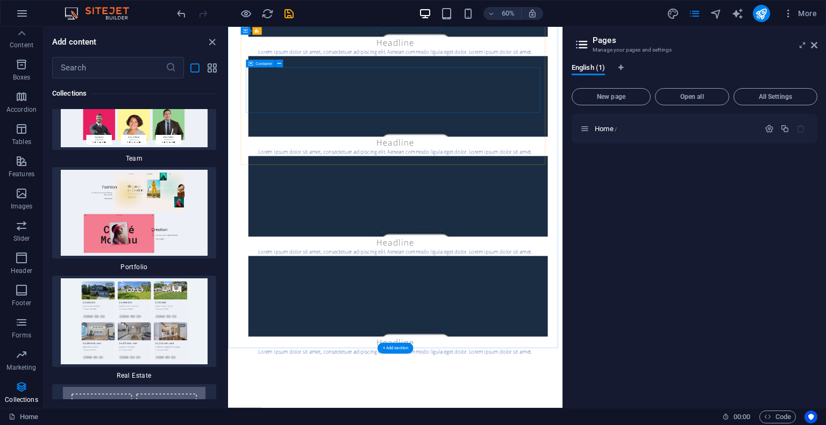
scroll to position [9206, 0]
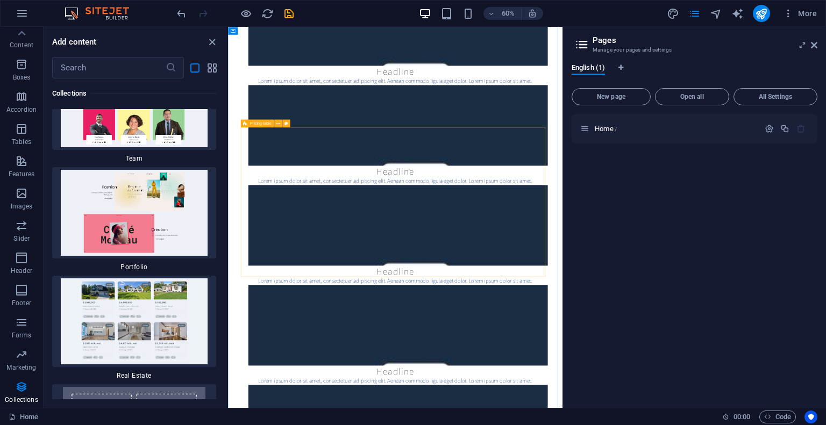
drag, startPoint x: 505, startPoint y: 410, endPoint x: 518, endPoint y: 412, distance: 13.0
click at [604, 125] on span "Home /" at bounding box center [605, 129] width 22 height 8
click at [585, 125] on icon at bounding box center [584, 128] width 9 height 9
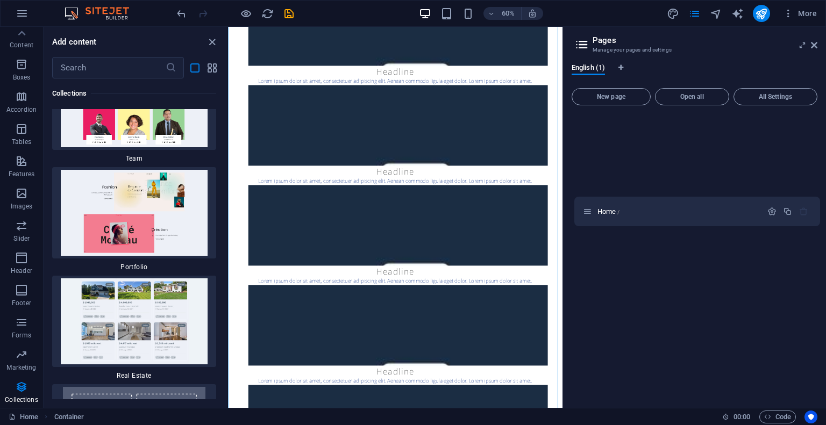
drag, startPoint x: 585, startPoint y: 125, endPoint x: 587, endPoint y: 210, distance: 85.5
click at [587, 211] on div "Home /" at bounding box center [694, 256] width 246 height 285
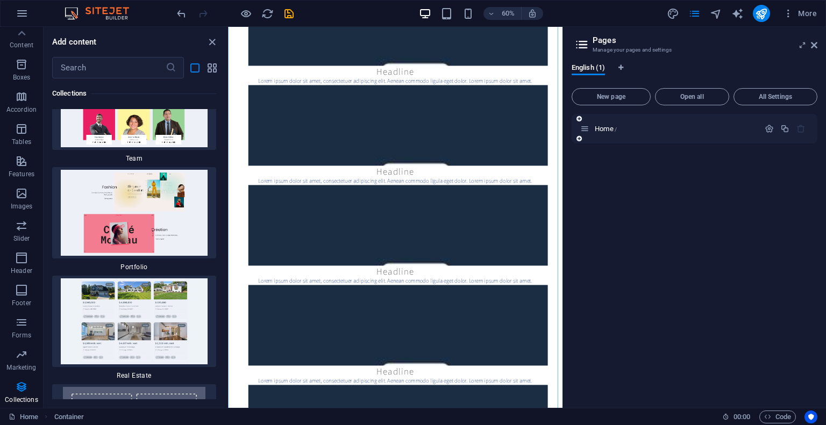
click at [584, 131] on icon at bounding box center [584, 128] width 9 height 9
click at [589, 133] on icon at bounding box center [584, 128] width 9 height 9
click at [802, 47] on icon at bounding box center [802, 45] width 0 height 9
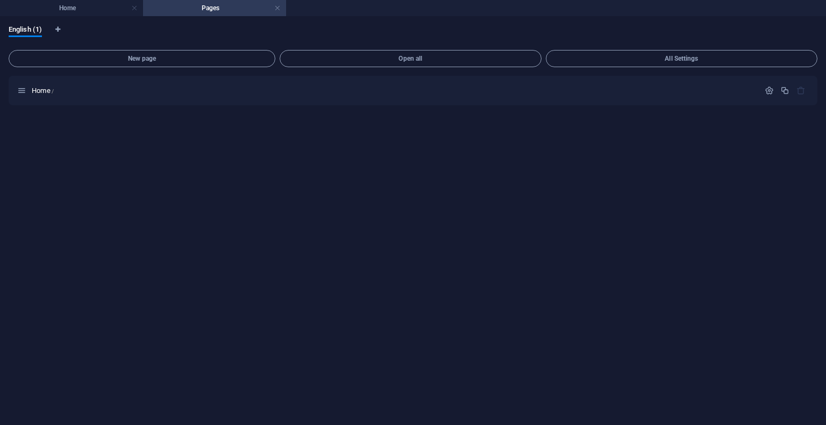
scroll to position [0, 0]
click at [87, 3] on h4 "Home" at bounding box center [71, 8] width 143 height 12
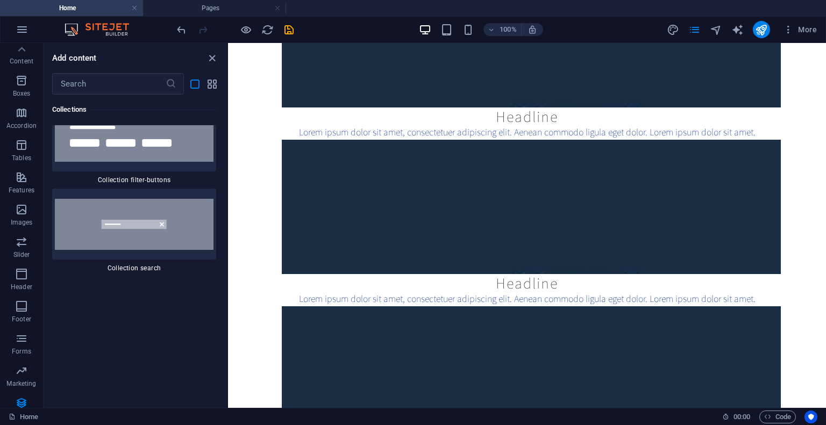
scroll to position [23064, 0]
click at [19, 184] on icon "button" at bounding box center [21, 177] width 13 height 13
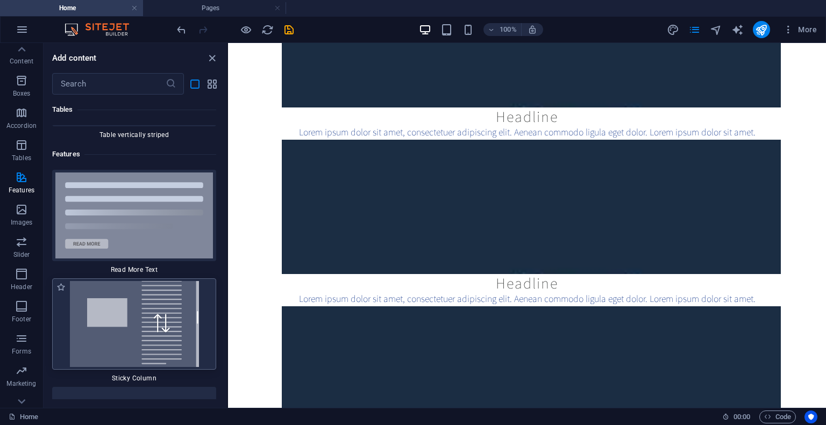
scroll to position [10328, 0]
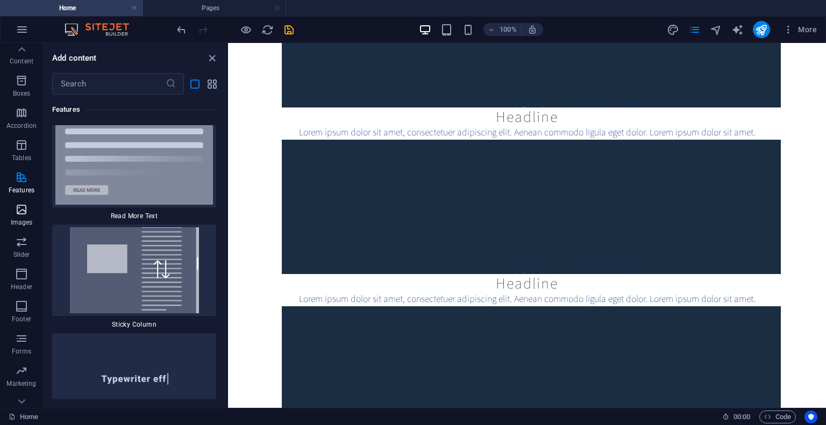
click at [16, 216] on icon "button" at bounding box center [21, 209] width 13 height 13
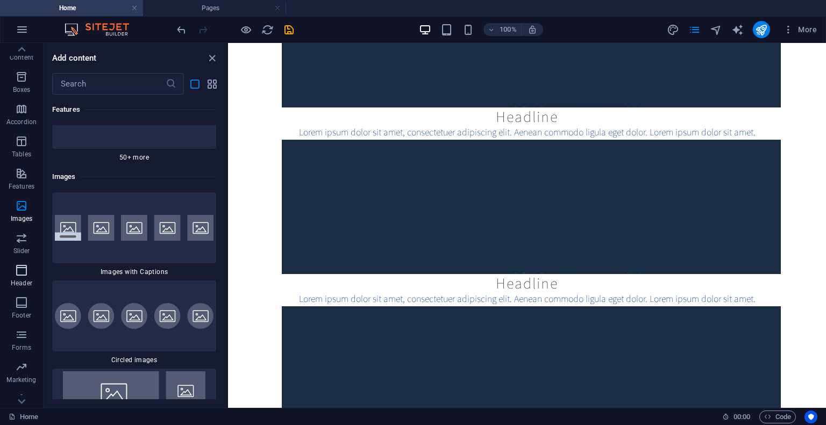
scroll to position [118, 0]
click at [28, 224] on icon "button" at bounding box center [21, 225] width 13 height 13
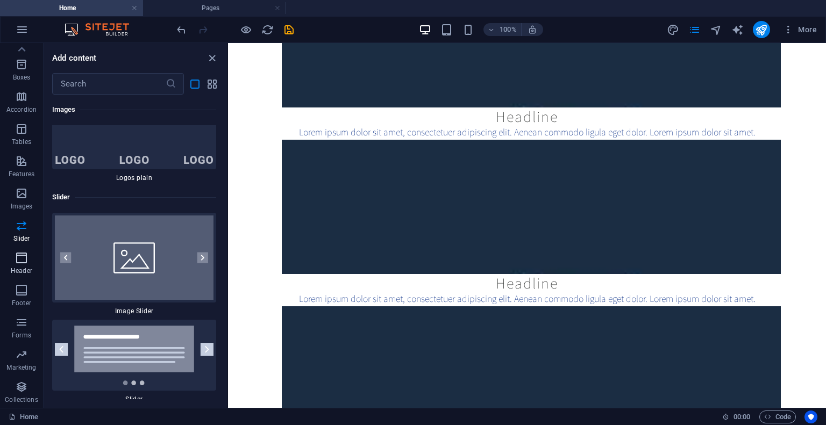
click at [19, 257] on icon "button" at bounding box center [21, 258] width 13 height 13
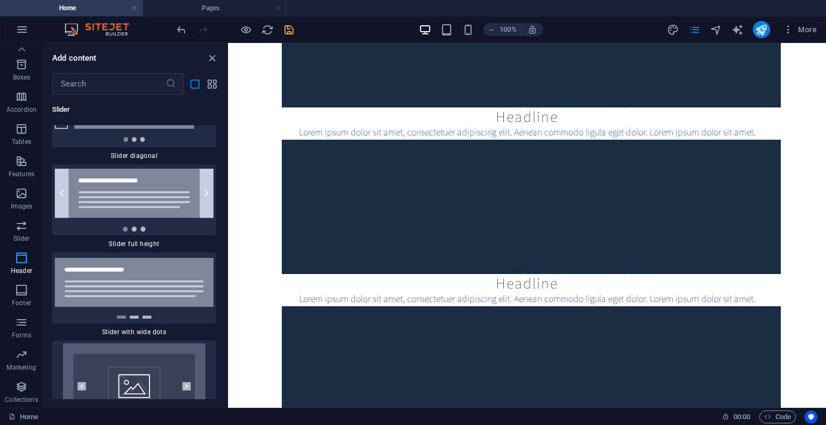
scroll to position [14957, 0]
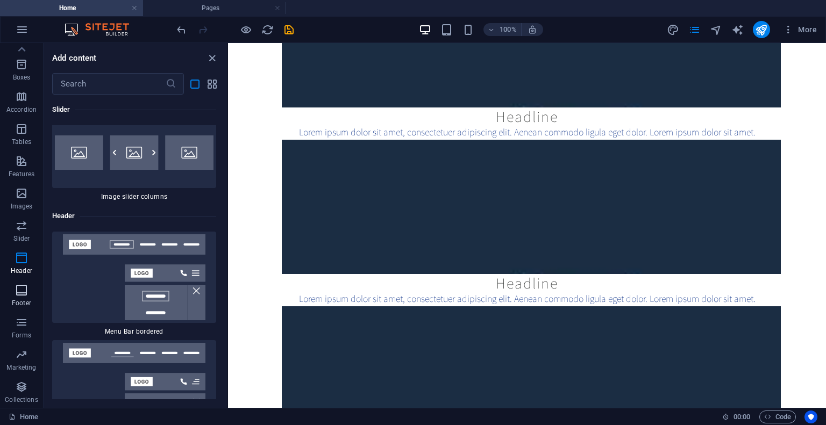
click at [26, 296] on icon "button" at bounding box center [21, 290] width 13 height 13
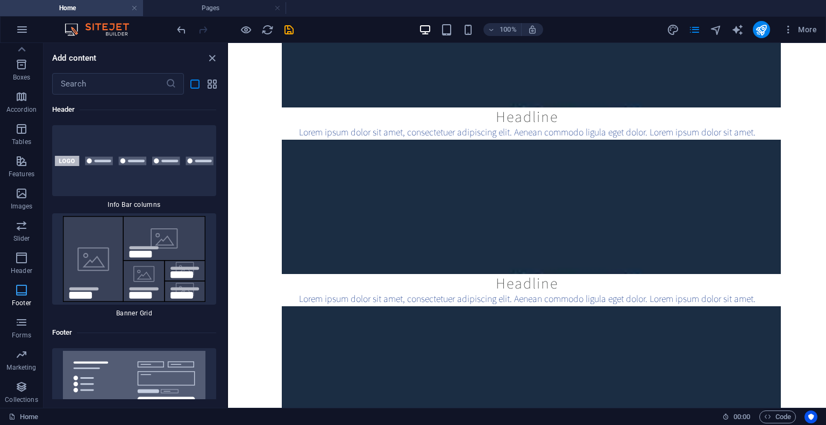
scroll to position [16419, 0]
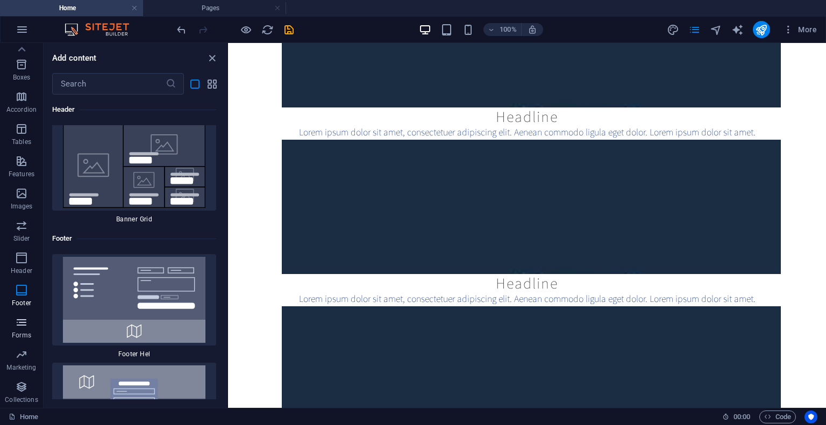
click at [32, 317] on span "Forms" at bounding box center [21, 329] width 43 height 26
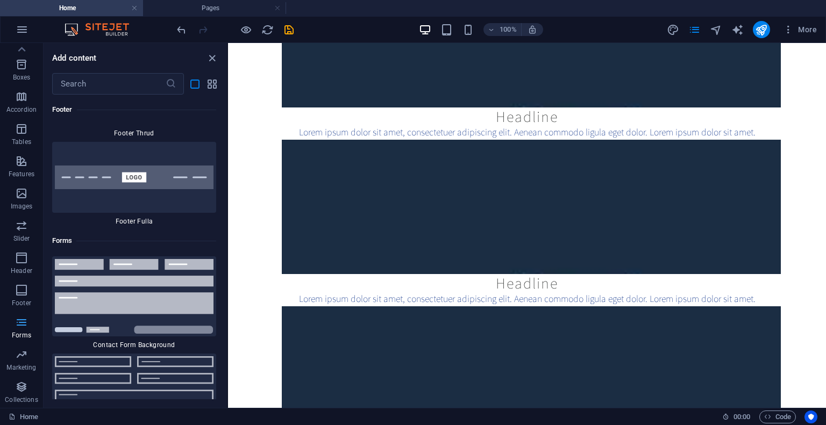
scroll to position [17856, 0]
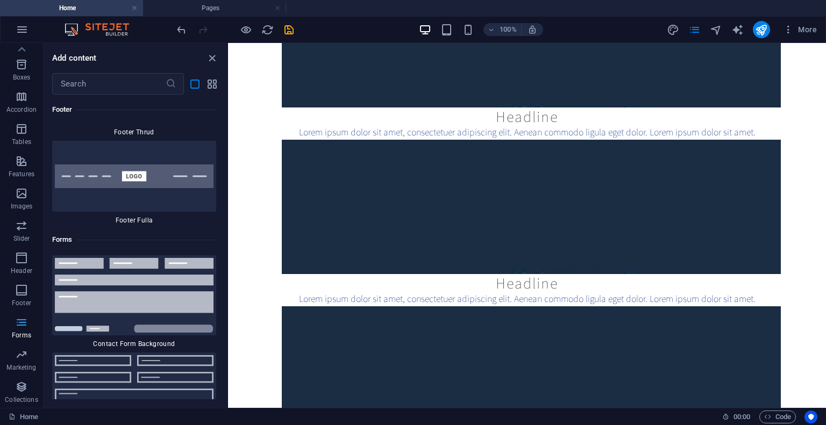
click at [34, 333] on span "Forms" at bounding box center [21, 329] width 43 height 26
click at [21, 361] on span "Marketing" at bounding box center [21, 361] width 43 height 26
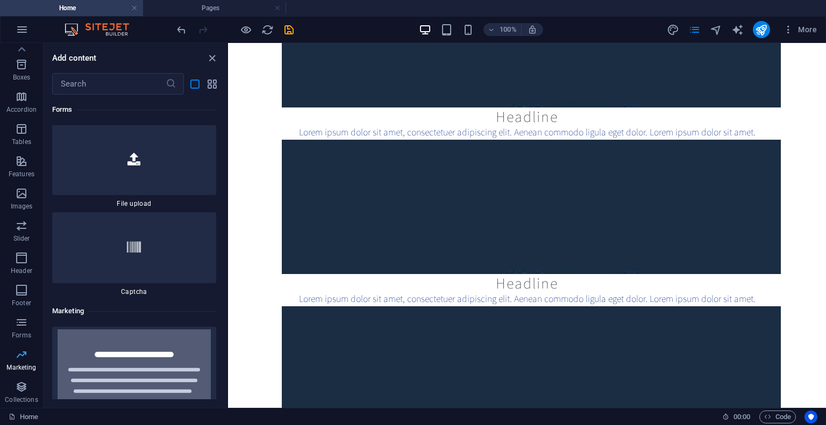
scroll to position [19618, 0]
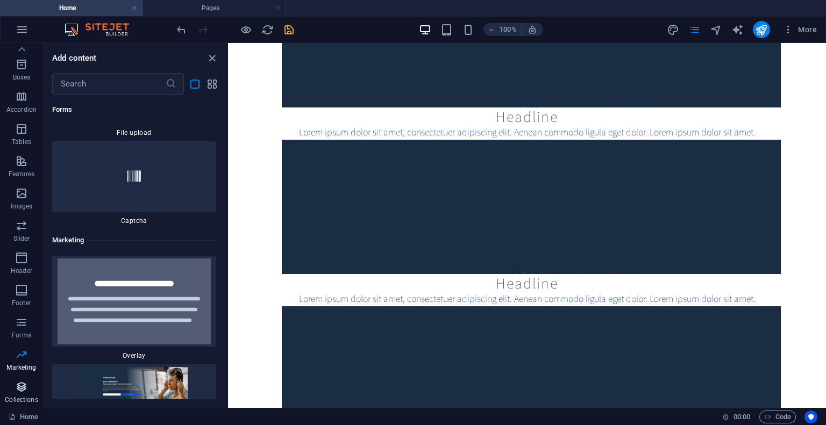
click at [19, 382] on icon "button" at bounding box center [21, 387] width 13 height 13
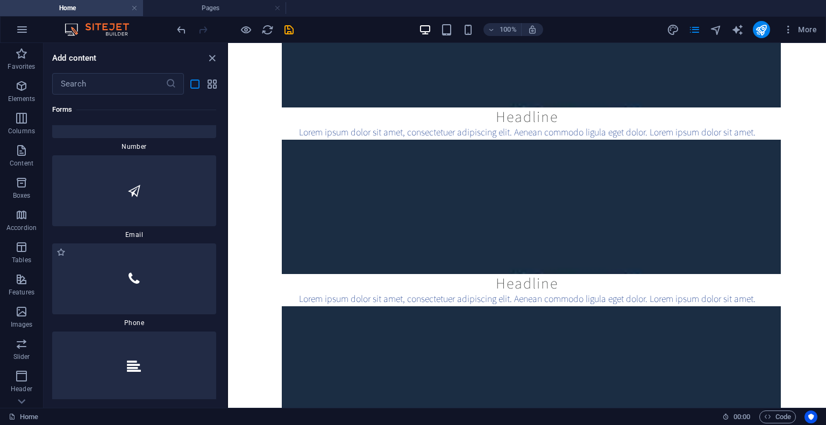
scroll to position [18759, 0]
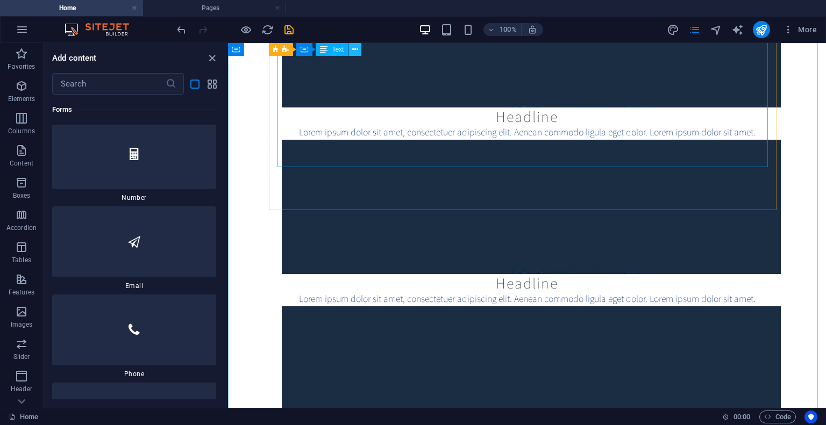
click at [358, 49] on button at bounding box center [354, 49] width 13 height 13
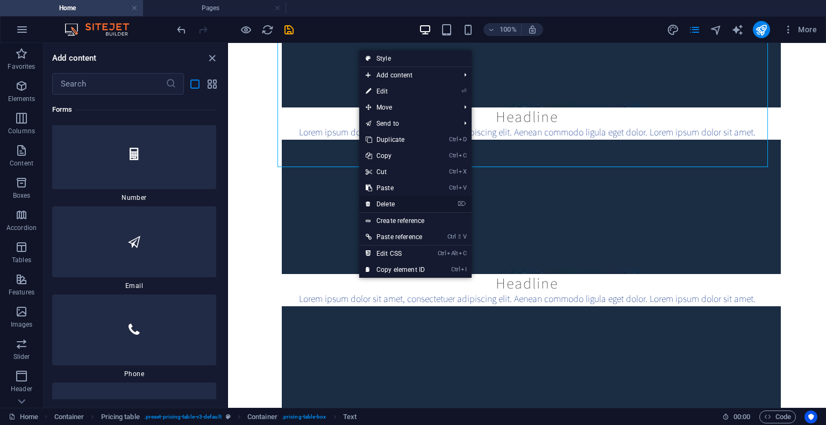
click at [395, 198] on link "⌦ Delete" at bounding box center [395, 204] width 72 height 16
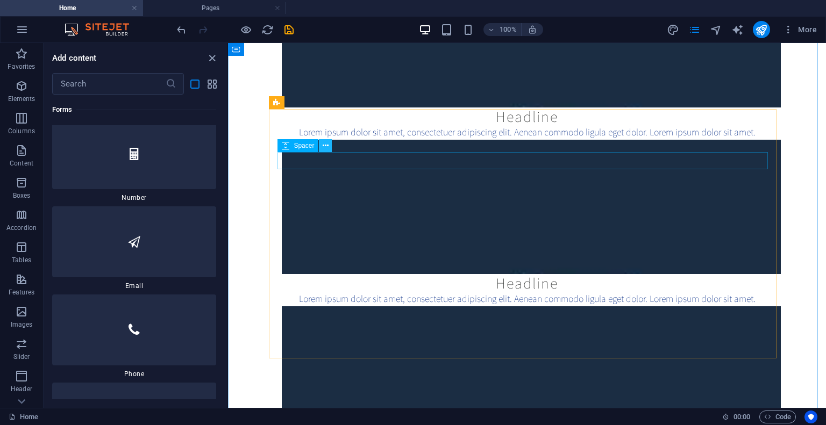
click at [325, 143] on icon at bounding box center [325, 145] width 6 height 11
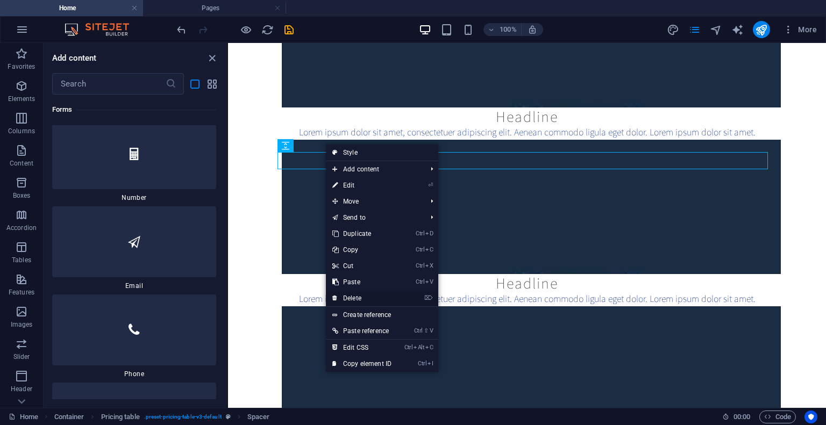
click at [364, 291] on link "⌦ Delete" at bounding box center [362, 298] width 72 height 16
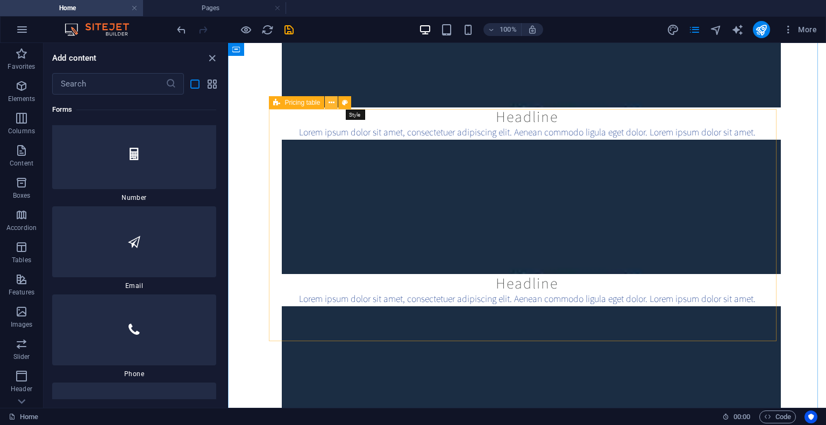
click at [338, 103] on button at bounding box center [344, 102] width 13 height 13
select select "rem"
select select "px"
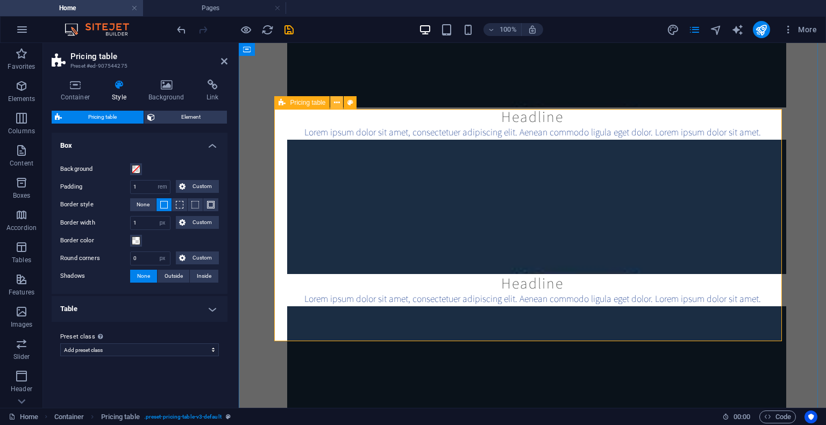
click at [335, 106] on icon at bounding box center [337, 102] width 6 height 11
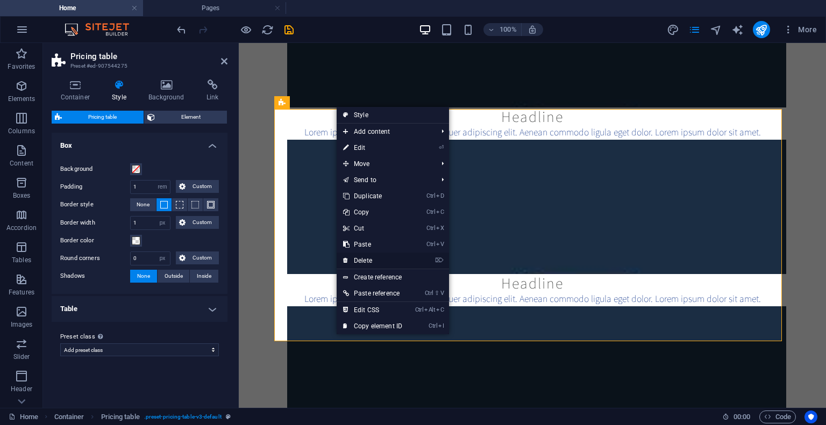
click at [375, 260] on link "⌦ Delete" at bounding box center [372, 261] width 72 height 16
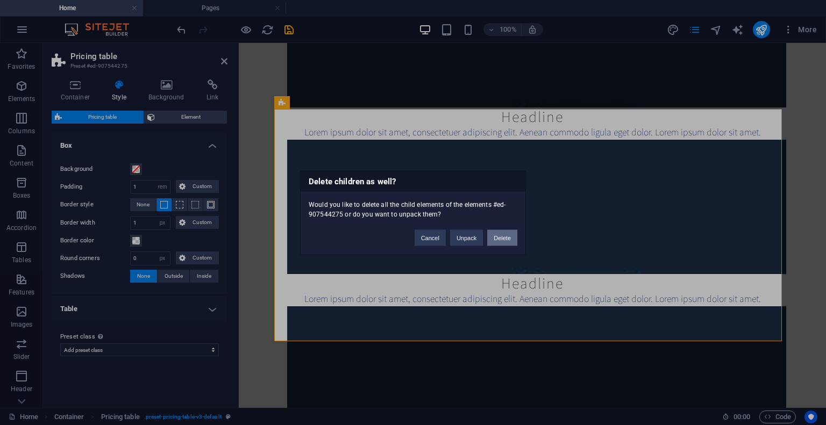
drag, startPoint x: 498, startPoint y: 235, endPoint x: 455, endPoint y: 196, distance: 58.2
click at [498, 235] on button "Delete" at bounding box center [502, 237] width 30 height 16
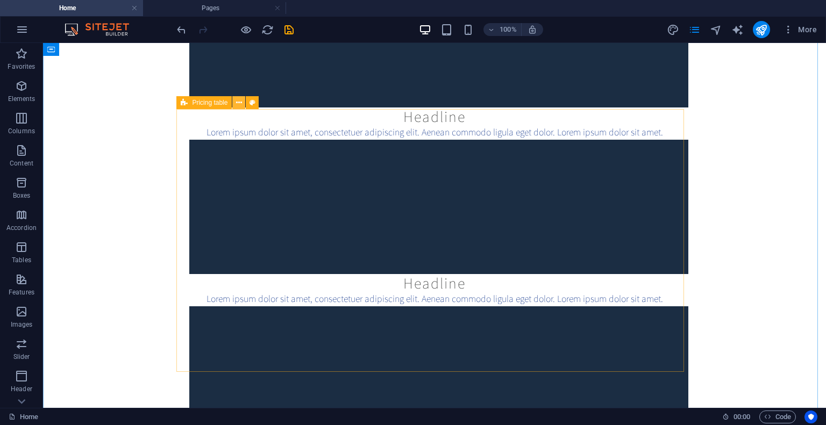
click at [239, 100] on icon at bounding box center [239, 102] width 6 height 11
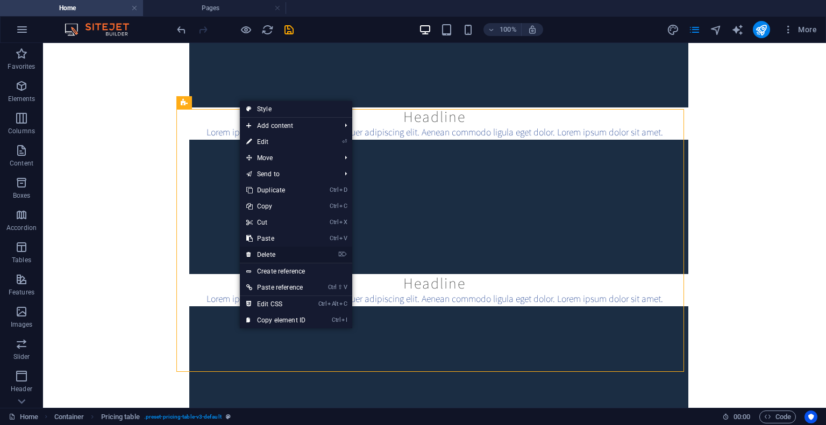
click at [284, 257] on link "⌦ Delete" at bounding box center [276, 255] width 72 height 16
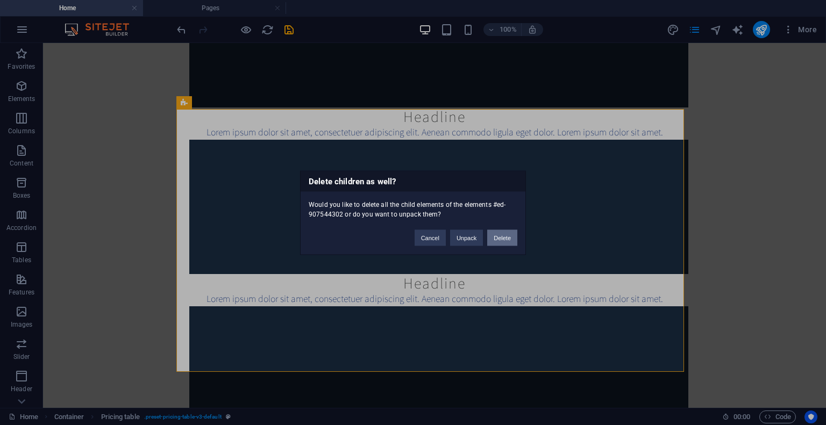
click at [504, 239] on button "Delete" at bounding box center [502, 237] width 30 height 16
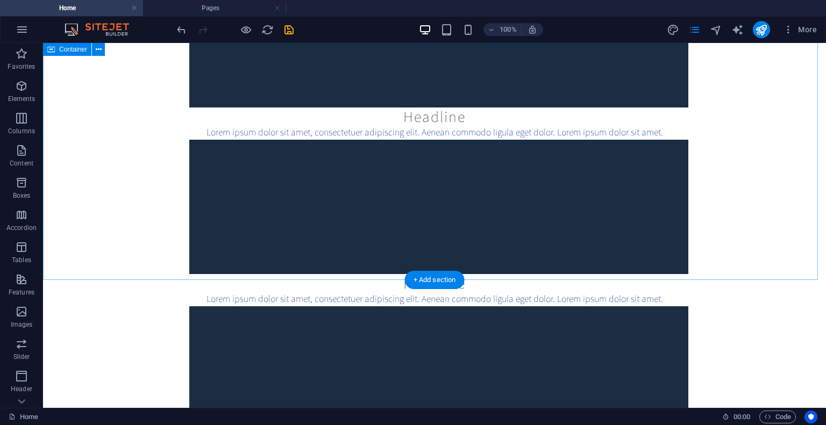
scroll to position [9078, 0]
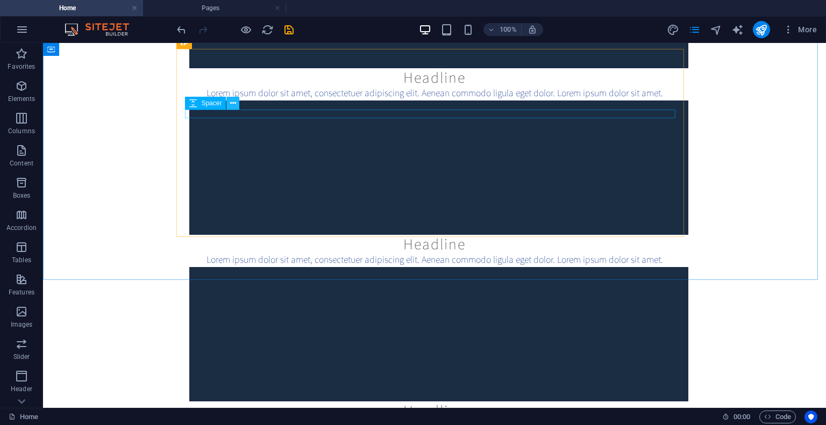
click at [236, 103] on button at bounding box center [232, 103] width 13 height 13
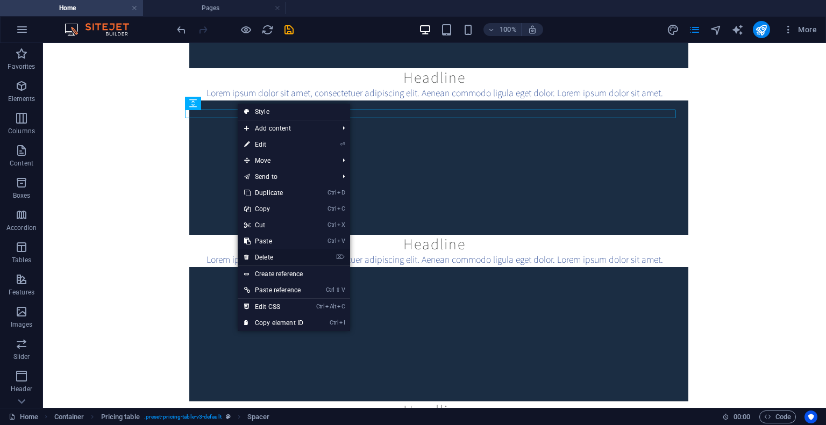
click at [273, 256] on link "⌦ Delete" at bounding box center [274, 257] width 72 height 16
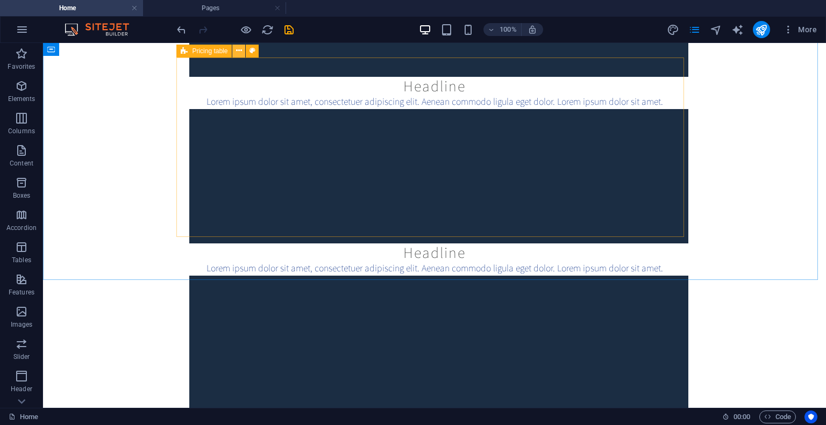
click at [241, 52] on icon at bounding box center [239, 50] width 6 height 11
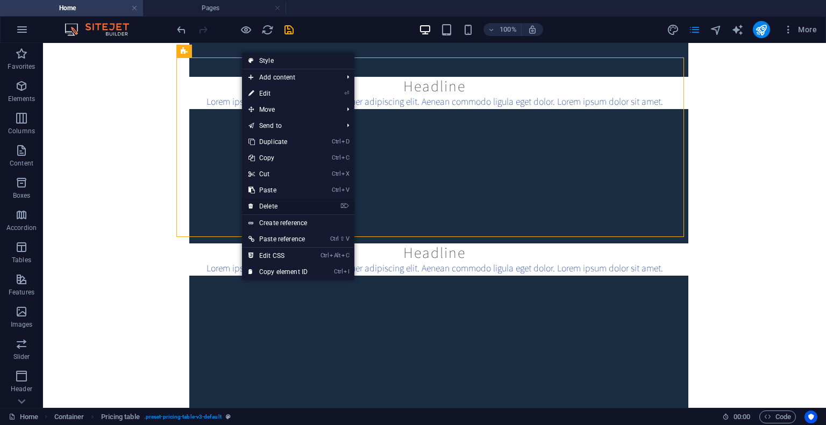
click at [285, 204] on link "⌦ Delete" at bounding box center [278, 206] width 72 height 16
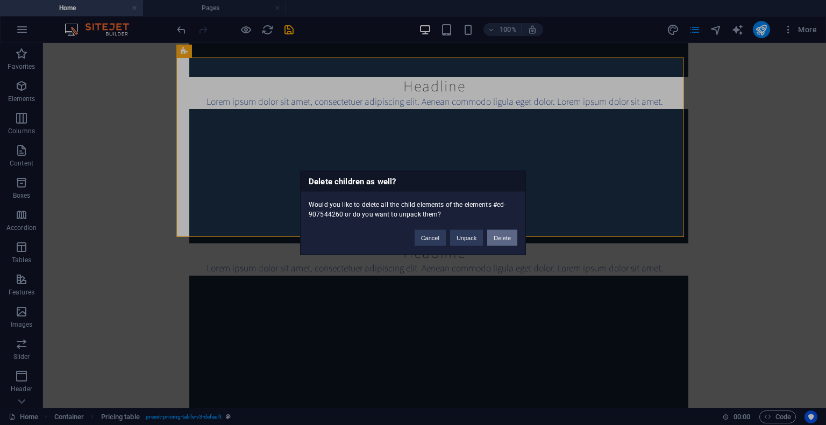
click at [489, 236] on button "Delete" at bounding box center [502, 237] width 30 height 16
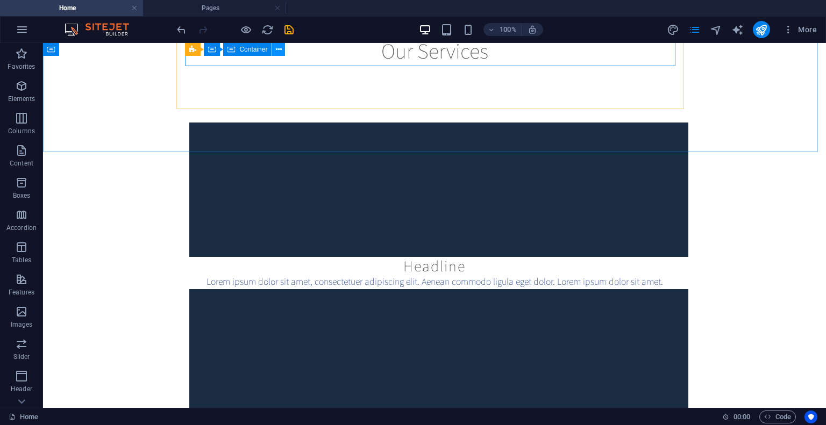
click at [280, 44] on icon at bounding box center [279, 49] width 6 height 11
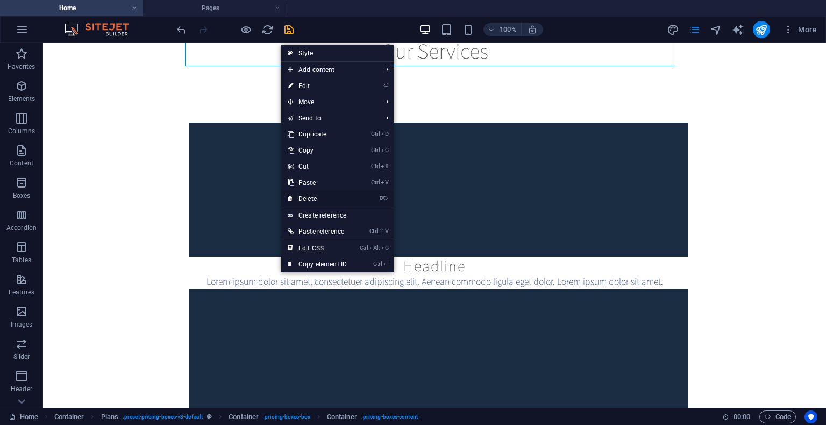
click at [305, 197] on link "⌦ Delete" at bounding box center [317, 199] width 72 height 16
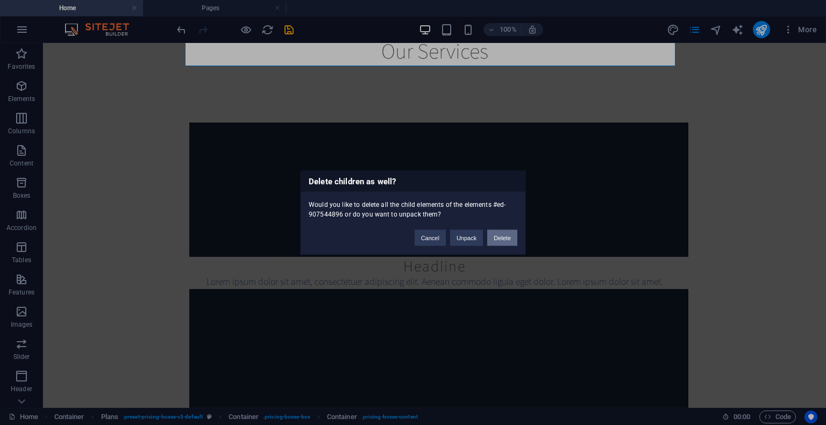
click at [501, 239] on button "Delete" at bounding box center [502, 237] width 30 height 16
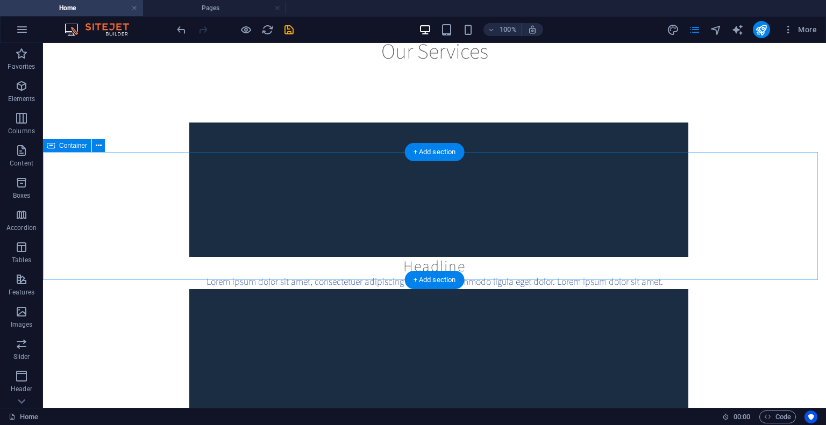
scroll to position [8771, 0]
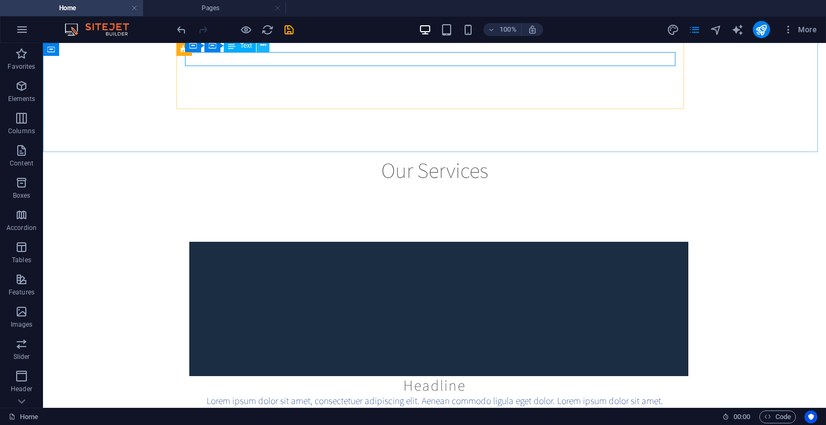
click at [263, 47] on icon at bounding box center [263, 45] width 6 height 11
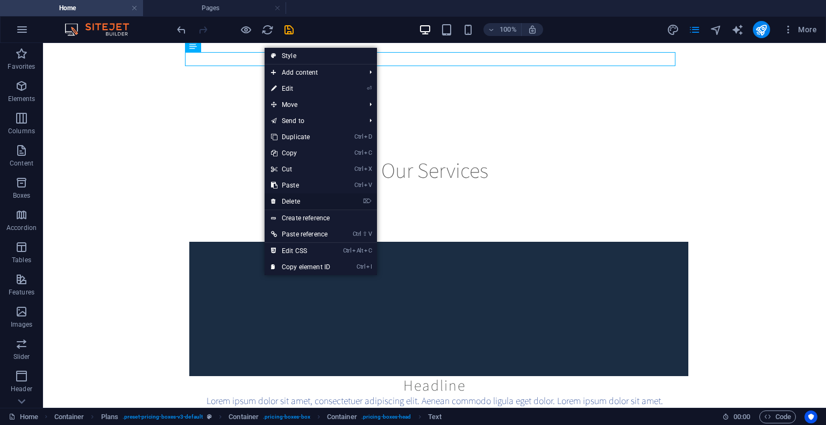
click at [298, 196] on link "⌦ Delete" at bounding box center [300, 201] width 72 height 16
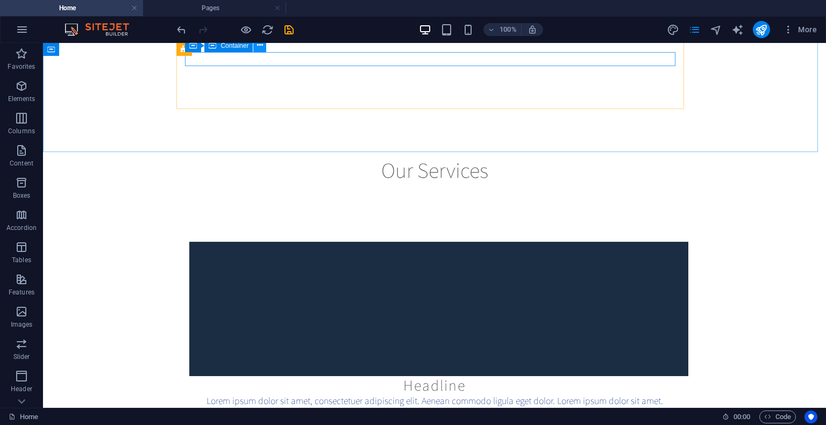
click at [259, 45] on icon at bounding box center [260, 45] width 6 height 11
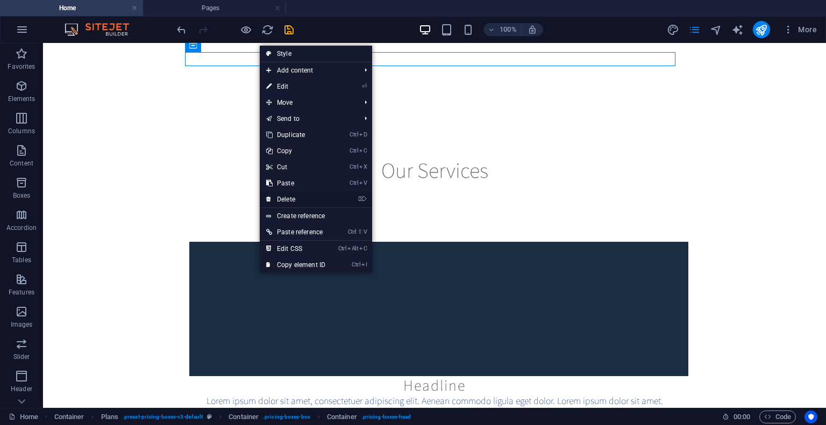
click at [295, 196] on link "⌦ Delete" at bounding box center [296, 199] width 72 height 16
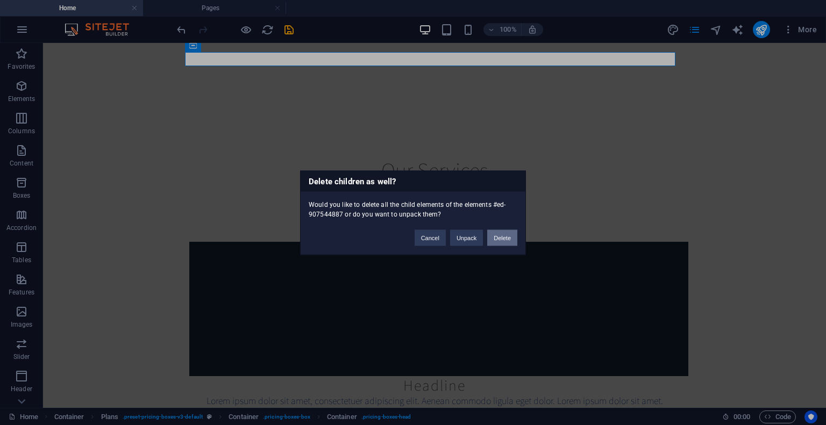
click at [506, 238] on button "Delete" at bounding box center [502, 237] width 30 height 16
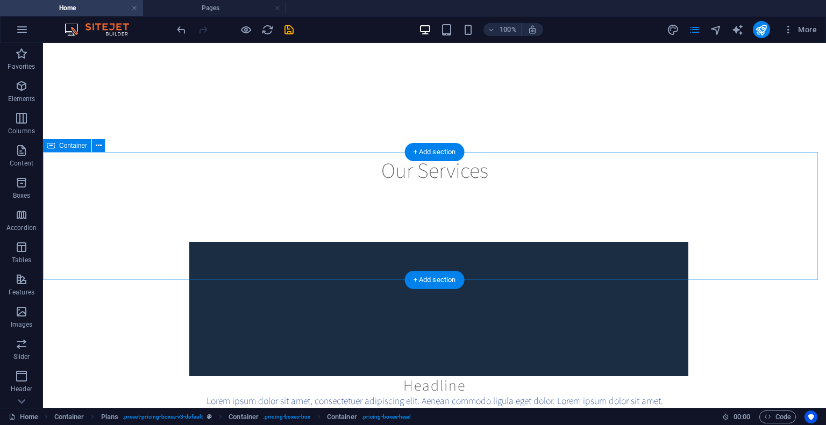
scroll to position [8832, 0]
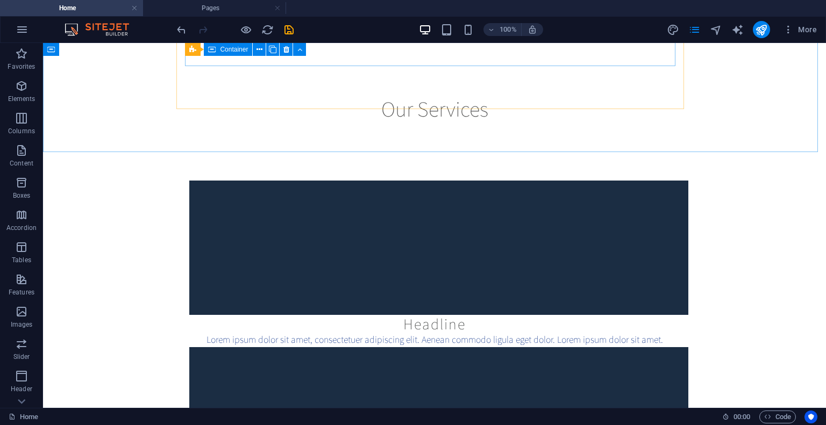
click at [246, 49] on span "Container" at bounding box center [234, 49] width 28 height 6
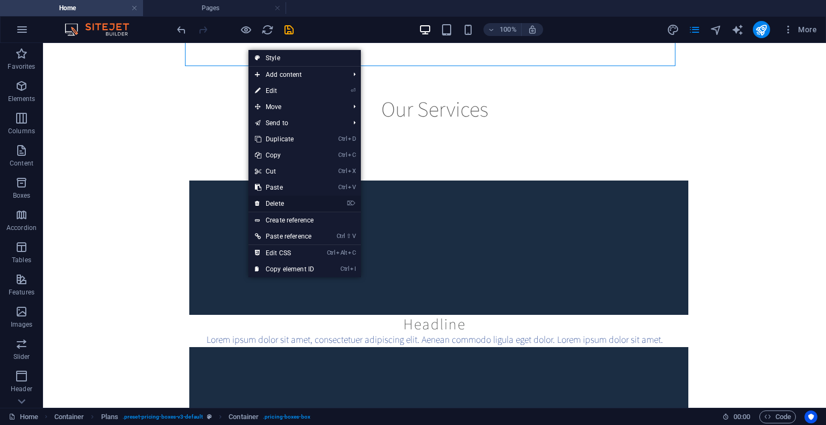
click at [271, 199] on link "⌦ Delete" at bounding box center [284, 204] width 72 height 16
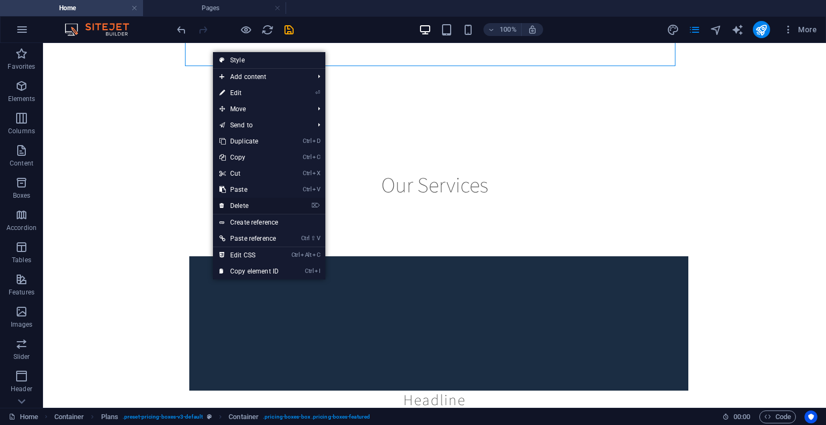
click at [234, 202] on link "⌦ Delete" at bounding box center [249, 206] width 72 height 16
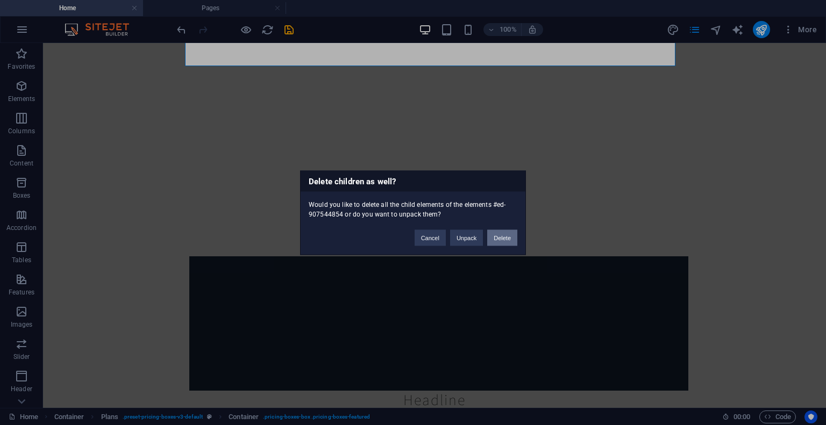
click at [511, 234] on button "Delete" at bounding box center [502, 237] width 30 height 16
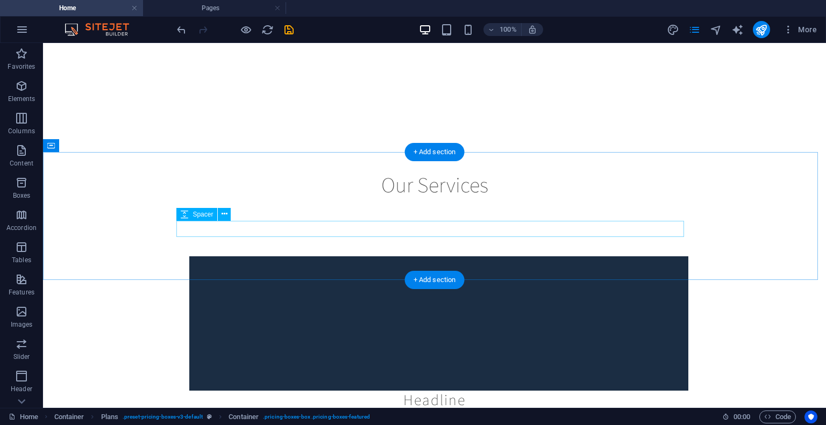
scroll to position [8623, 0]
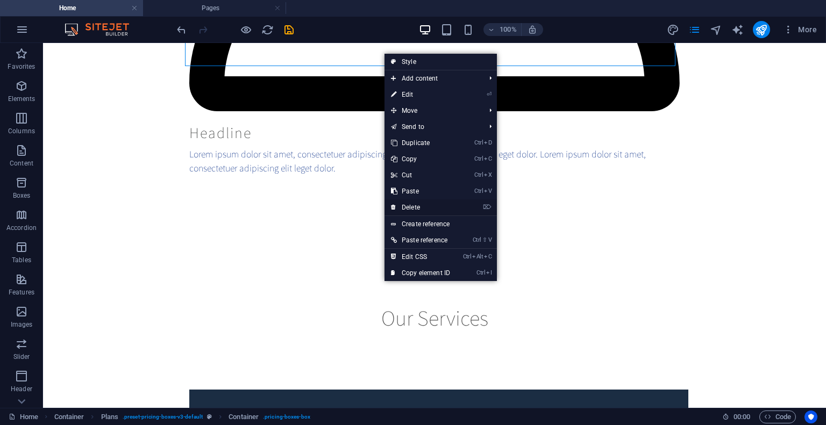
click at [421, 203] on link "⌦ Delete" at bounding box center [420, 207] width 72 height 16
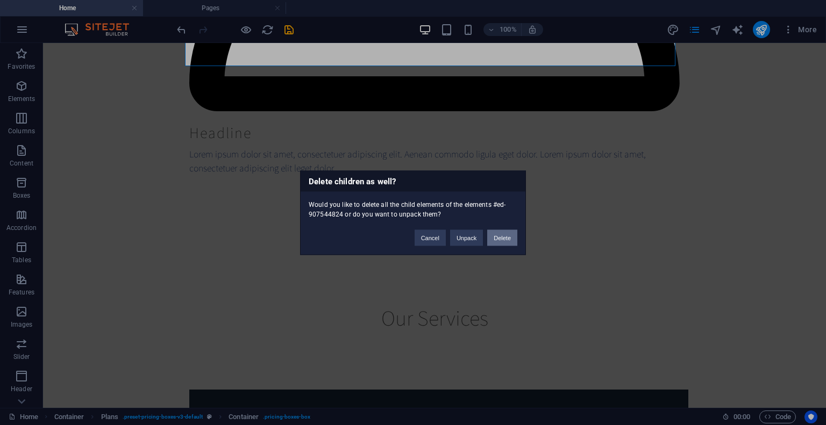
click at [499, 241] on button "Delete" at bounding box center [502, 237] width 30 height 16
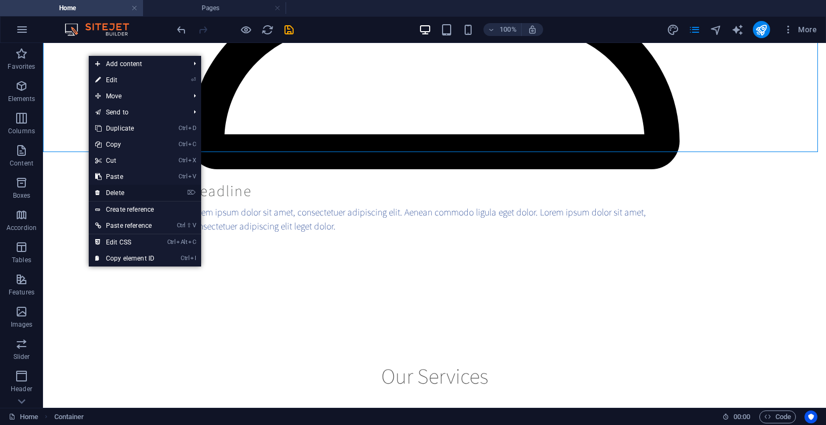
click at [126, 189] on link "⌦ Delete" at bounding box center [125, 193] width 72 height 16
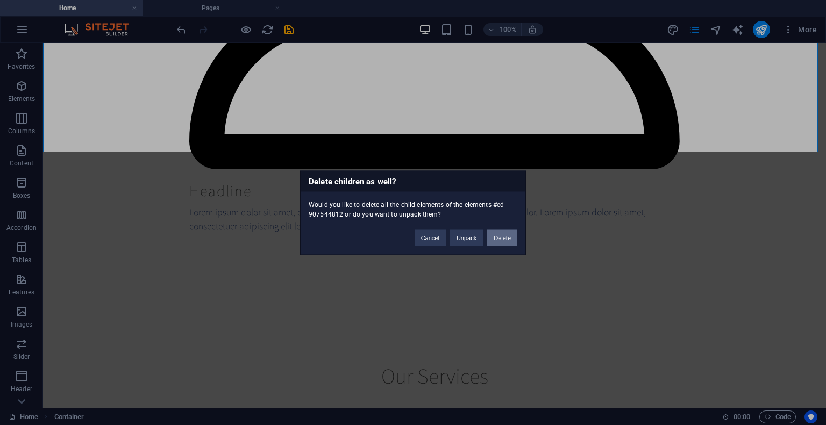
drag, startPoint x: 504, startPoint y: 237, endPoint x: 462, endPoint y: 194, distance: 60.0
click at [504, 237] on button "Delete" at bounding box center [502, 237] width 30 height 16
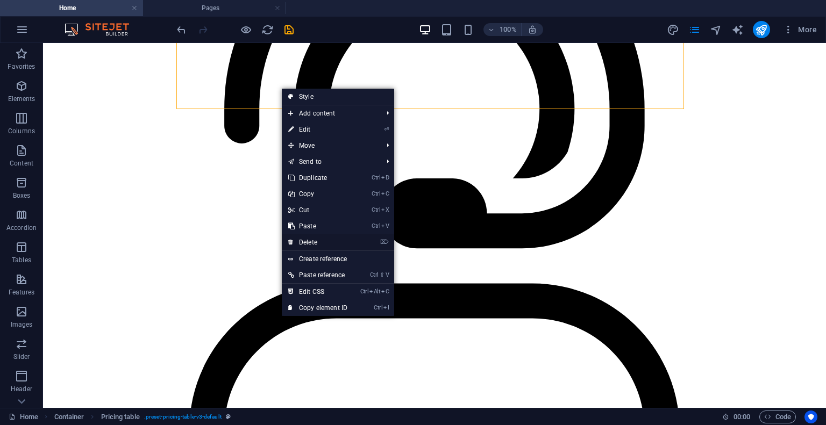
click at [314, 238] on link "⌦ Delete" at bounding box center [318, 242] width 72 height 16
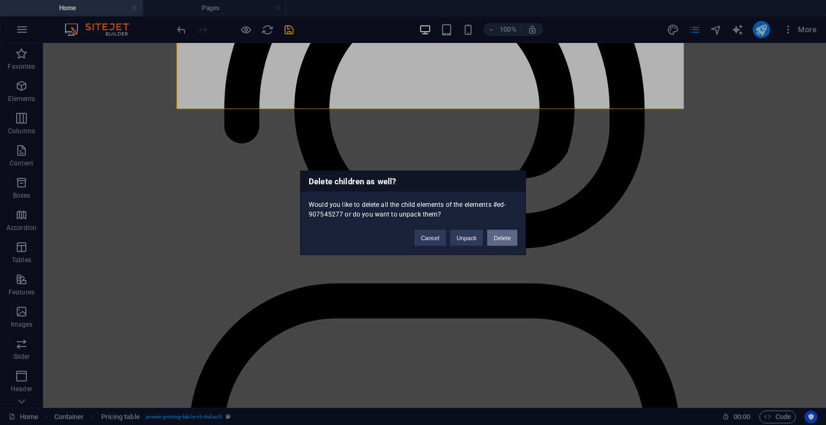
click at [502, 231] on button "Delete" at bounding box center [502, 237] width 30 height 16
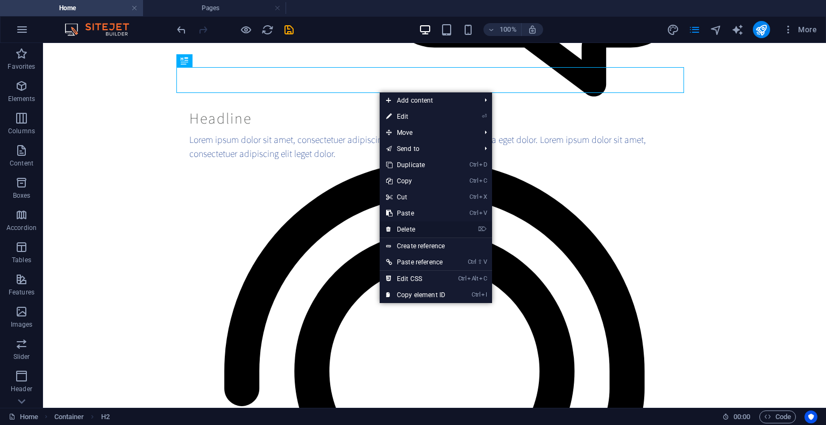
click at [412, 231] on link "⌦ Delete" at bounding box center [415, 229] width 72 height 16
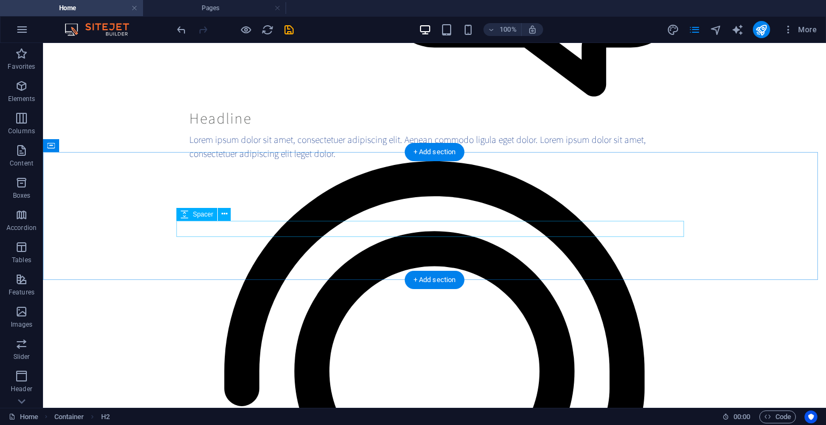
scroll to position [7987, 0]
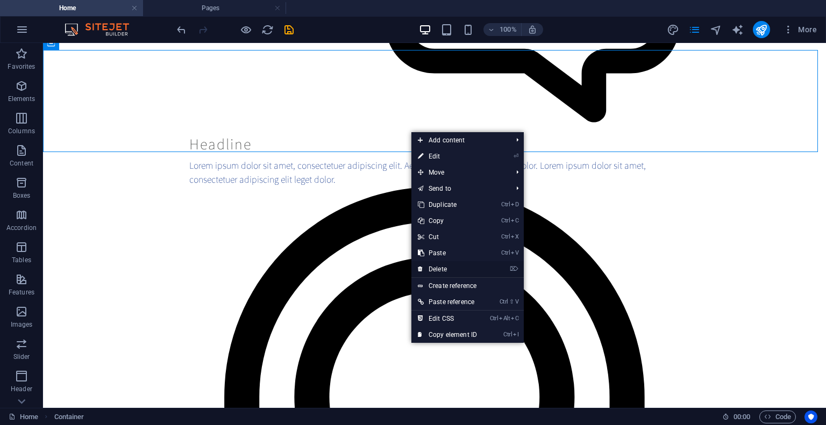
click at [429, 268] on link "⌦ Delete" at bounding box center [447, 269] width 72 height 16
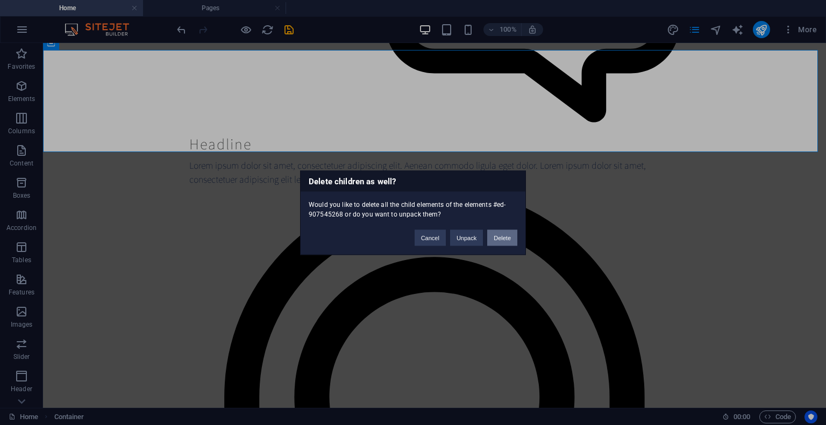
click at [500, 242] on button "Delete" at bounding box center [502, 237] width 30 height 16
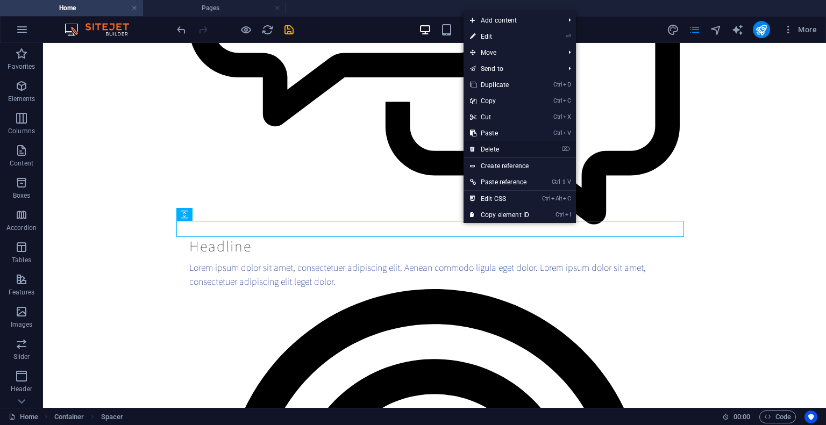
click at [496, 143] on link "⌦ Delete" at bounding box center [499, 149] width 72 height 16
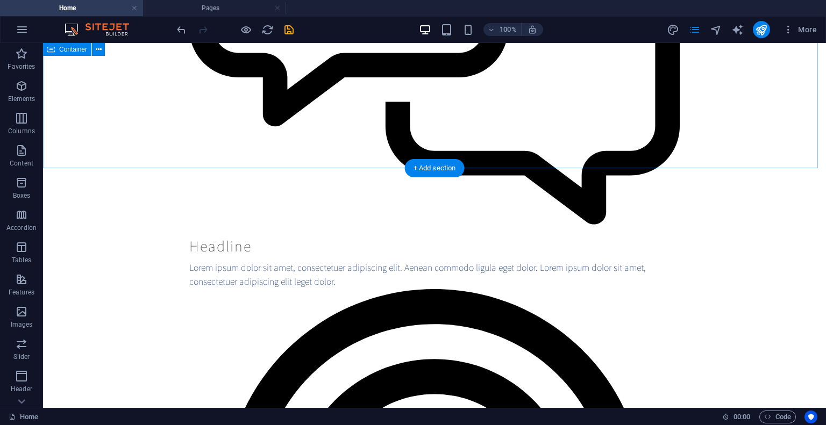
scroll to position [7869, 0]
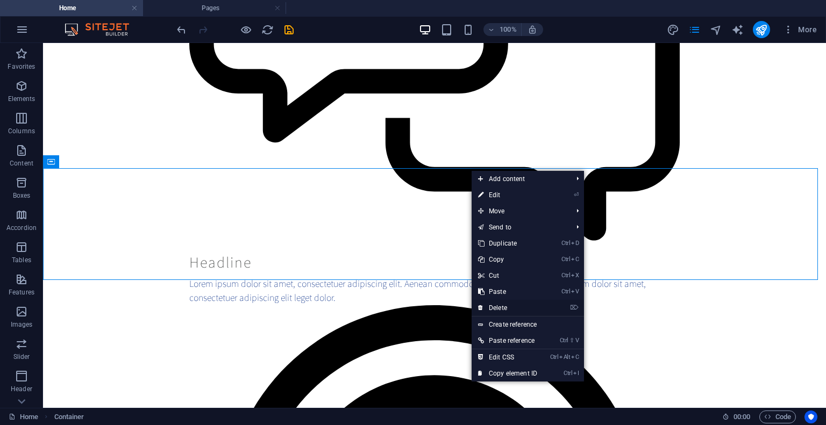
click at [501, 305] on link "⌦ Delete" at bounding box center [507, 308] width 72 height 16
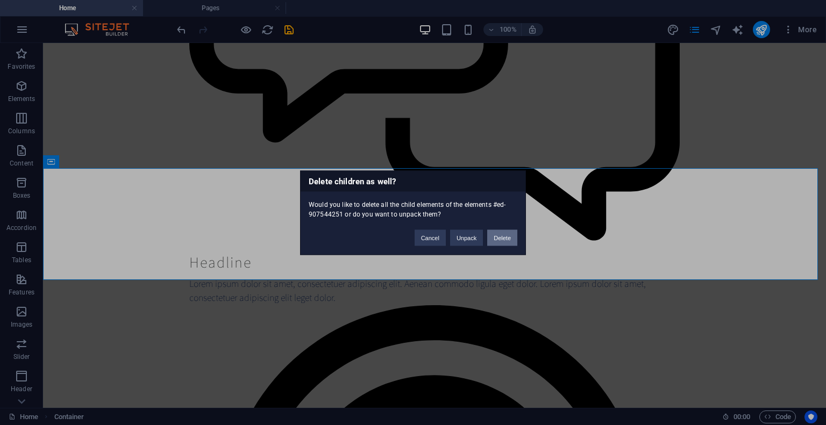
click at [506, 231] on button "Delete" at bounding box center [502, 237] width 30 height 16
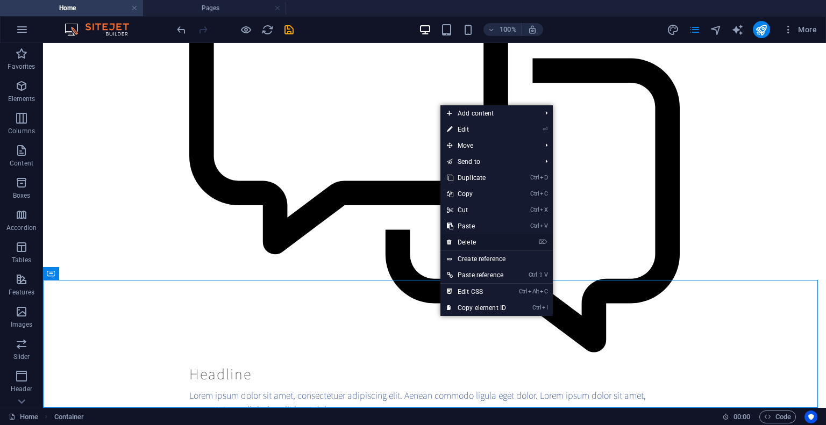
click at [474, 239] on link "⌦ Delete" at bounding box center [476, 242] width 72 height 16
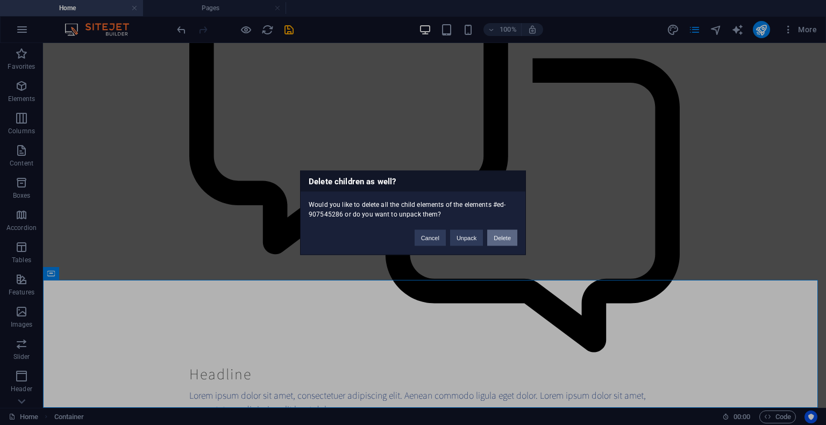
click at [505, 241] on button "Delete" at bounding box center [502, 237] width 30 height 16
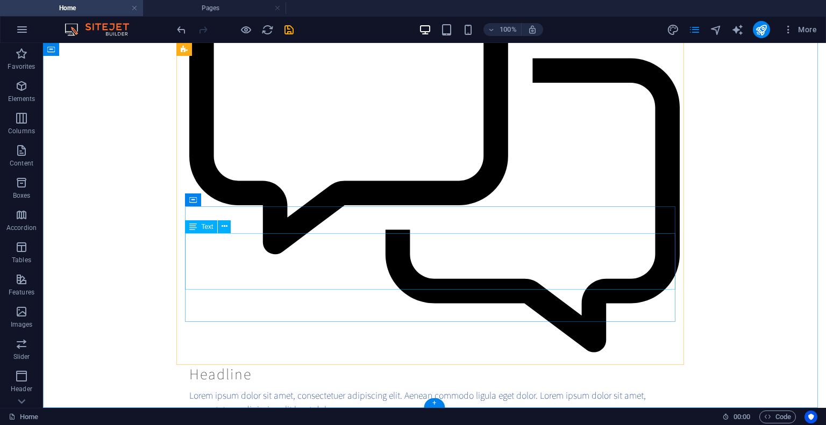
scroll to position [7629, 0]
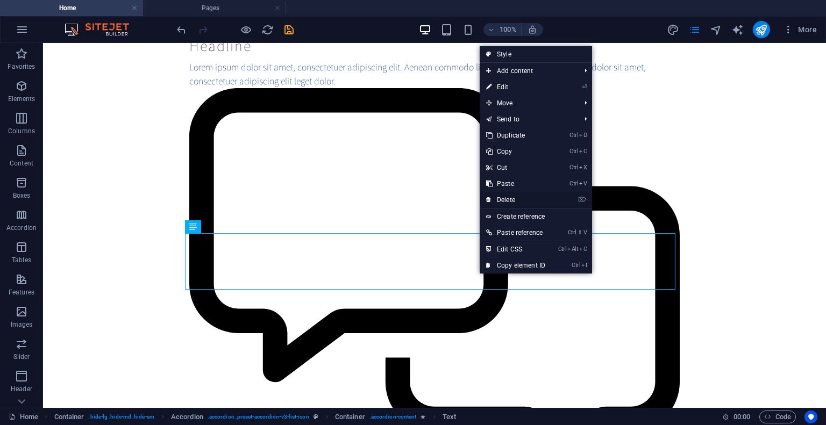
click at [509, 199] on link "⌦ Delete" at bounding box center [515, 200] width 72 height 16
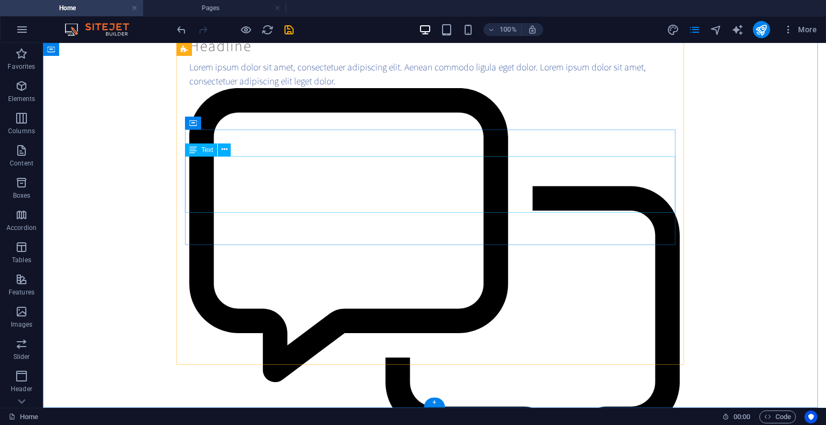
scroll to position [7572, 0]
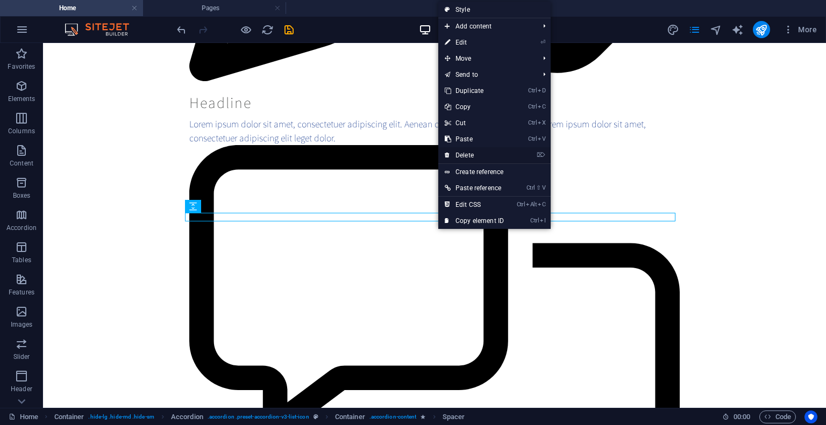
drag, startPoint x: 468, startPoint y: 154, endPoint x: 429, endPoint y: 111, distance: 57.8
click at [468, 154] on link "⌦ Delete" at bounding box center [474, 155] width 72 height 16
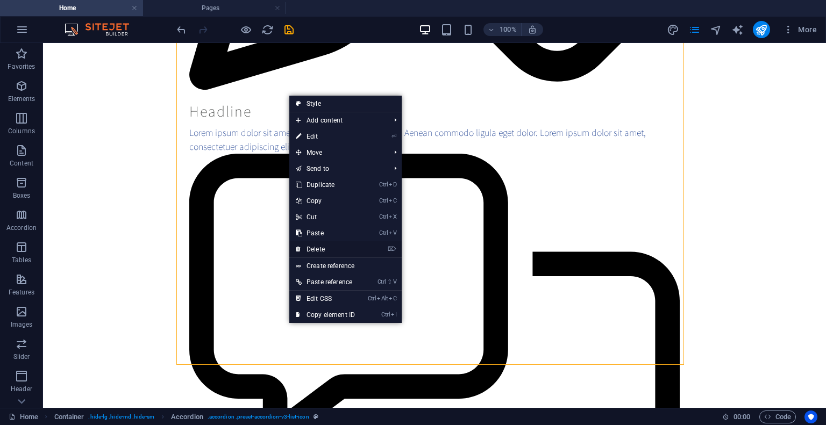
click at [329, 246] on link "⌦ Delete" at bounding box center [325, 249] width 72 height 16
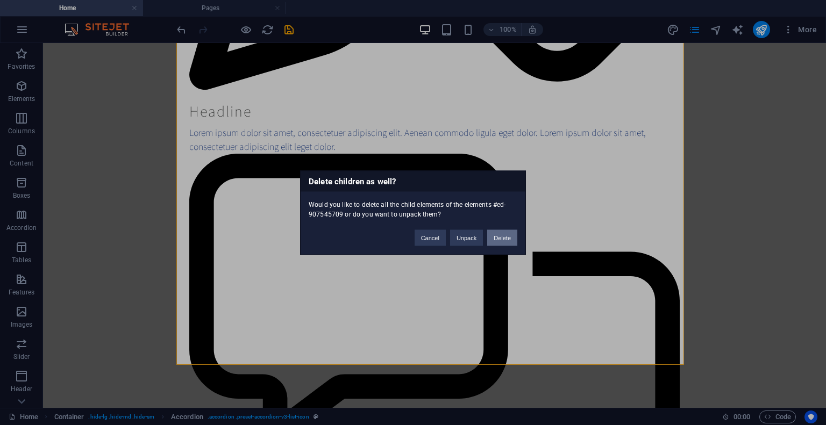
click at [508, 234] on button "Delete" at bounding box center [502, 237] width 30 height 16
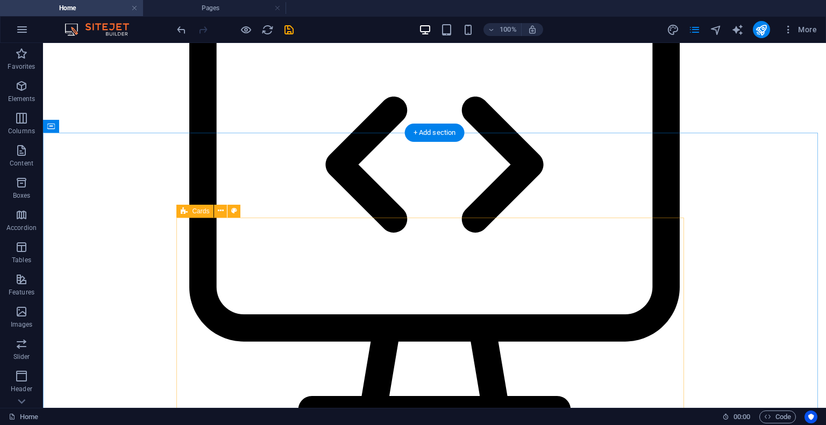
scroll to position [5612, 0]
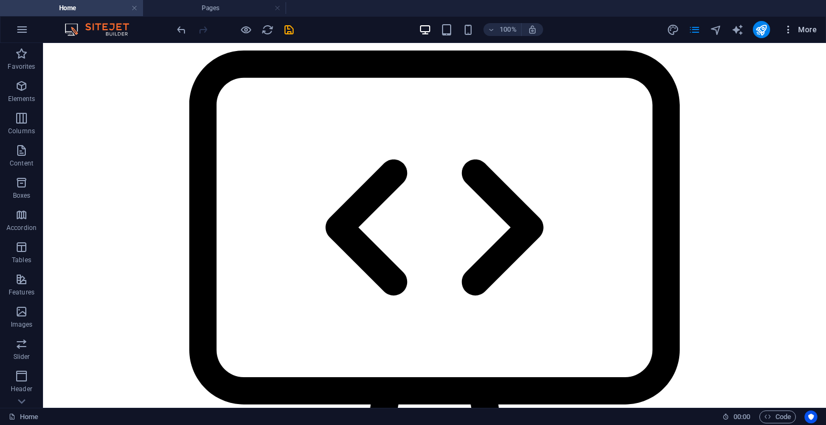
click at [778, 25] on button "More" at bounding box center [799, 29] width 42 height 17
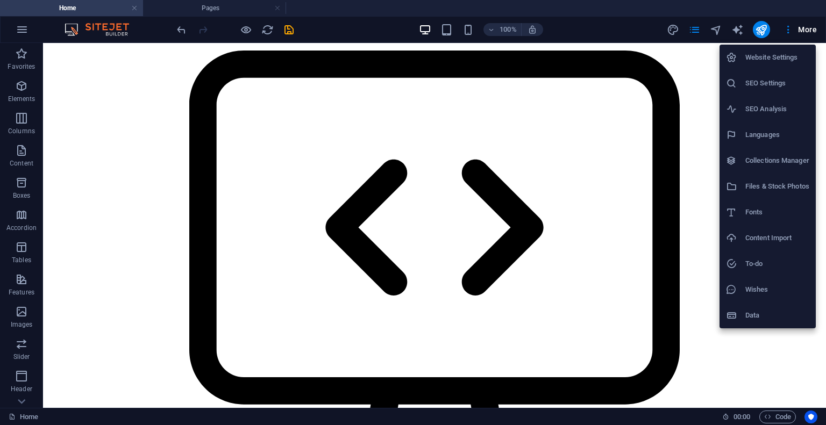
click at [791, 27] on div at bounding box center [413, 212] width 826 height 425
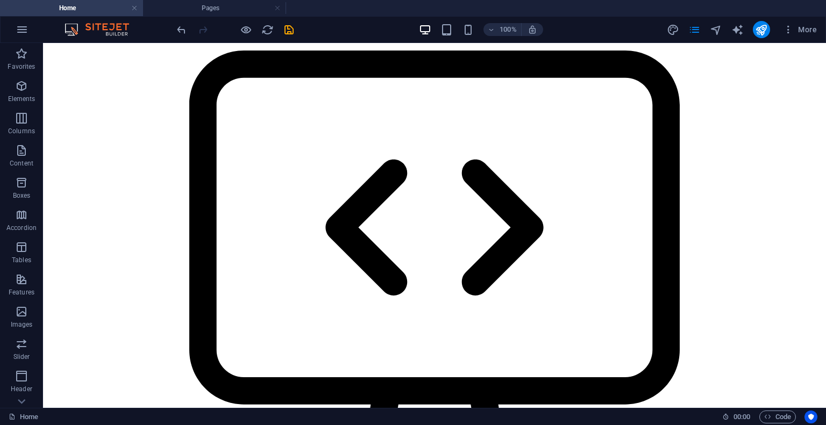
click at [791, 27] on div "Website Settings SEO Settings SEO Analysis Languages Collections Manager Files …" at bounding box center [413, 215] width 826 height 419
click at [791, 27] on icon "button" at bounding box center [788, 29] width 11 height 11
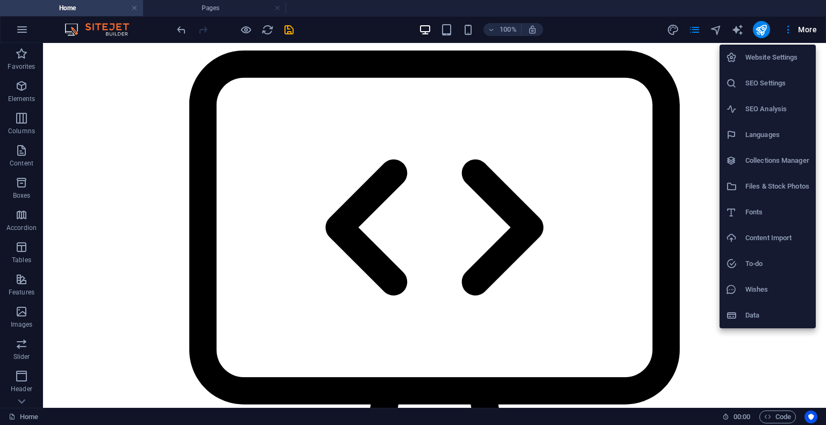
drag, startPoint x: 794, startPoint y: 56, endPoint x: 789, endPoint y: 59, distance: 6.0
click at [798, 58] on h6 "Website Settings" at bounding box center [777, 57] width 64 height 13
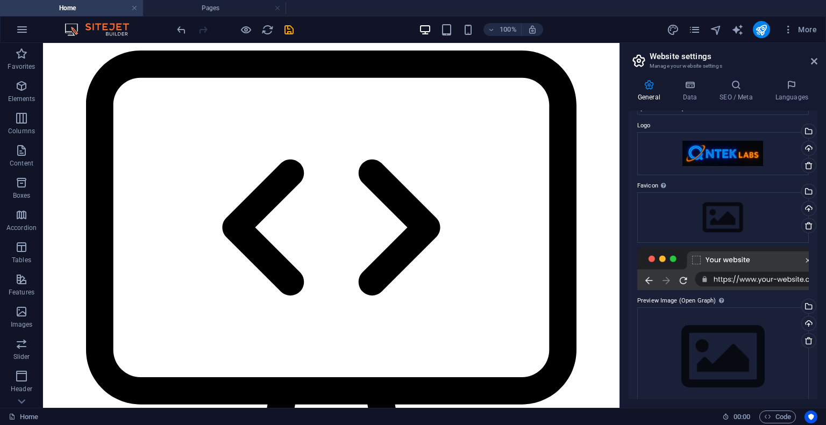
scroll to position [44, 0]
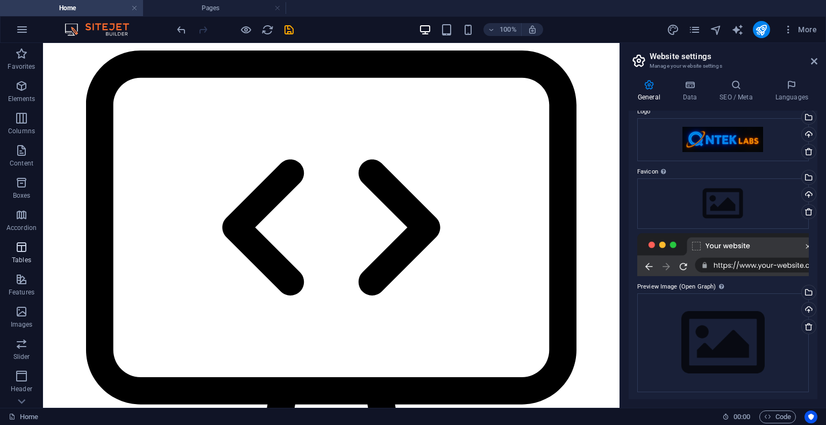
click at [26, 244] on icon "button" at bounding box center [21, 247] width 13 height 13
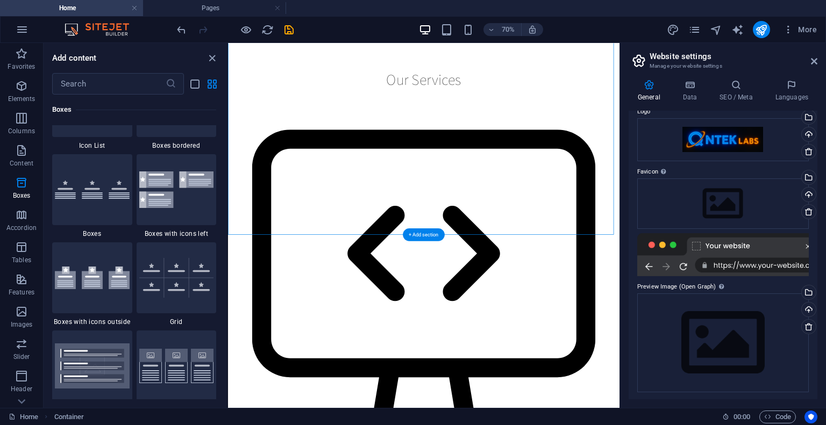
scroll to position [5491, 0]
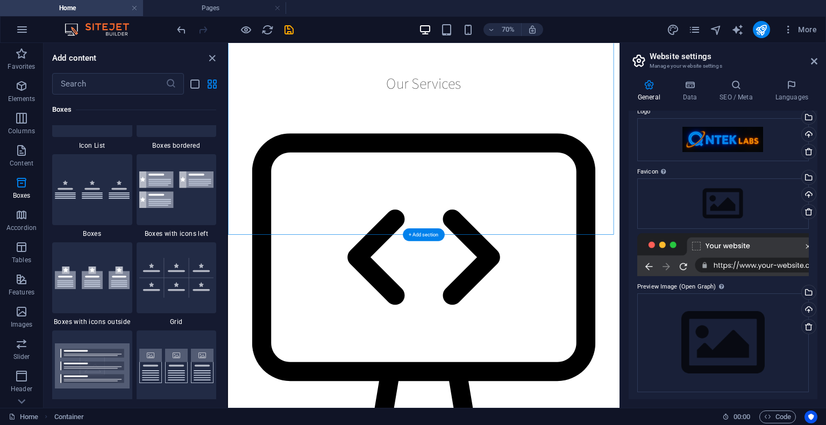
drag, startPoint x: 492, startPoint y: 90, endPoint x: 329, endPoint y: 286, distance: 255.3
click at [485, 35] on div "70%" at bounding box center [513, 29] width 60 height 13
click at [490, 30] on icon "button" at bounding box center [491, 29] width 8 height 7
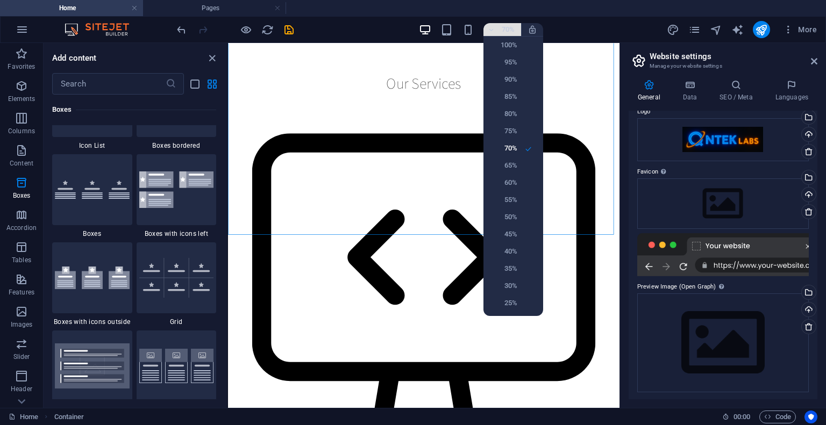
click at [490, 30] on div at bounding box center [413, 212] width 826 height 425
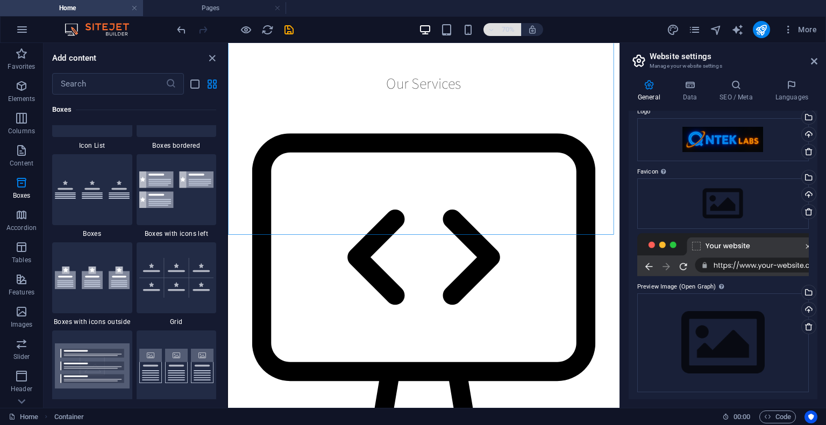
click at [490, 30] on icon "button" at bounding box center [491, 29] width 8 height 7
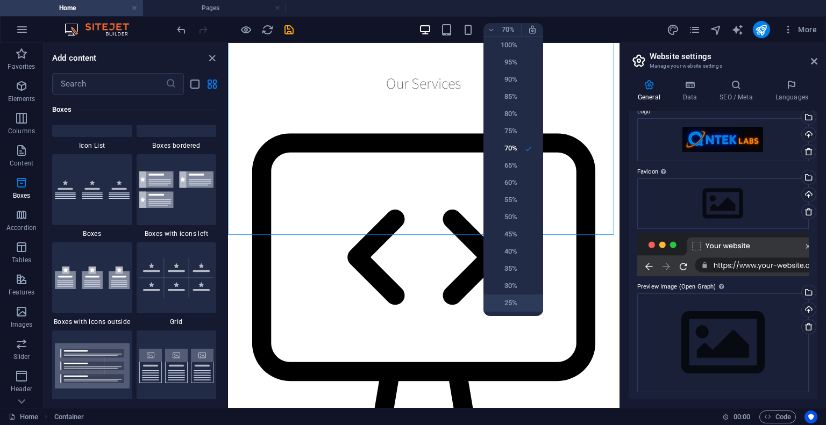
click at [516, 305] on h6 "25%" at bounding box center [503, 303] width 27 height 13
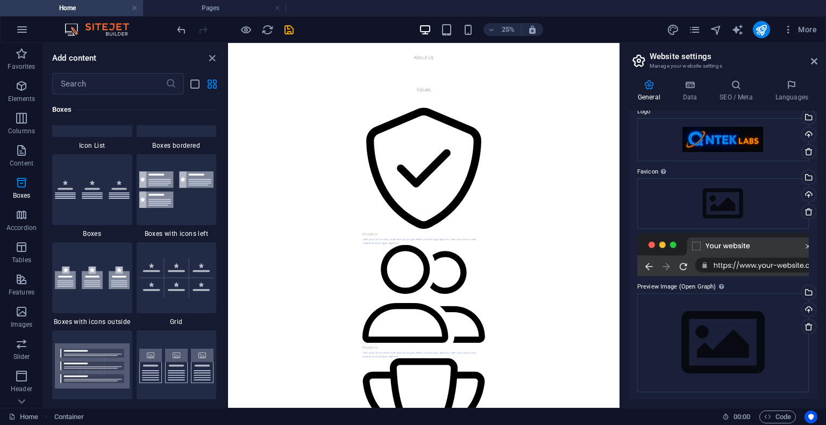
scroll to position [0, 0]
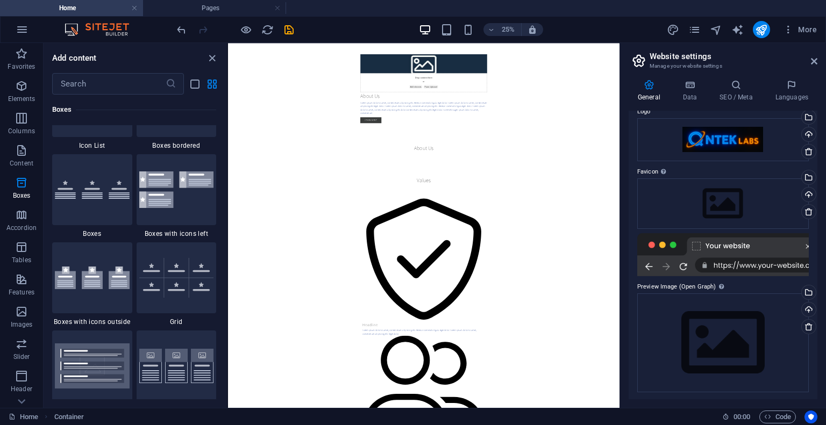
drag, startPoint x: 1788, startPoint y: 993, endPoint x: 808, endPoint y: 74, distance: 1342.9
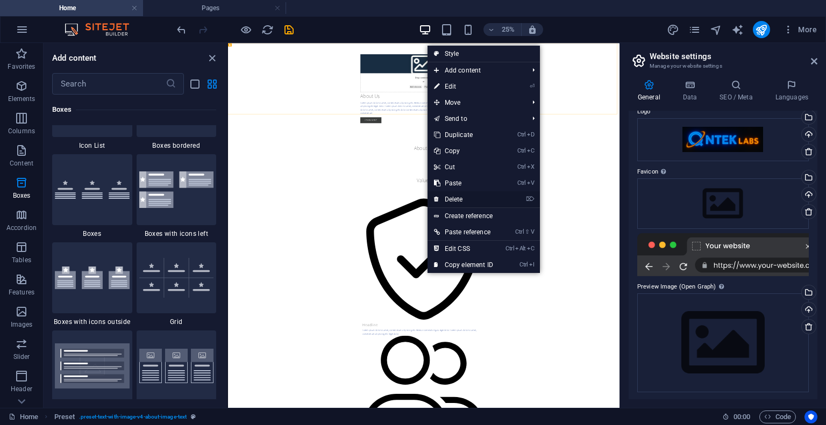
click at [459, 199] on link "⌦ Delete" at bounding box center [463, 199] width 72 height 16
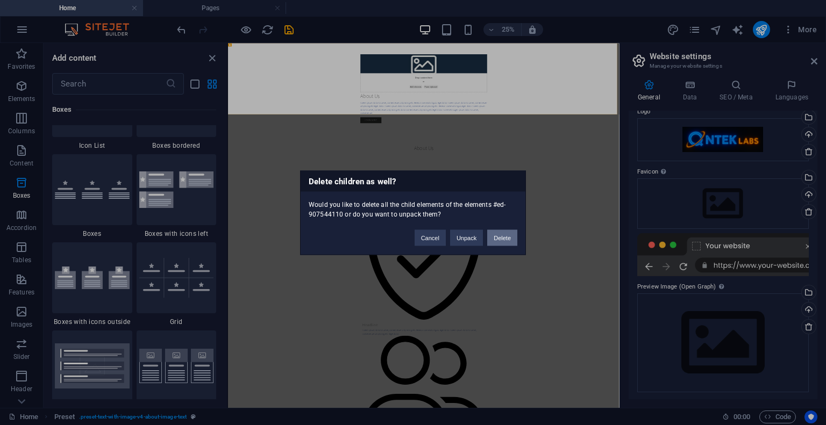
click at [501, 232] on button "Delete" at bounding box center [502, 237] width 30 height 16
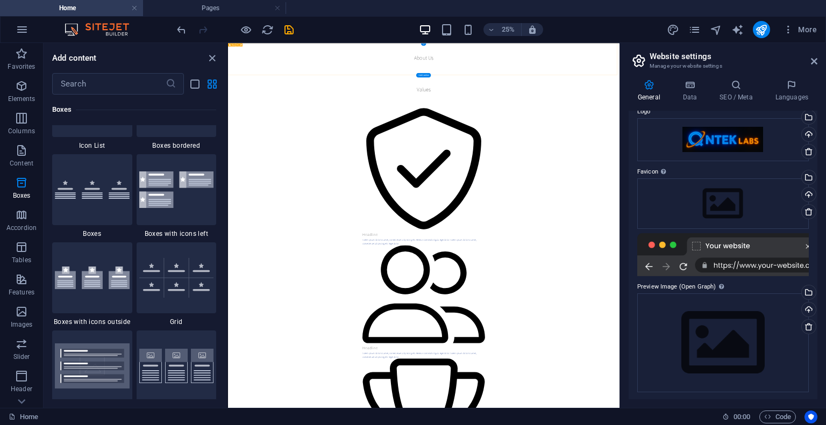
drag, startPoint x: 649, startPoint y: 119, endPoint x: 276, endPoint y: 142, distance: 373.7
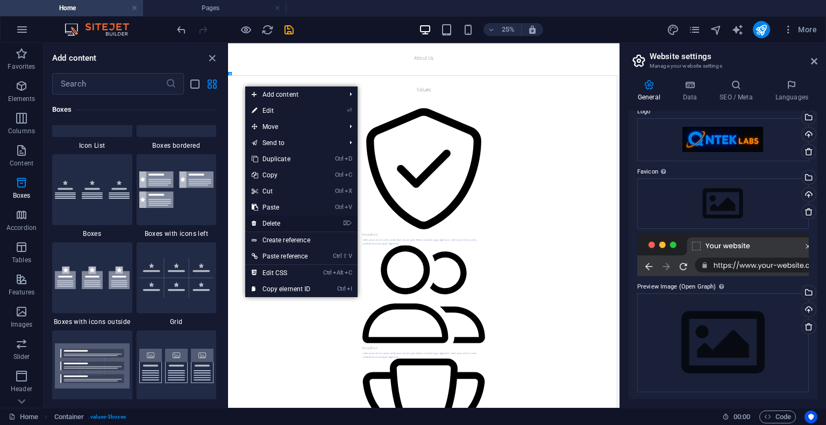
click at [276, 223] on link "⌦ Delete" at bounding box center [281, 224] width 72 height 16
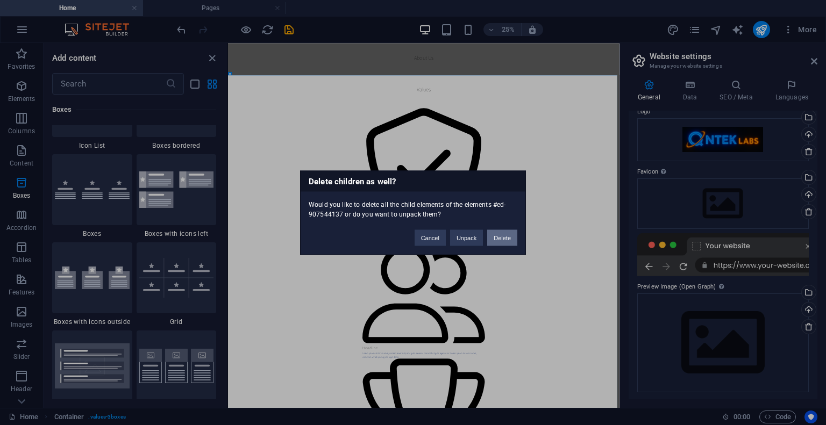
click at [498, 239] on button "Delete" at bounding box center [502, 237] width 30 height 16
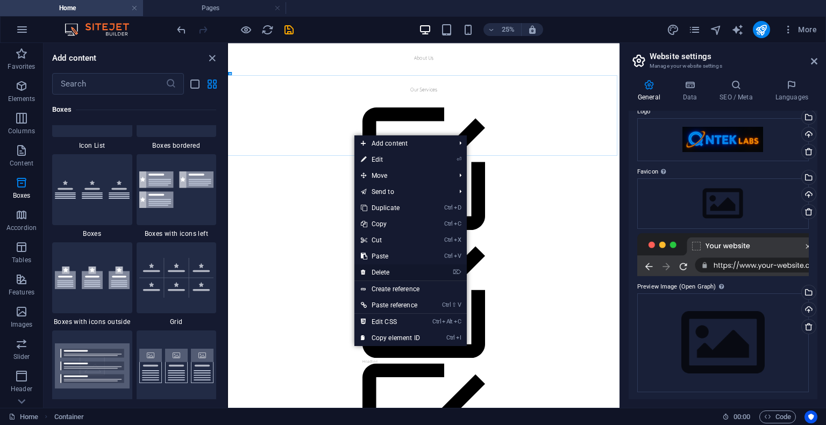
click at [391, 269] on link "⌦ Delete" at bounding box center [390, 272] width 72 height 16
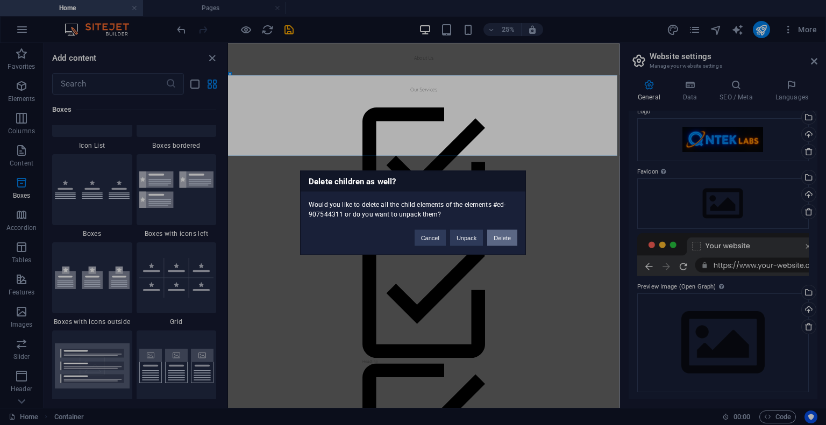
click at [498, 234] on button "Delete" at bounding box center [502, 237] width 30 height 16
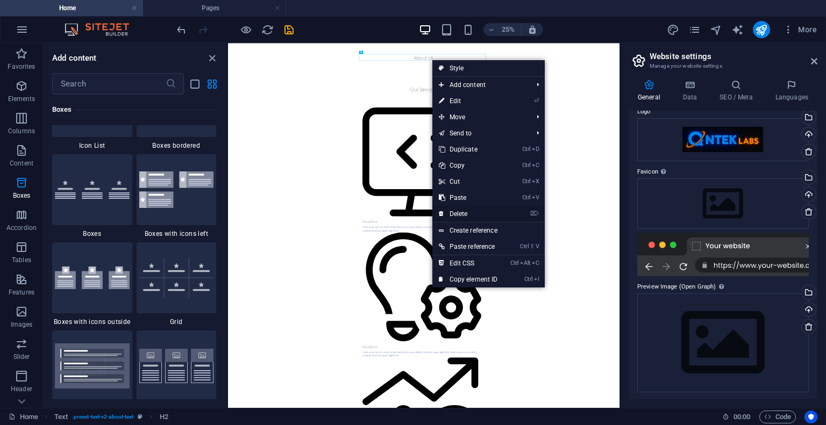
click at [455, 212] on link "⌦ Delete" at bounding box center [468, 214] width 72 height 16
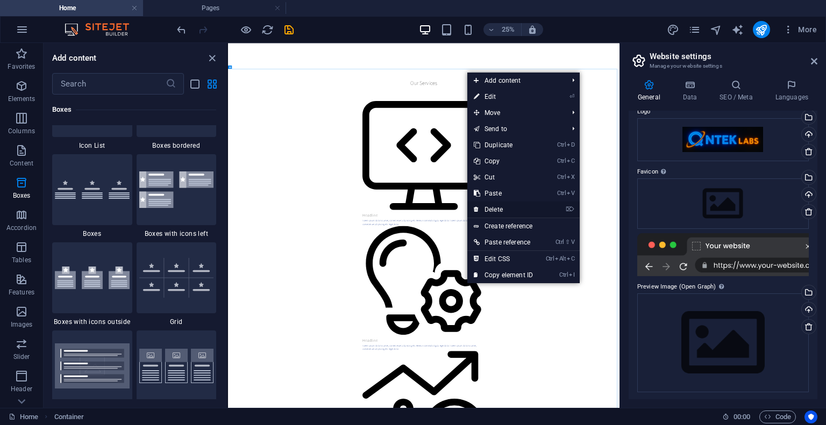
click at [480, 210] on link "⌦ Delete" at bounding box center [503, 210] width 72 height 16
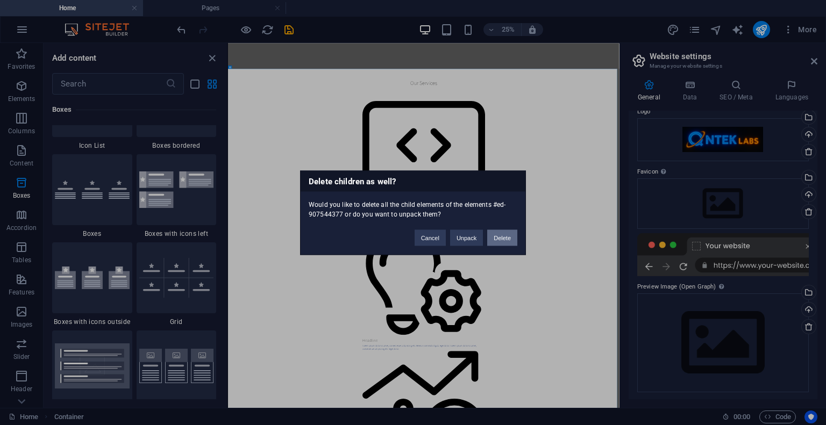
click at [507, 239] on button "Delete" at bounding box center [502, 237] width 30 height 16
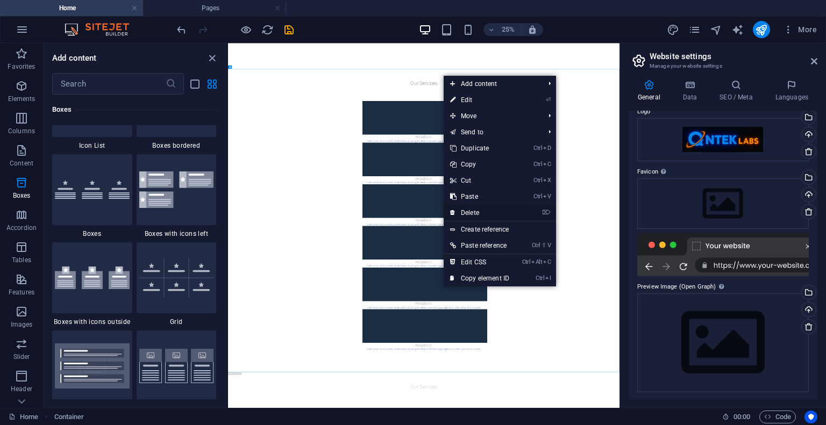
click at [473, 212] on link "⌦ Delete" at bounding box center [479, 213] width 72 height 16
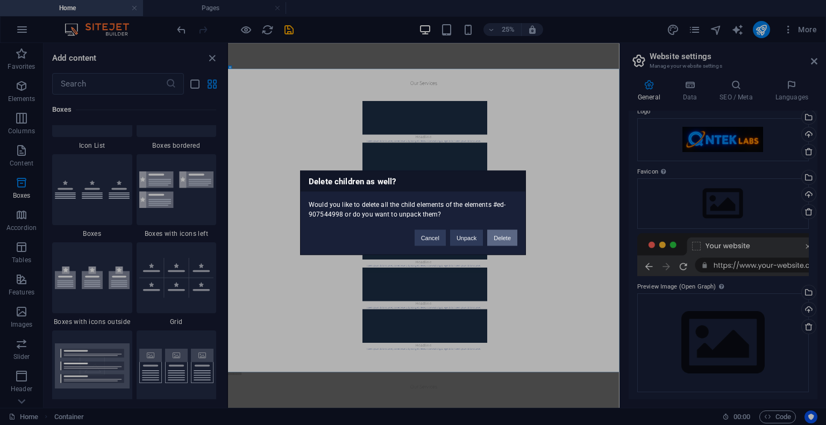
click at [506, 243] on button "Delete" at bounding box center [502, 237] width 30 height 16
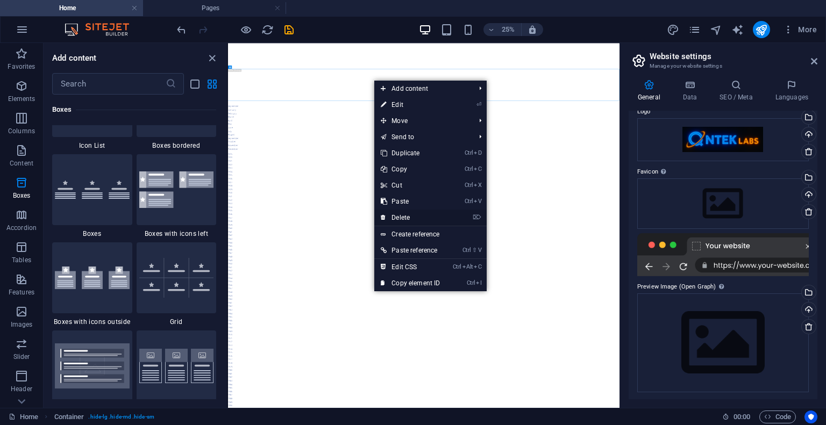
click at [416, 211] on link "⌦ Delete" at bounding box center [410, 218] width 72 height 16
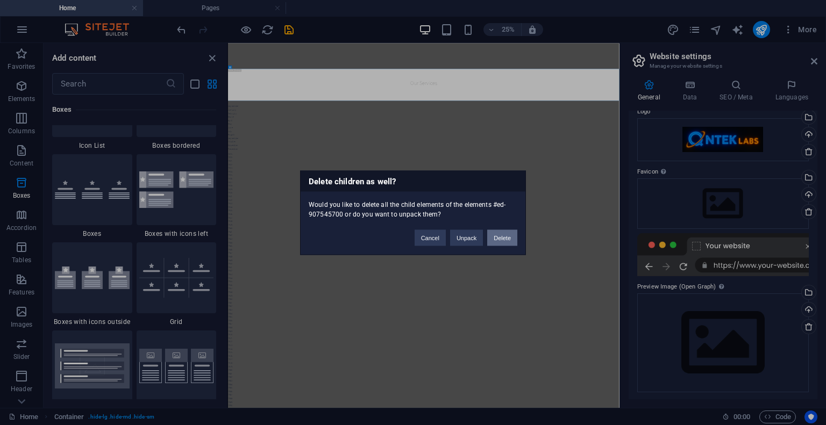
drag, startPoint x: 503, startPoint y: 233, endPoint x: 1078, endPoint y: 744, distance: 769.8
click at [503, 233] on button "Delete" at bounding box center [502, 237] width 30 height 16
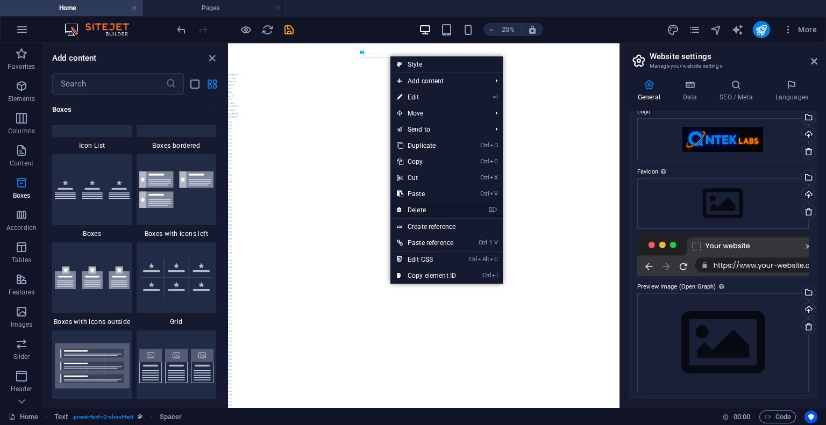
click at [417, 209] on link "⌦ Delete" at bounding box center [426, 210] width 72 height 16
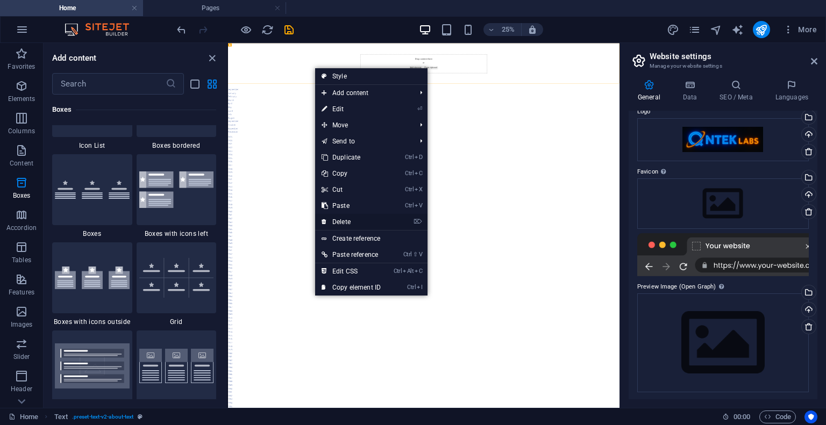
click at [343, 220] on link "⌦ Delete" at bounding box center [351, 222] width 72 height 16
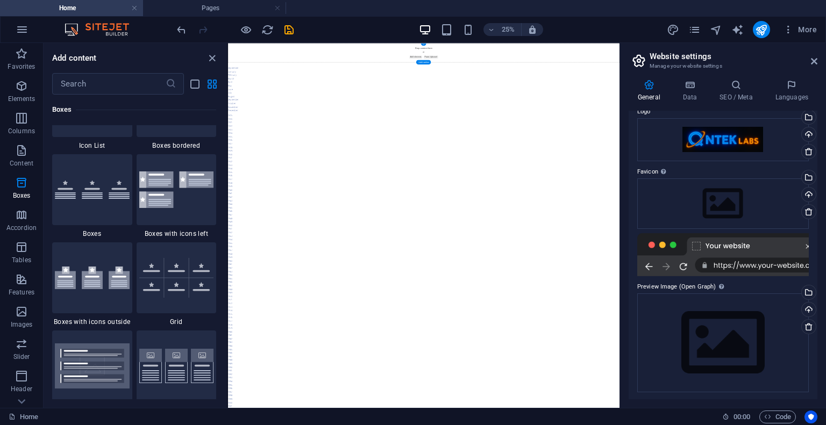
drag, startPoint x: 989, startPoint y: 51, endPoint x: 651, endPoint y: 85, distance: 339.8
click at [424, 44] on div "+" at bounding box center [423, 44] width 5 height 3
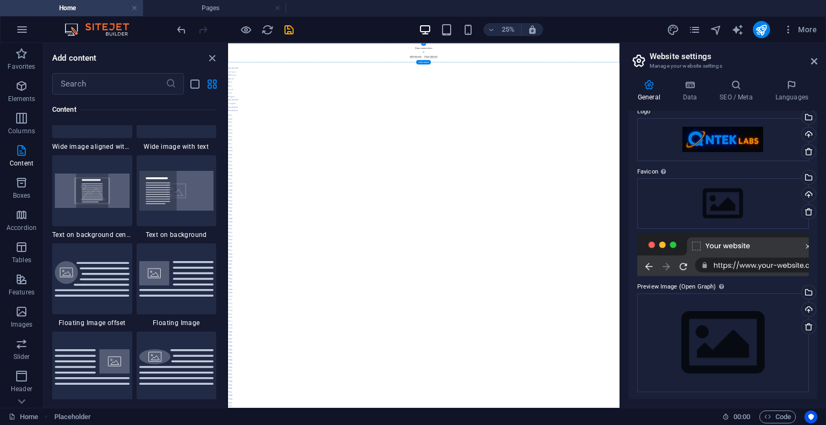
scroll to position [1881, 0]
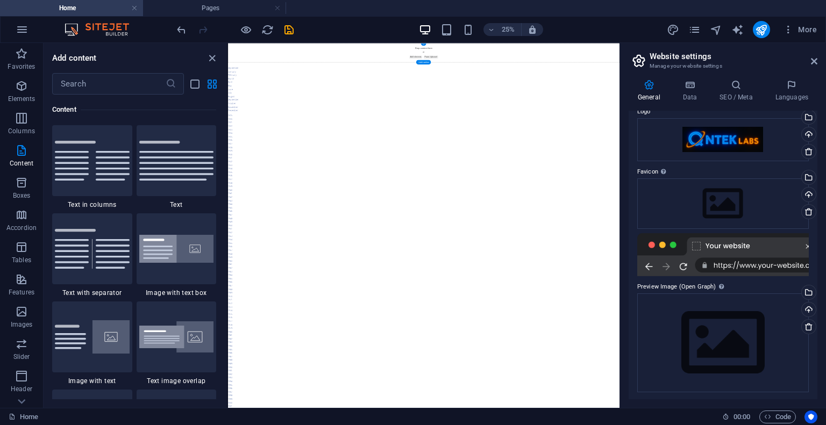
drag, startPoint x: 654, startPoint y: 106, endPoint x: 1146, endPoint y: 319, distance: 536.5
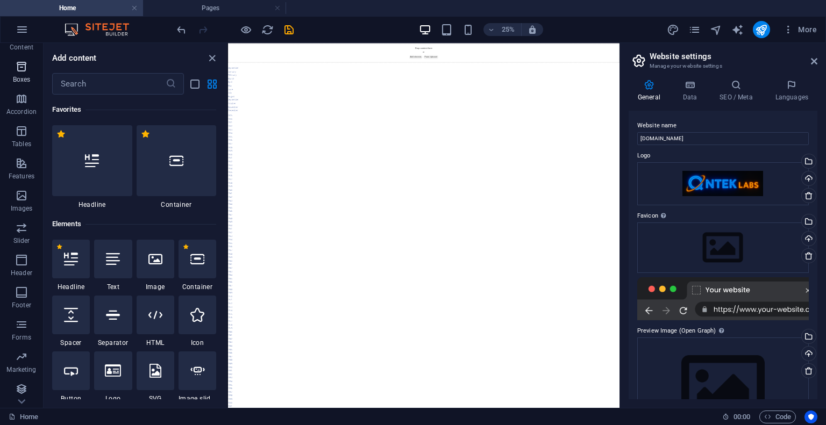
scroll to position [118, 0]
click at [25, 249] on button "Header" at bounding box center [21, 263] width 43 height 32
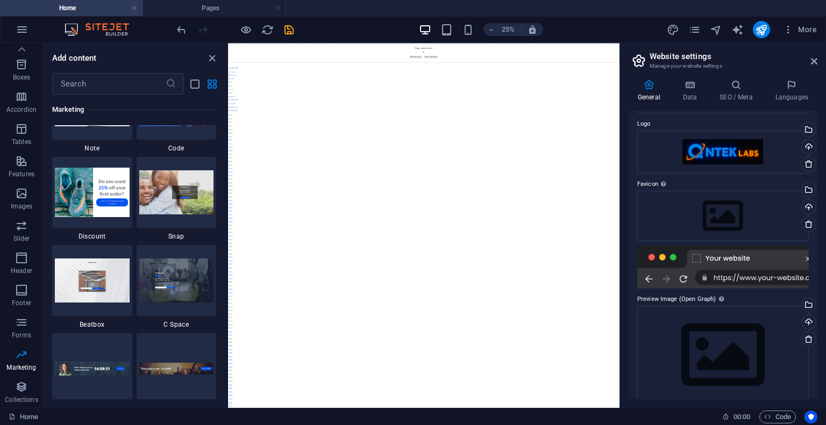
scroll to position [44, 0]
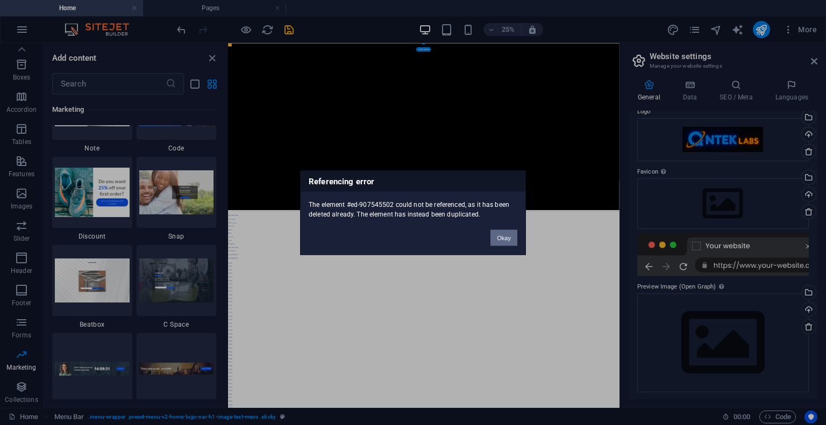
click at [494, 245] on button "Okay" at bounding box center [503, 237] width 27 height 16
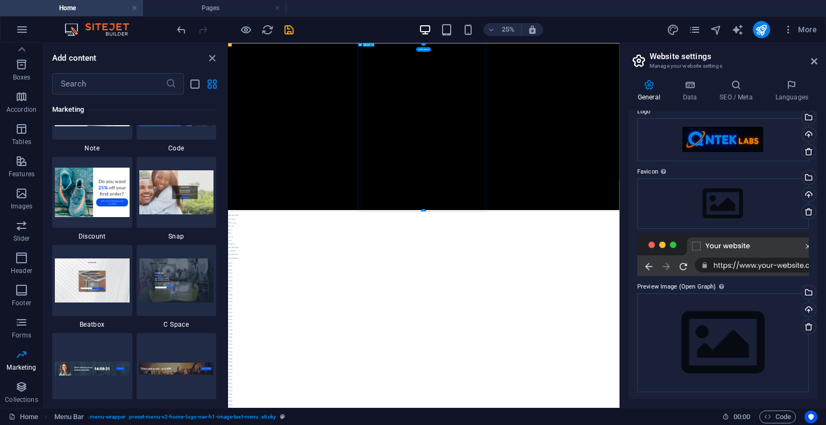
drag, startPoint x: 1025, startPoint y: 438, endPoint x: 1022, endPoint y: 431, distance: 7.7
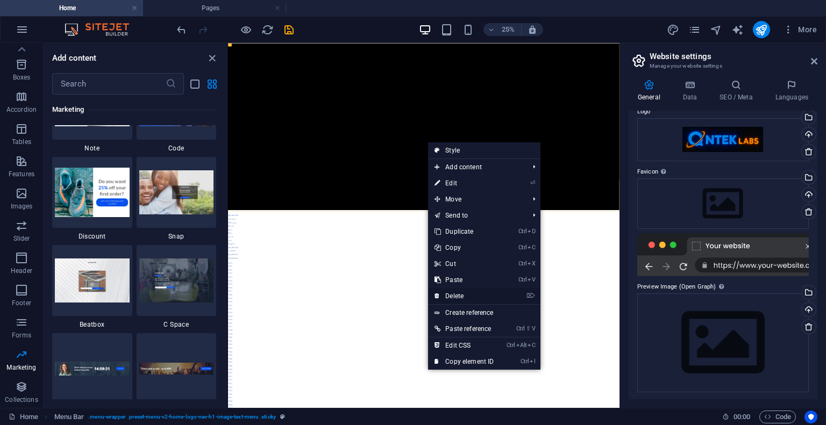
click at [456, 290] on link "⌦ Delete" at bounding box center [464, 296] width 72 height 16
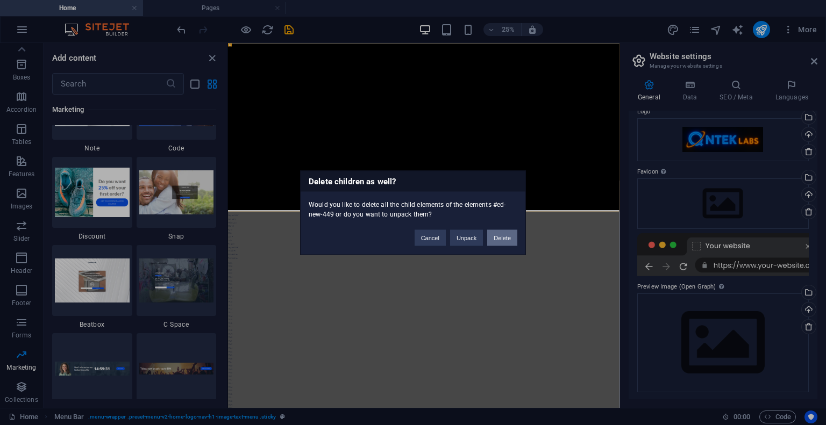
drag, startPoint x: 511, startPoint y: 231, endPoint x: 1133, endPoint y: 755, distance: 813.2
click at [511, 231] on button "Delete" at bounding box center [502, 237] width 30 height 16
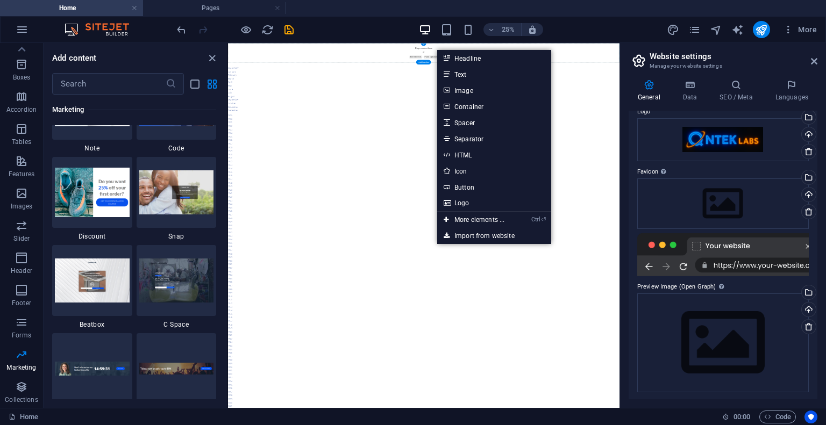
drag, startPoint x: 652, startPoint y: 86, endPoint x: 1007, endPoint y: 73, distance: 354.9
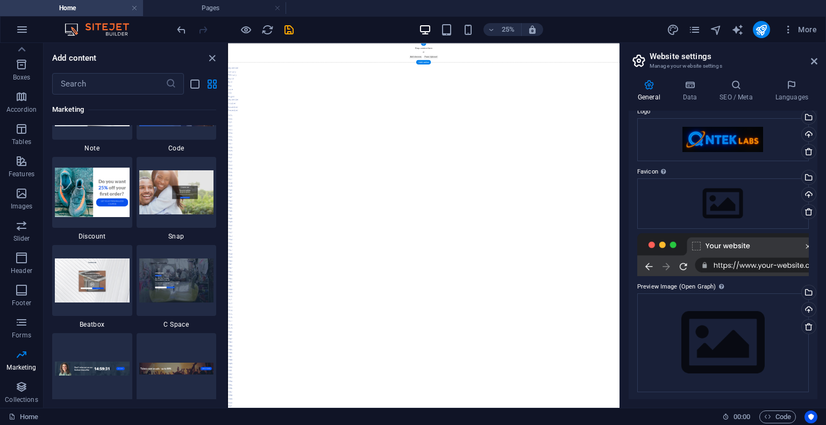
click at [424, 44] on div "+" at bounding box center [423, 44] width 5 height 3
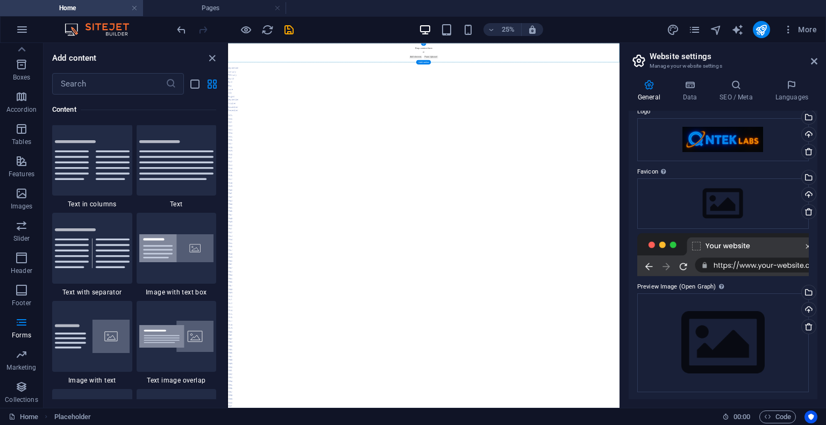
scroll to position [1881, 0]
click at [200, 80] on div "​" at bounding box center [135, 83] width 183 height 21
click at [200, 80] on icon "list-view" at bounding box center [195, 84] width 12 height 12
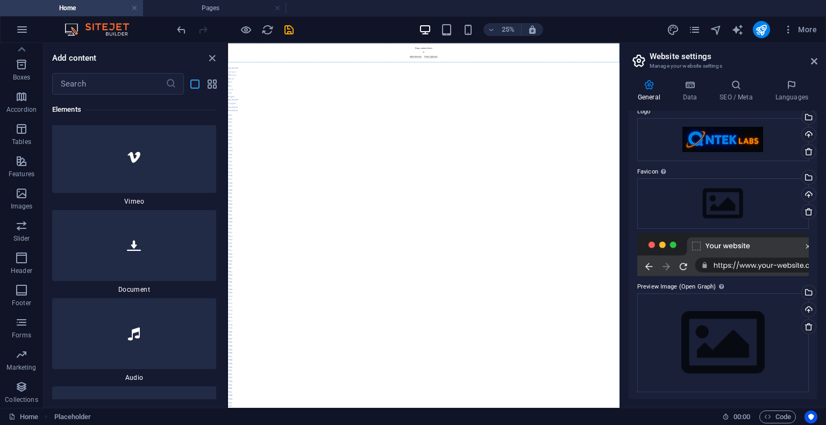
scroll to position [5601, 0]
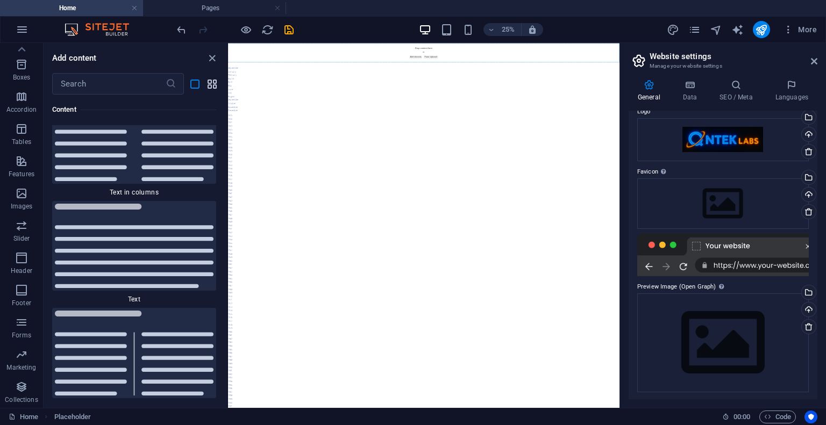
click at [214, 83] on icon "grid-view" at bounding box center [212, 84] width 12 height 12
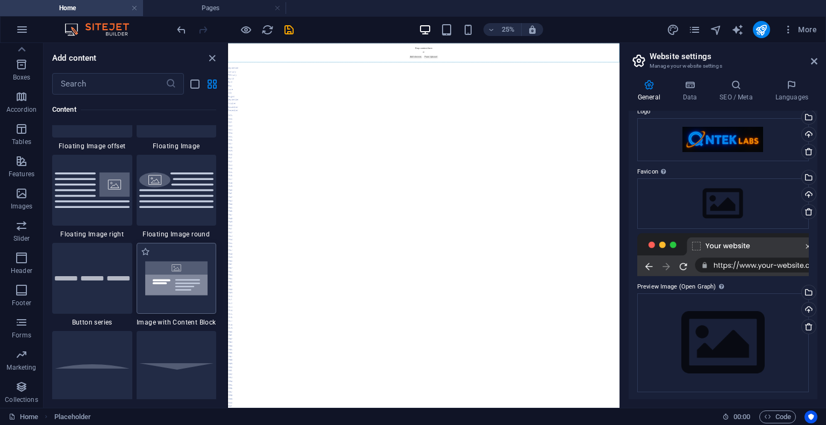
scroll to position [2431, 0]
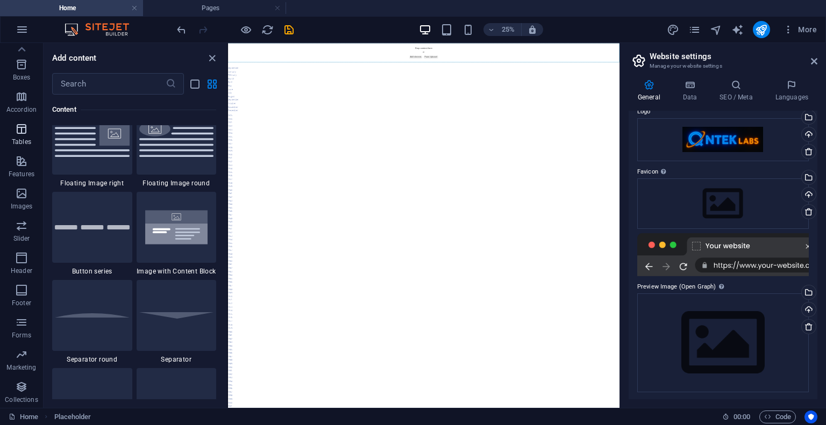
click at [25, 123] on icon "button" at bounding box center [21, 129] width 13 height 13
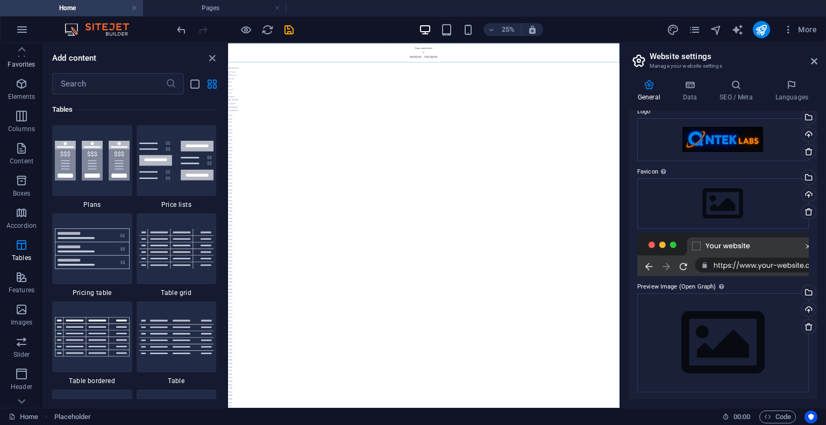
scroll to position [0, 0]
click at [23, 79] on button "Elements" at bounding box center [21, 91] width 43 height 32
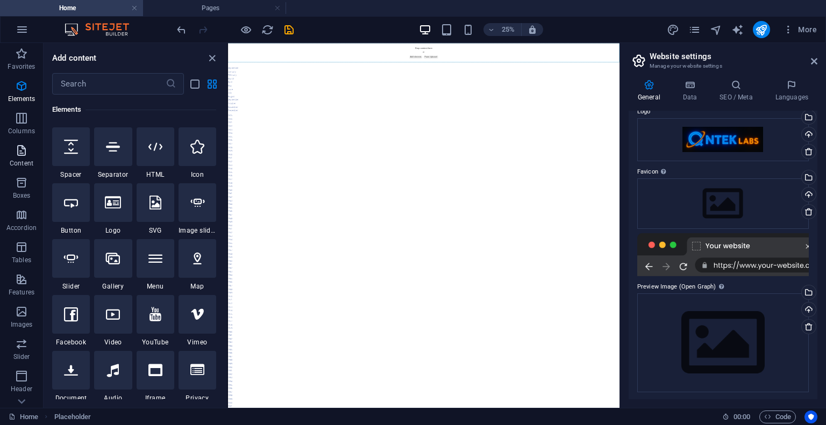
scroll to position [54, 0]
click at [154, 268] on div at bounding box center [156, 258] width 38 height 39
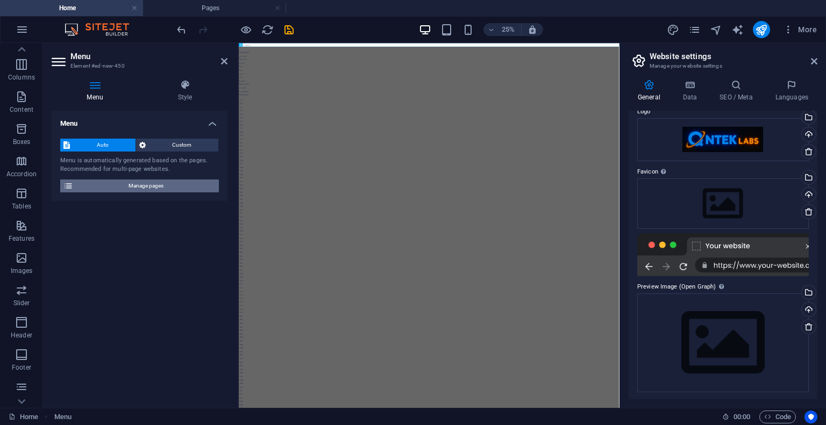
click at [154, 188] on span "Manage pages" at bounding box center [145, 186] width 139 height 13
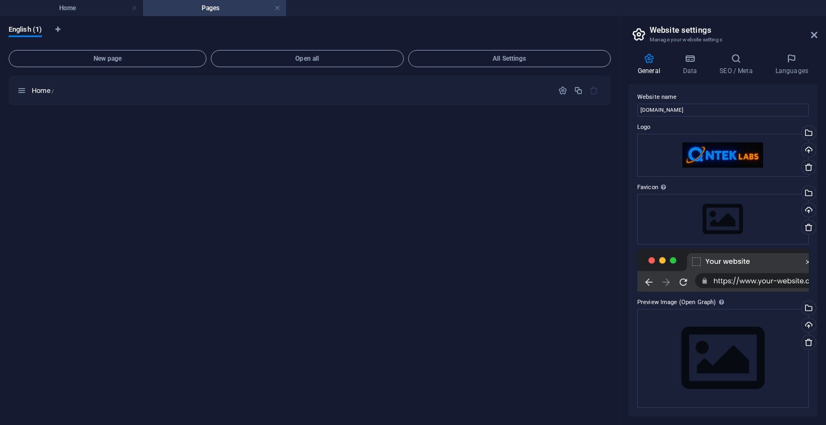
scroll to position [0, 0]
click at [488, 109] on div "Home /" at bounding box center [310, 246] width 602 height 341
drag, startPoint x: 520, startPoint y: 99, endPoint x: 174, endPoint y: 182, distance: 355.9
click at [174, 182] on div "Home /" at bounding box center [310, 246] width 602 height 341
click at [689, 115] on input "[DOMAIN_NAME]" at bounding box center [722, 112] width 171 height 13
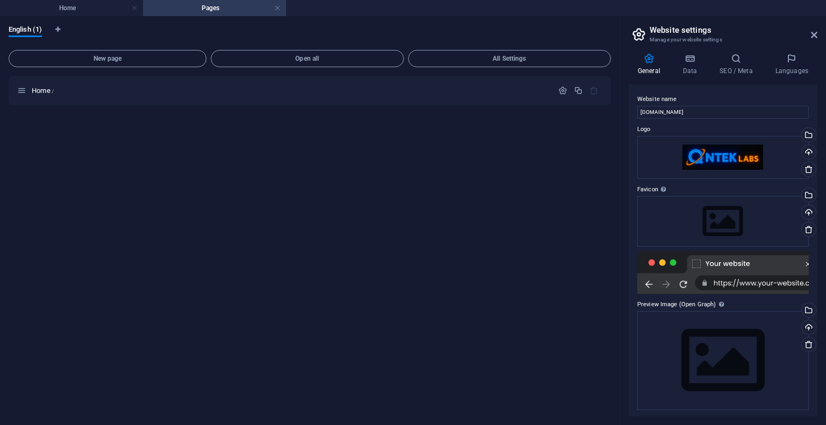
click at [684, 95] on label "Website name" at bounding box center [722, 99] width 171 height 13
click at [684, 106] on input "[DOMAIN_NAME]" at bounding box center [722, 112] width 171 height 13
drag, startPoint x: 684, startPoint y: 55, endPoint x: 690, endPoint y: 53, distance: 7.0
click at [684, 55] on icon at bounding box center [689, 58] width 33 height 11
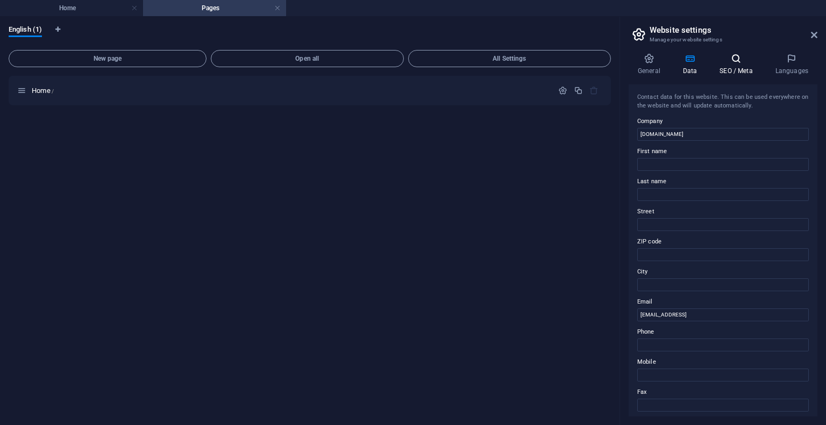
click at [713, 66] on h4 "SEO / Meta" at bounding box center [737, 64] width 55 height 23
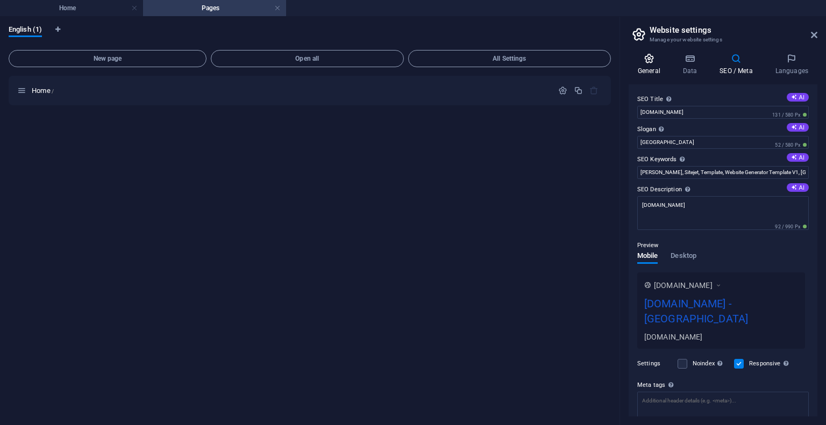
click at [653, 60] on icon at bounding box center [648, 58] width 41 height 11
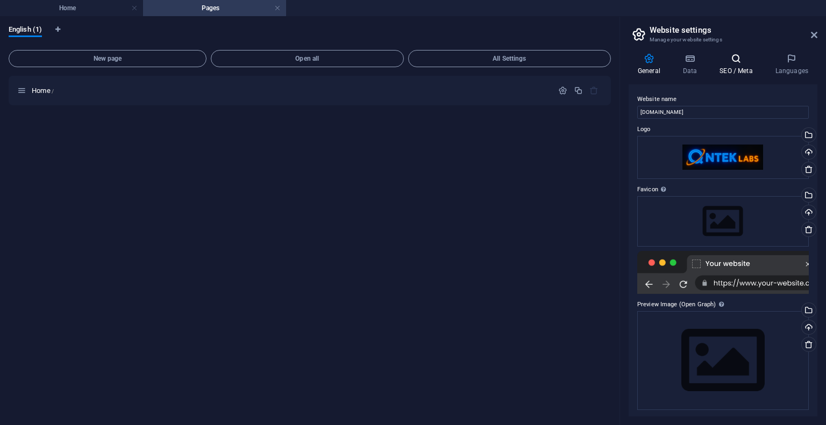
click at [738, 68] on h4 "SEO / Meta" at bounding box center [737, 64] width 55 height 23
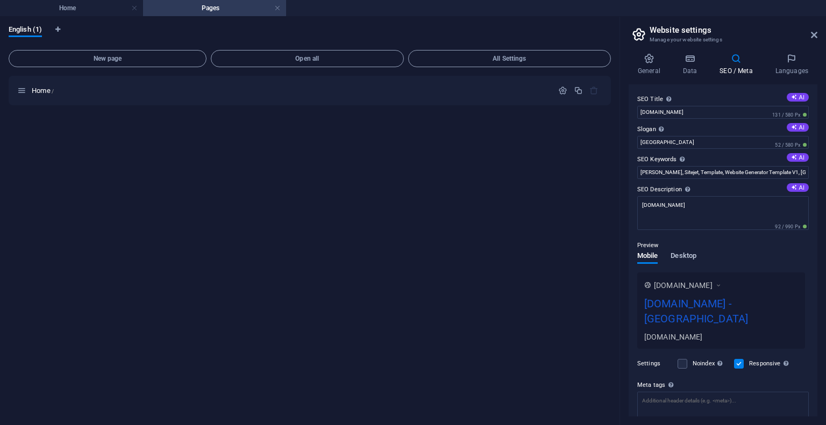
click at [680, 261] on span "Desktop" at bounding box center [683, 256] width 26 height 15
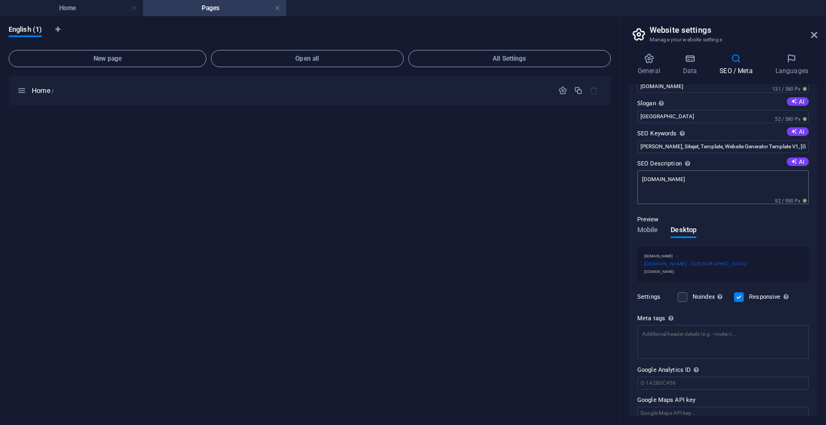
scroll to position [37, 0]
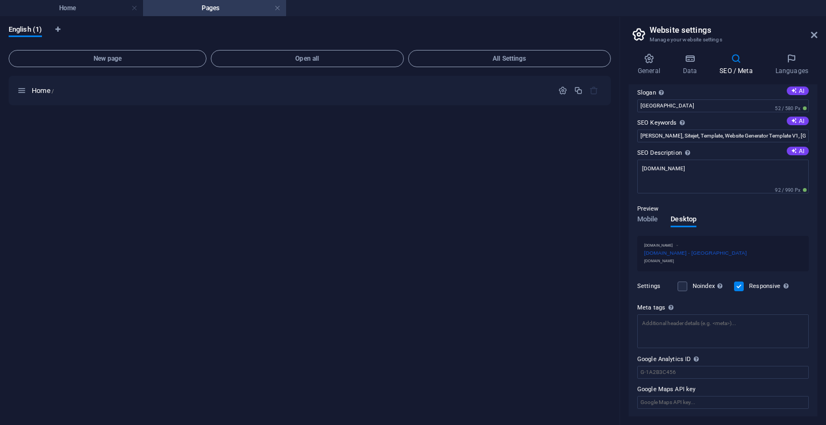
click at [787, 48] on div "General Data SEO / Meta Languages Website name [DOMAIN_NAME] Logo Drag files he…" at bounding box center [723, 235] width 206 height 381
click at [786, 60] on icon at bounding box center [791, 58] width 51 height 11
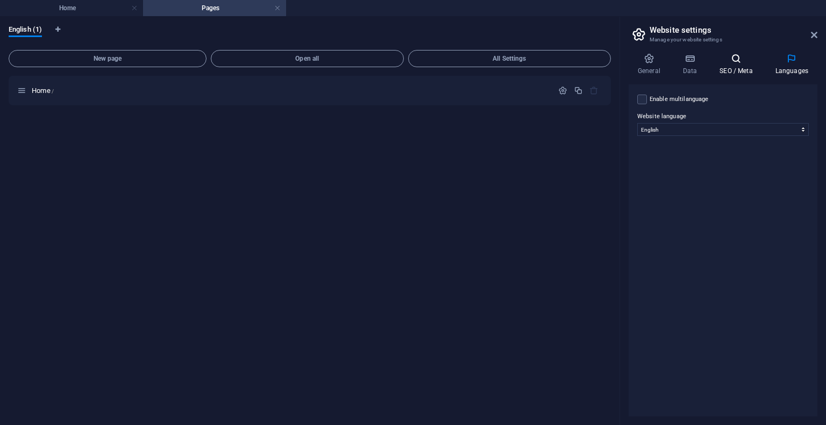
click at [742, 58] on icon at bounding box center [735, 58] width 51 height 11
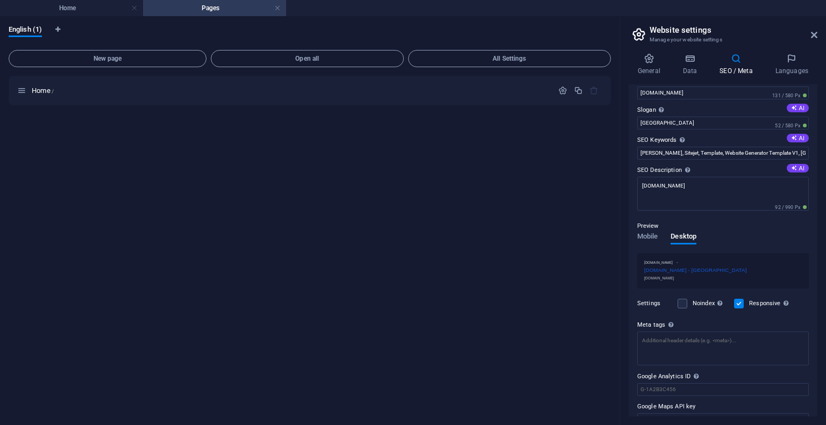
drag, startPoint x: 172, startPoint y: 199, endPoint x: 441, endPoint y: 214, distance: 269.2
click at [441, 214] on div "Home /" at bounding box center [310, 246] width 602 height 341
click at [178, 30] on div "English (1)" at bounding box center [310, 35] width 602 height 20
click at [276, 12] on link at bounding box center [277, 8] width 6 height 10
